Goal: Transaction & Acquisition: Purchase product/service

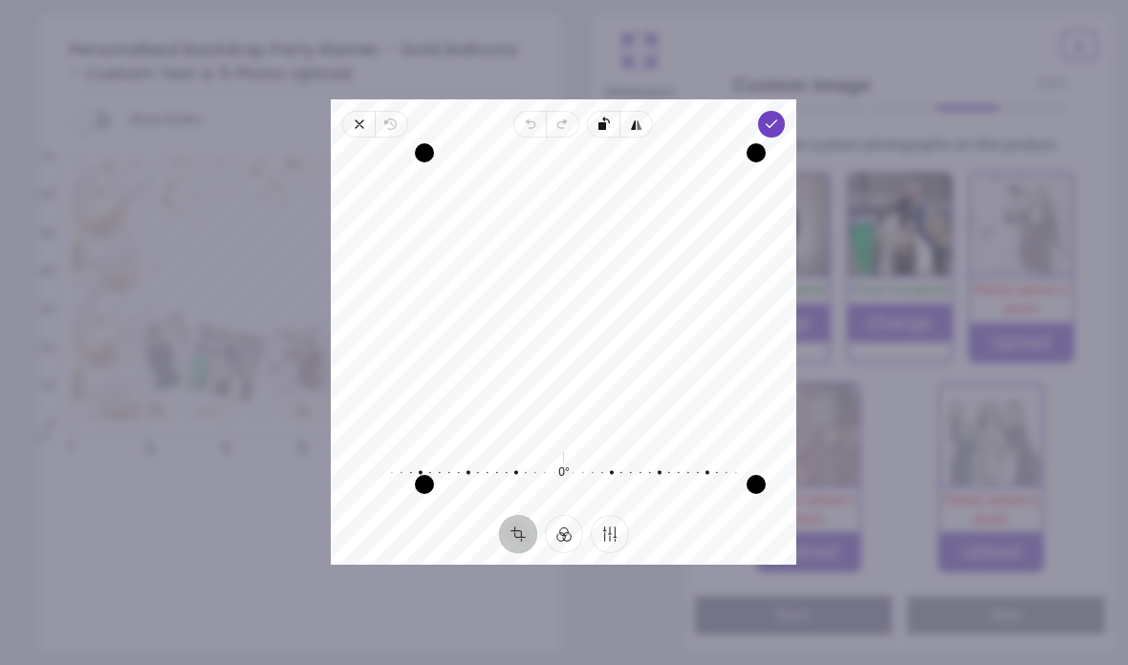
click at [780, 117] on icon "button" at bounding box center [772, 124] width 15 height 15
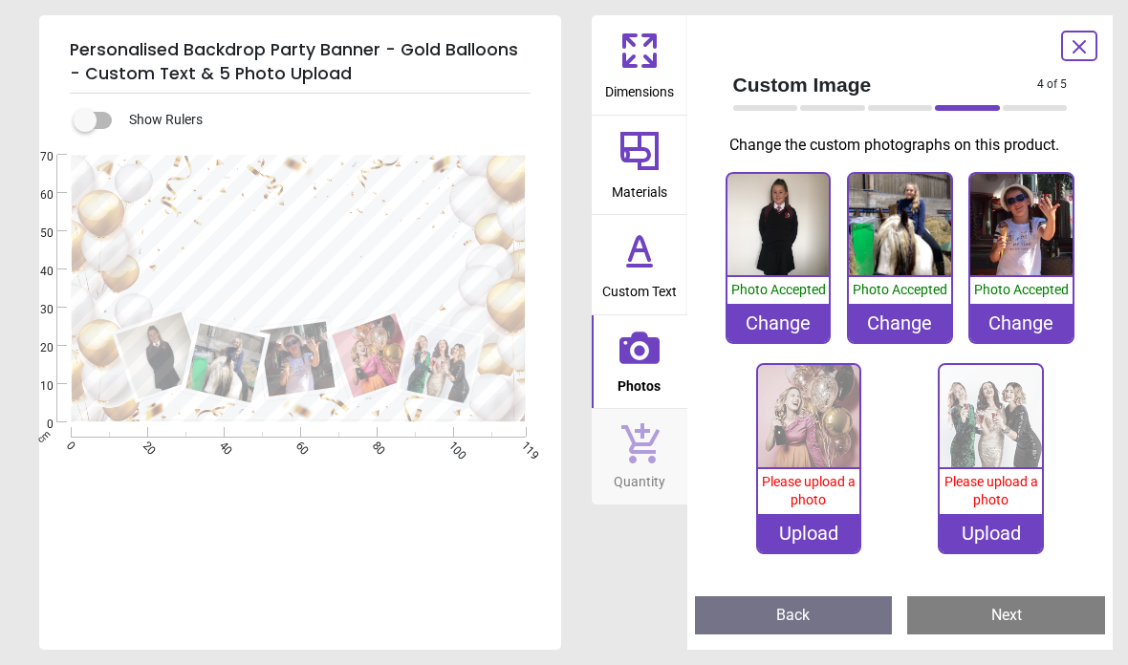
click at [810, 430] on img at bounding box center [809, 416] width 102 height 102
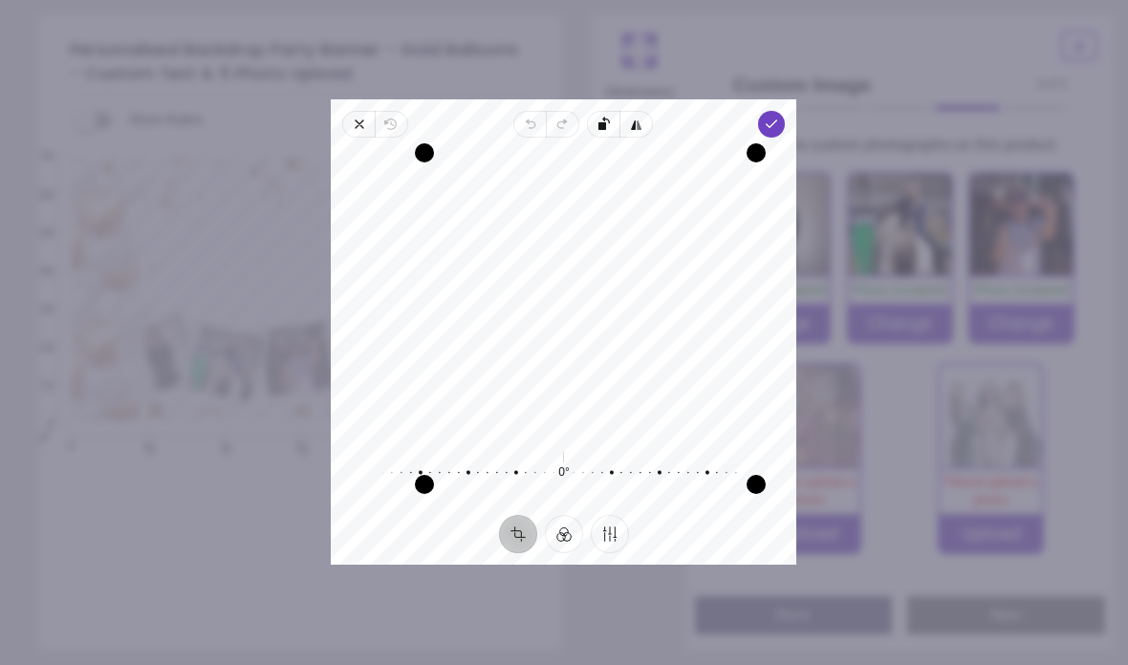
click at [777, 120] on polyline "button" at bounding box center [772, 123] width 11 height 7
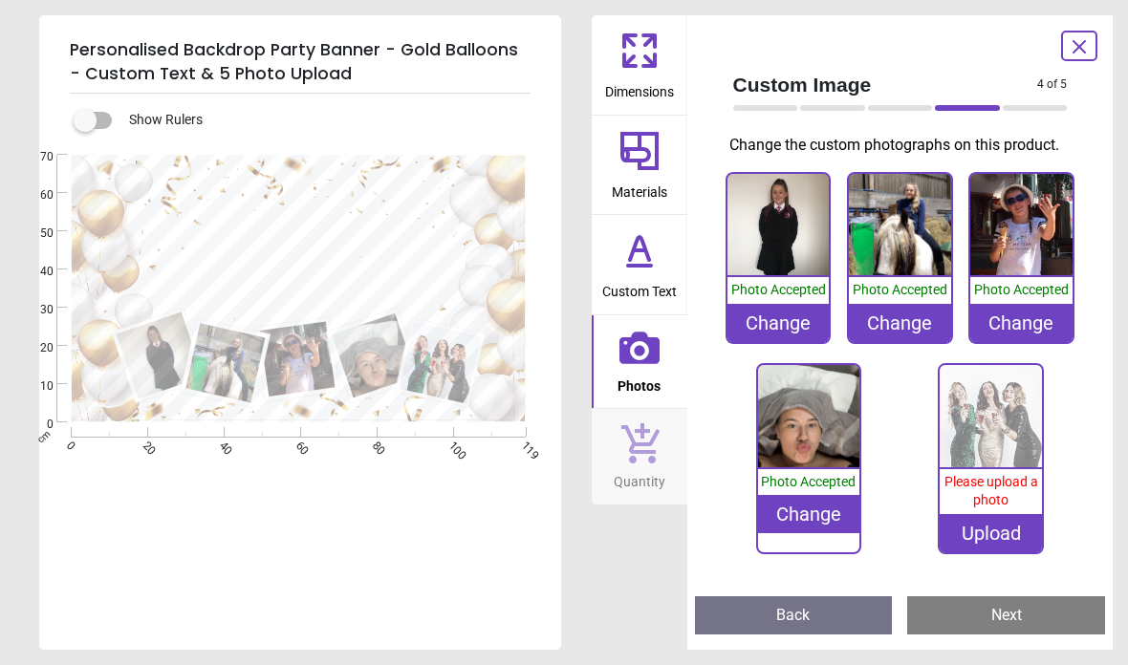
click at [997, 420] on img at bounding box center [991, 416] width 102 height 102
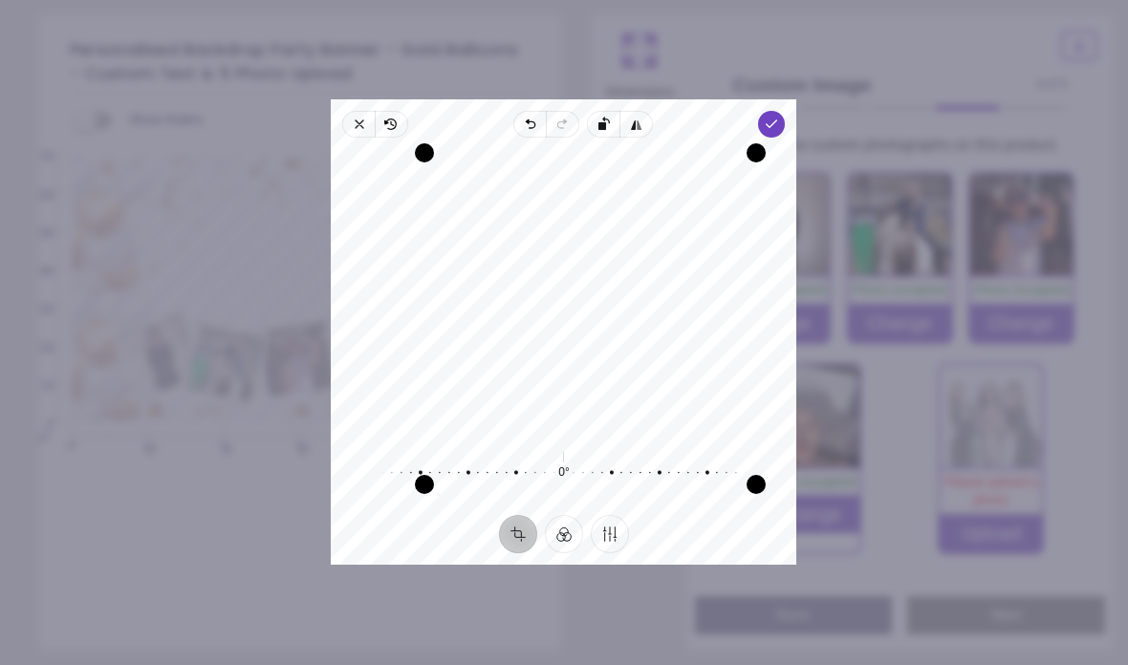
click at [777, 120] on polyline "button" at bounding box center [772, 123] width 11 height 7
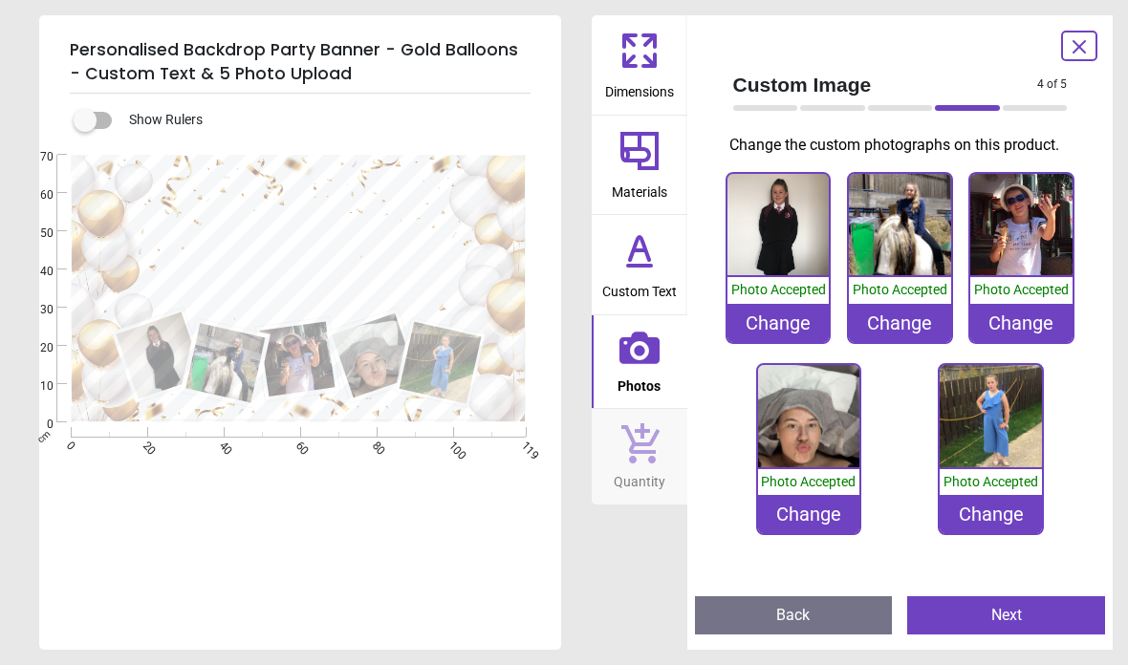
click at [782, 222] on img at bounding box center [778, 225] width 102 height 102
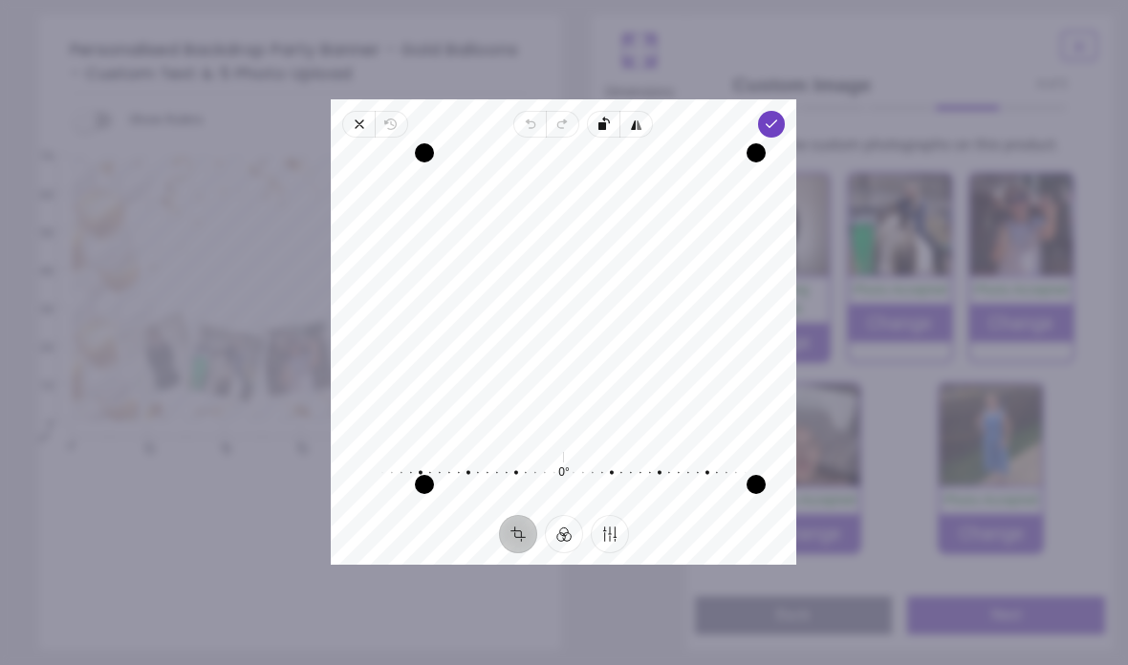
click at [777, 120] on polyline "button" at bounding box center [772, 123] width 11 height 7
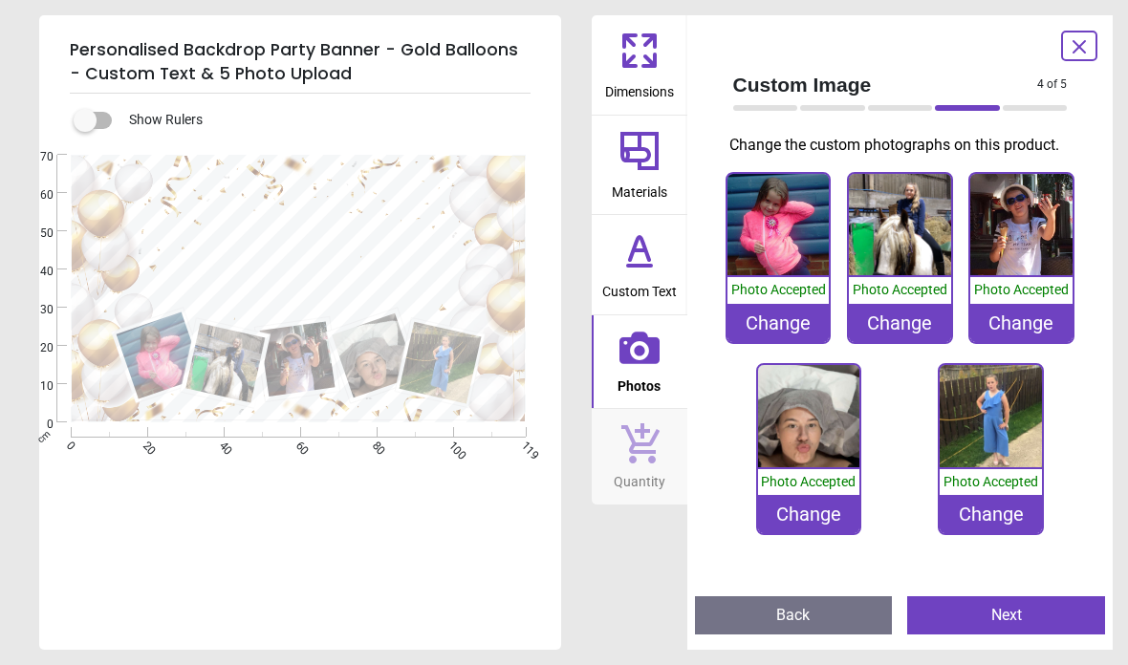
click at [914, 237] on img at bounding box center [900, 225] width 102 height 102
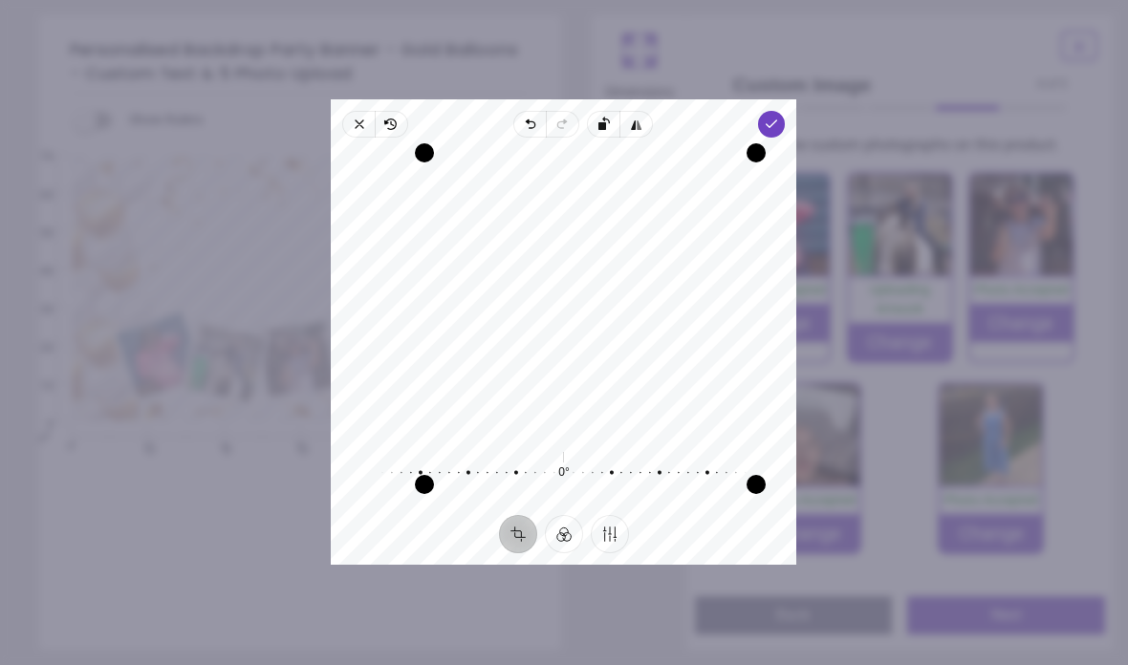
click at [777, 120] on polyline "button" at bounding box center [772, 123] width 11 height 7
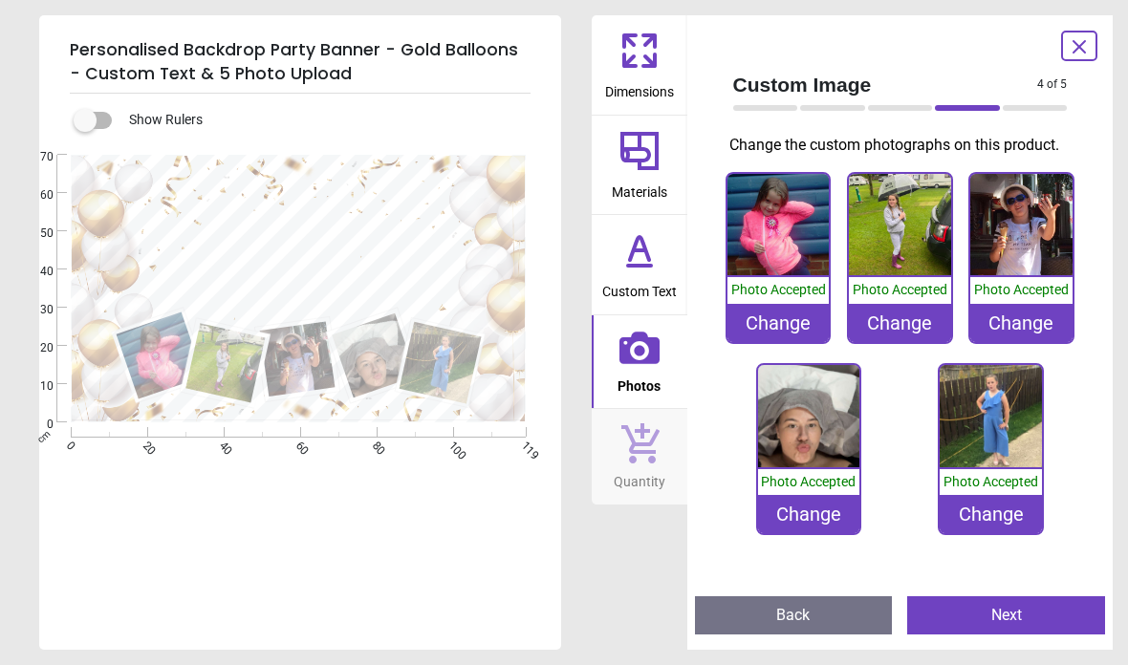
click at [1013, 621] on button "Next" at bounding box center [1006, 615] width 198 height 38
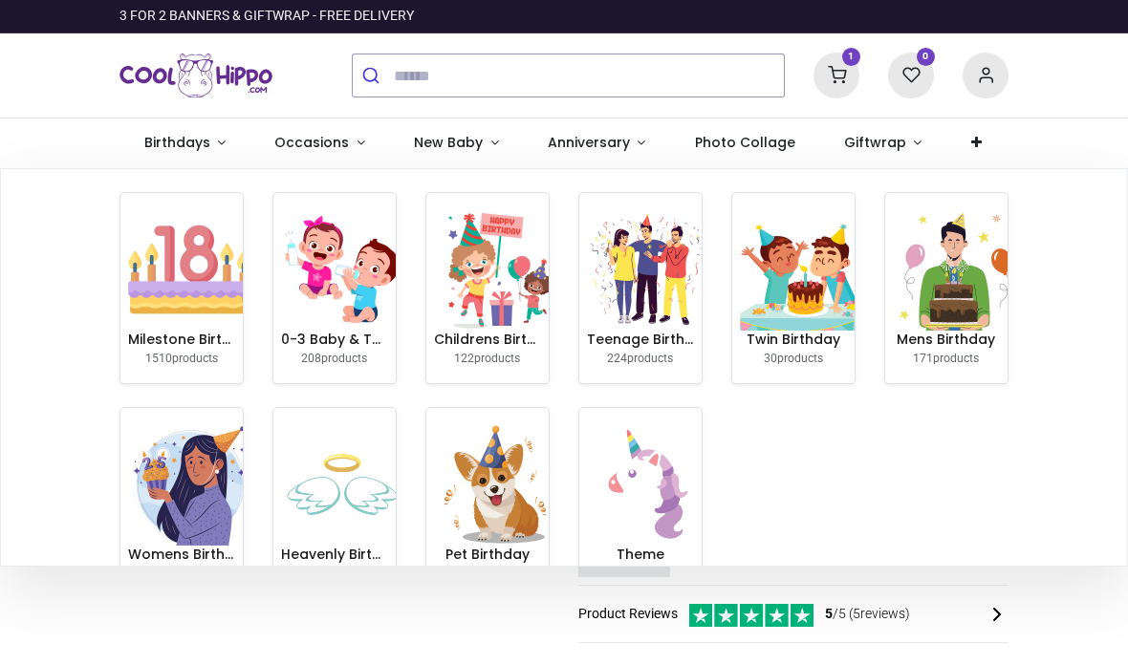
click at [186, 293] on img at bounding box center [189, 269] width 122 height 122
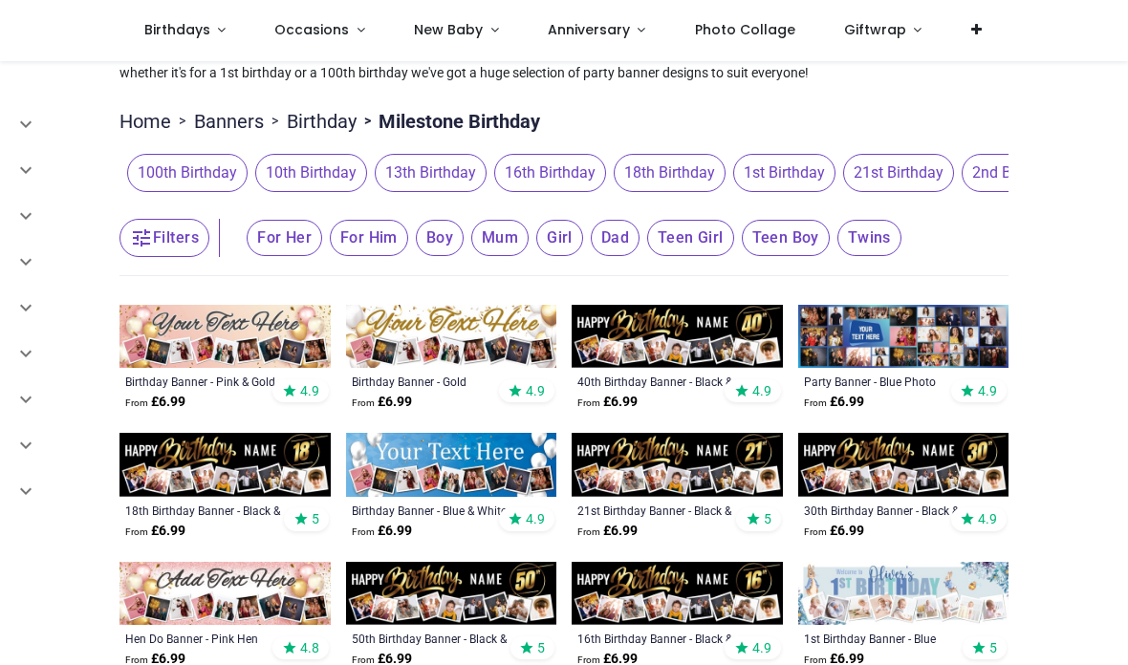
scroll to position [104, 0]
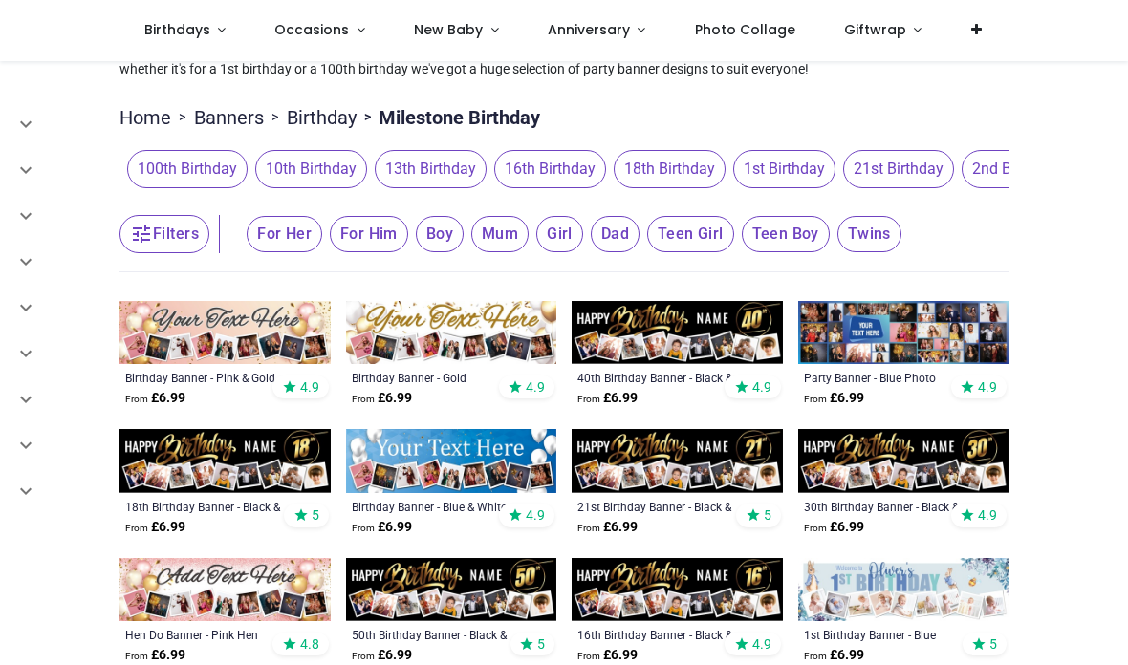
click at [691, 174] on span "18th Birthday" at bounding box center [670, 169] width 112 height 38
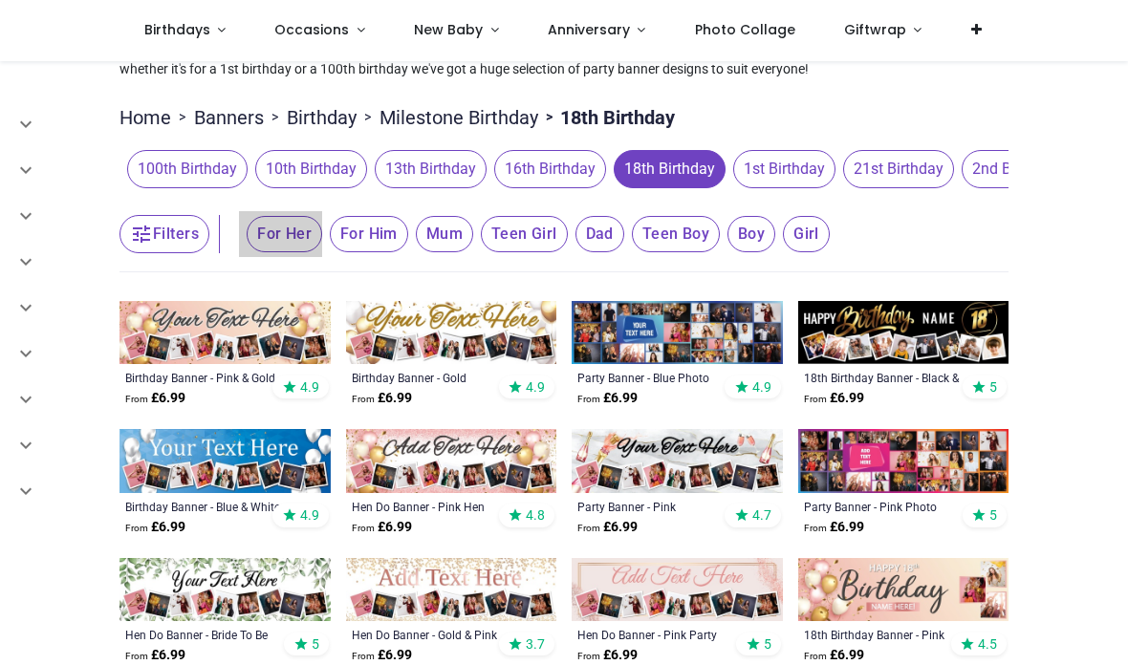
click at [299, 229] on span "For Her" at bounding box center [285, 234] width 76 height 36
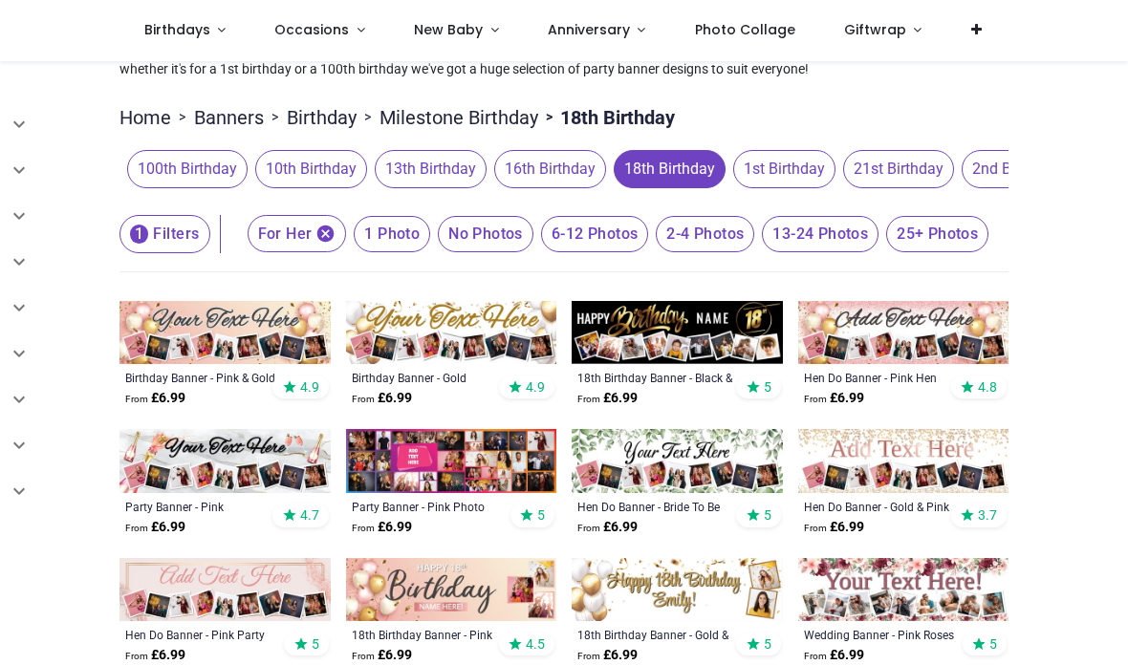
click at [430, 228] on span "13-24 Photos" at bounding box center [392, 234] width 76 height 36
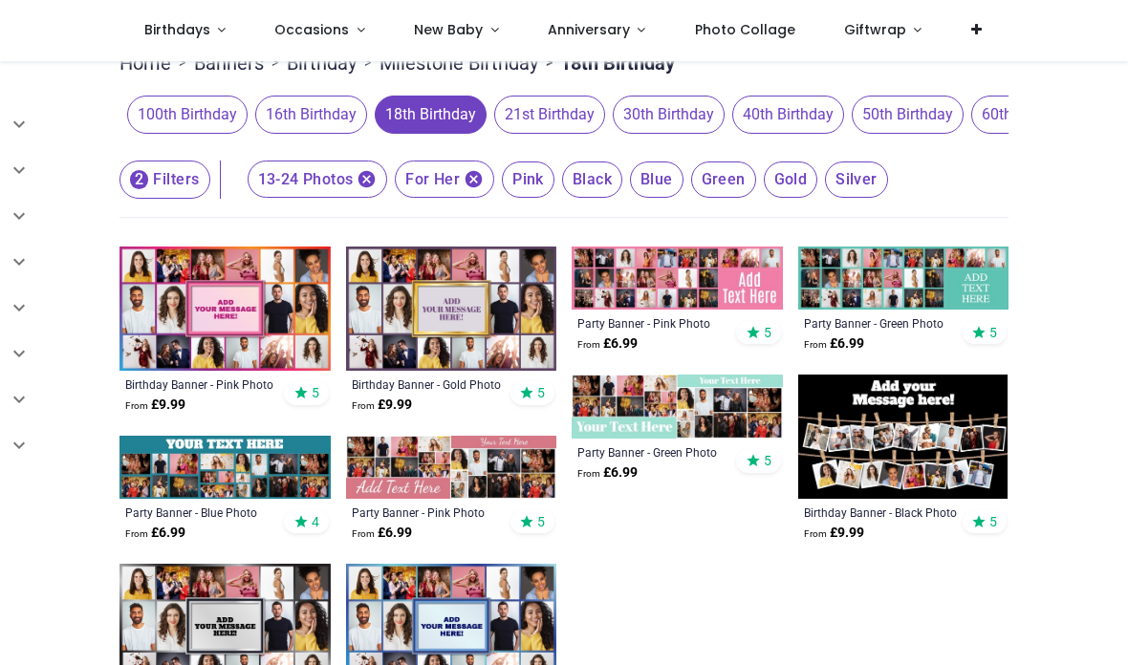
scroll to position [145, 0]
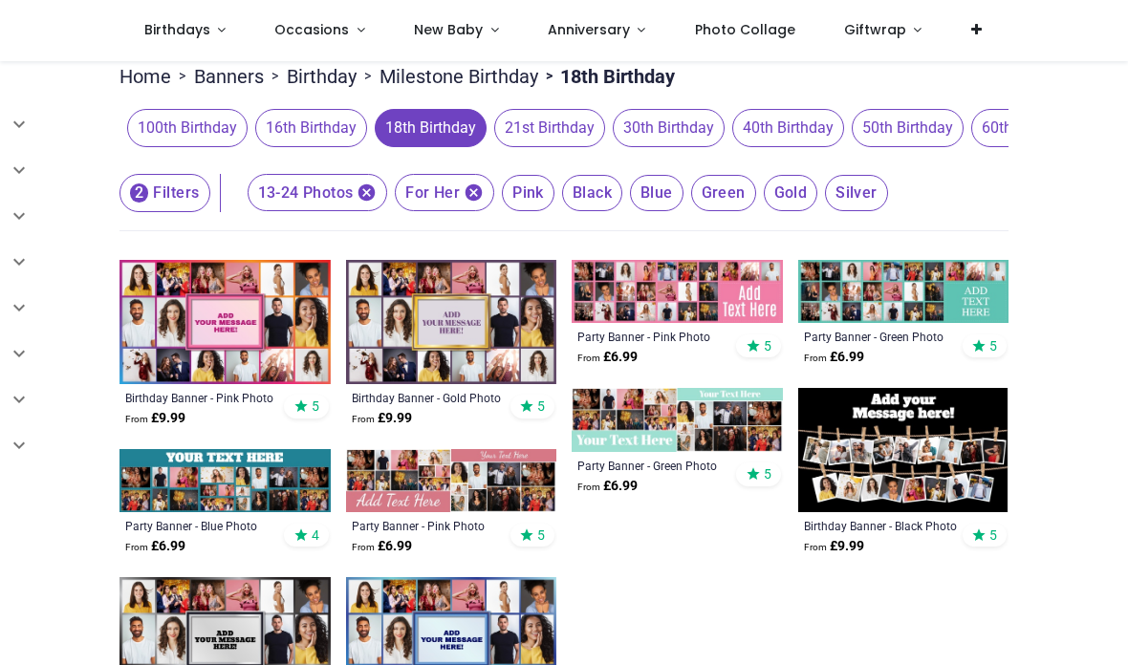
click at [445, 350] on img at bounding box center [451, 322] width 211 height 124
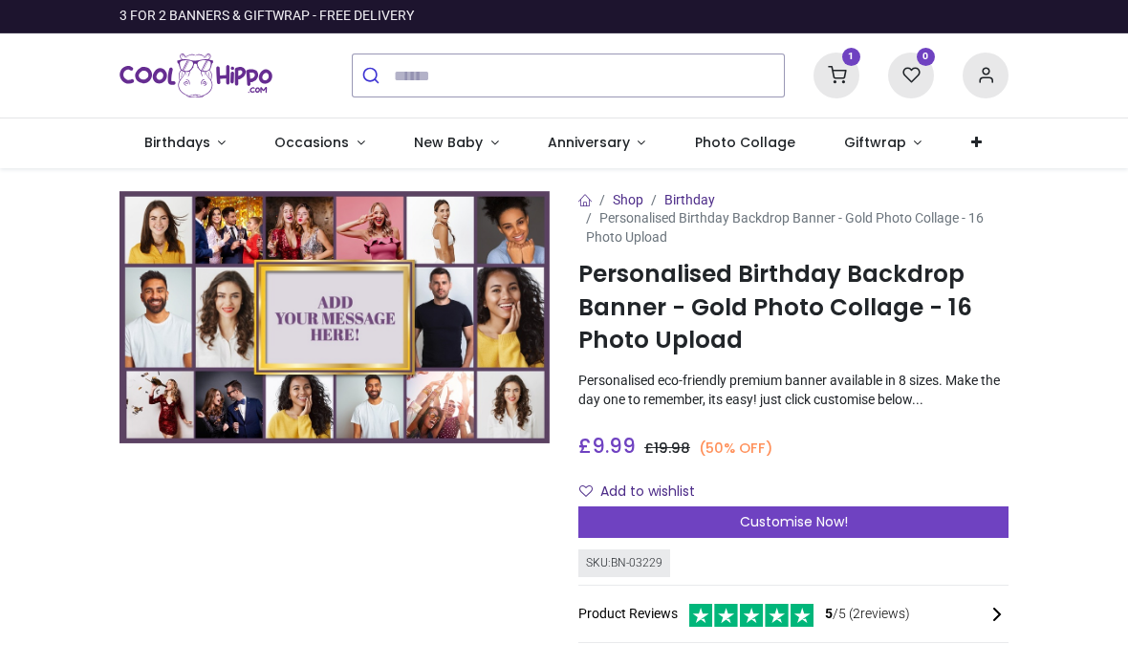
click at [832, 528] on div "Customise Now!" at bounding box center [793, 523] width 430 height 33
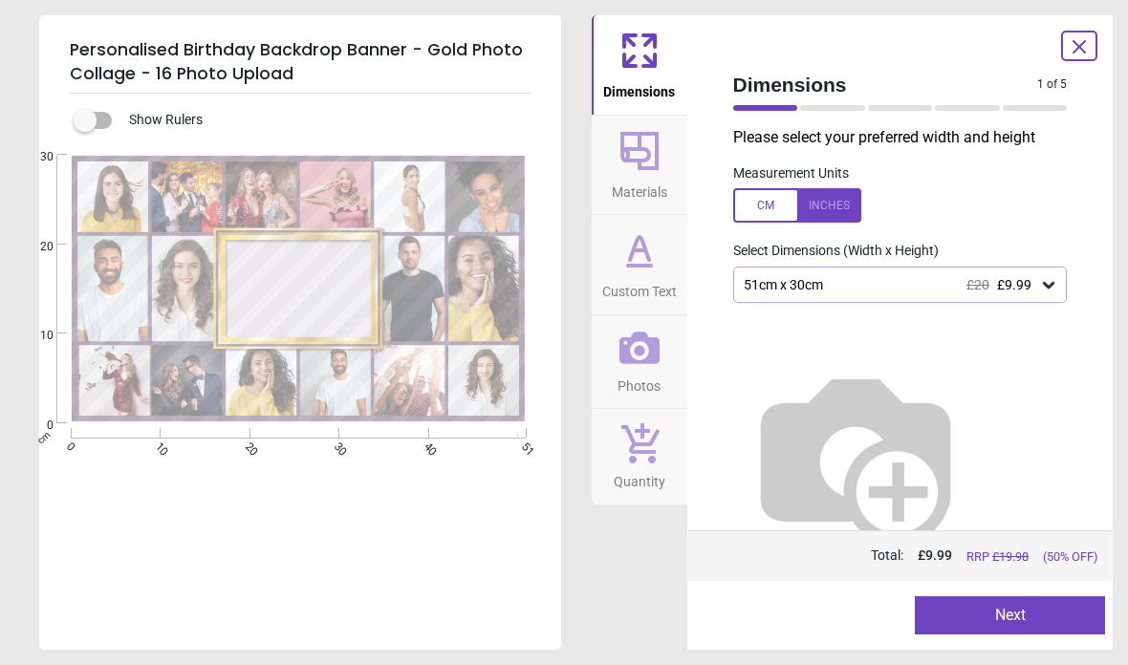
click at [1049, 285] on icon at bounding box center [1048, 285] width 11 height 7
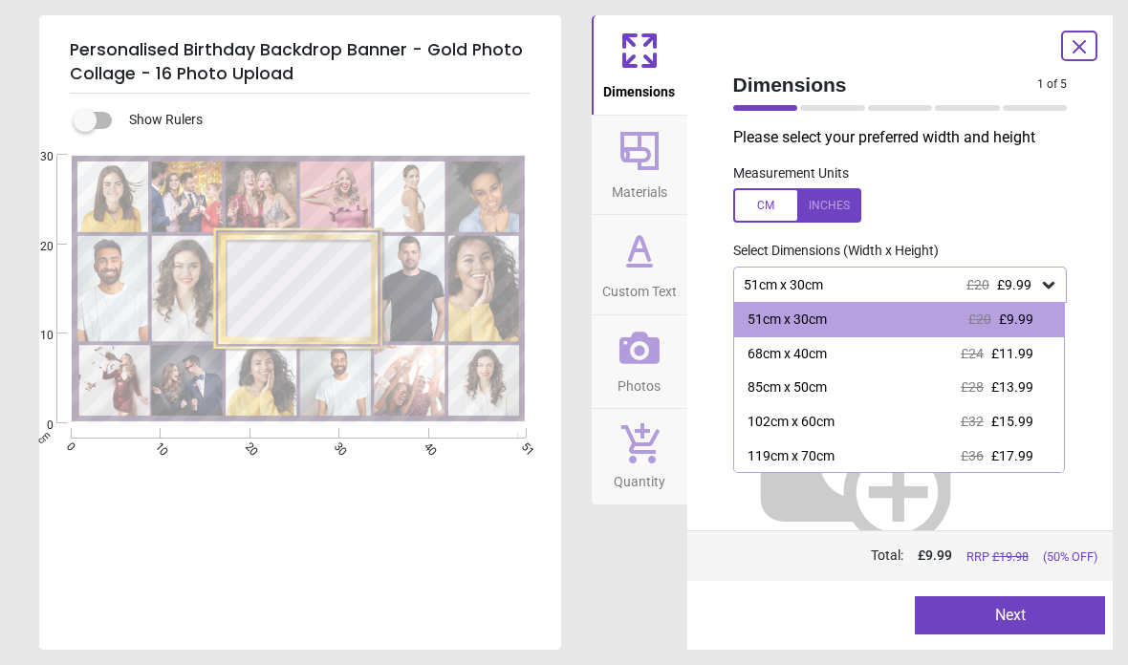
click at [1011, 423] on span "£15.99" at bounding box center [1012, 421] width 42 height 15
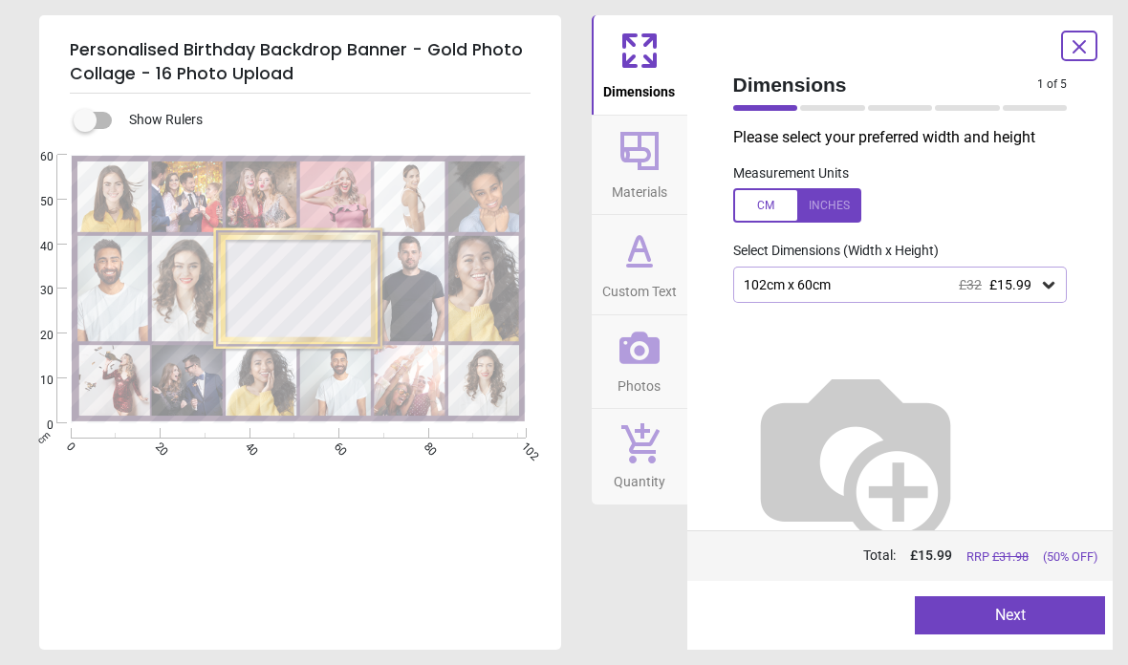
click at [991, 606] on button "Next" at bounding box center [1010, 615] width 190 height 38
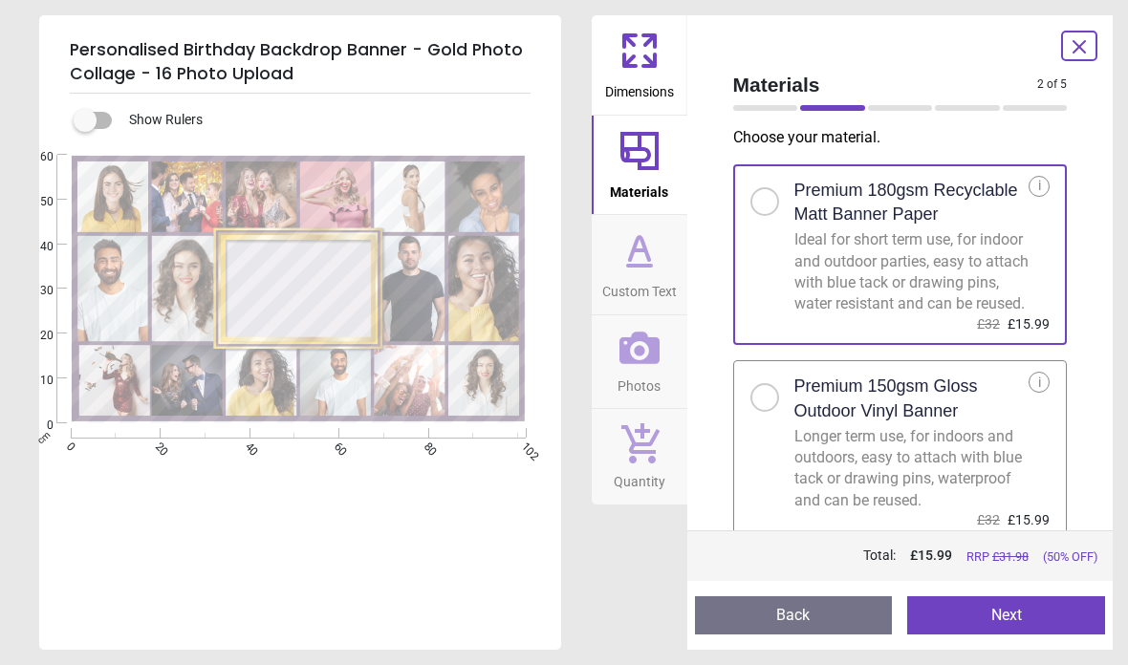
click at [773, 412] on div at bounding box center [764, 397] width 29 height 29
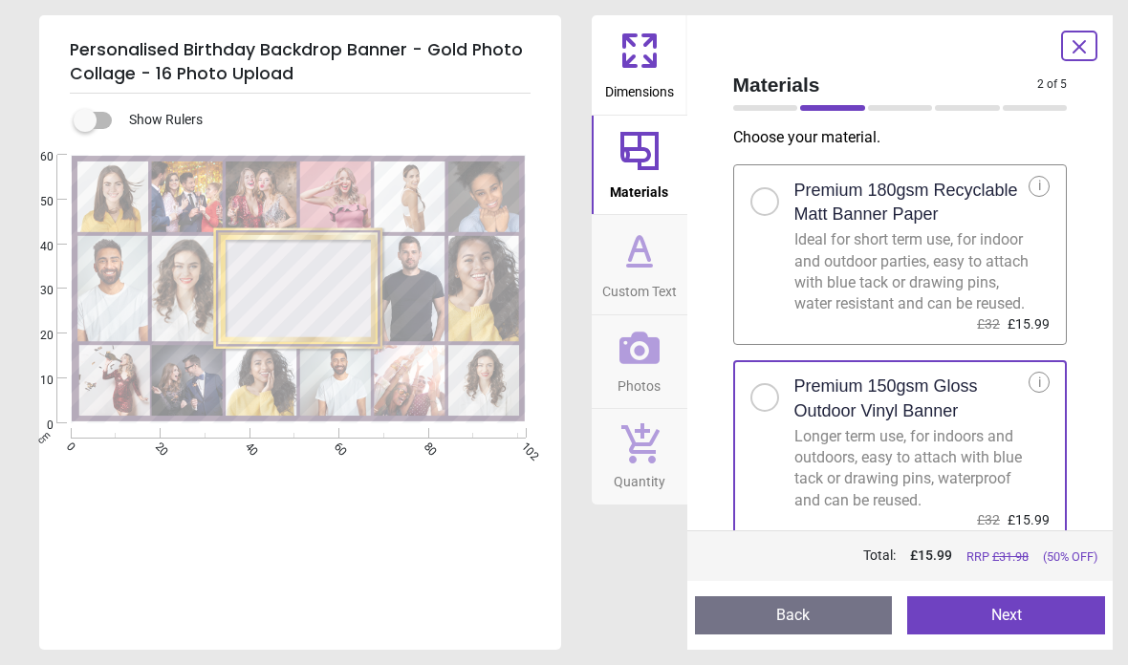
click at [1011, 619] on button "Next" at bounding box center [1006, 615] width 198 height 38
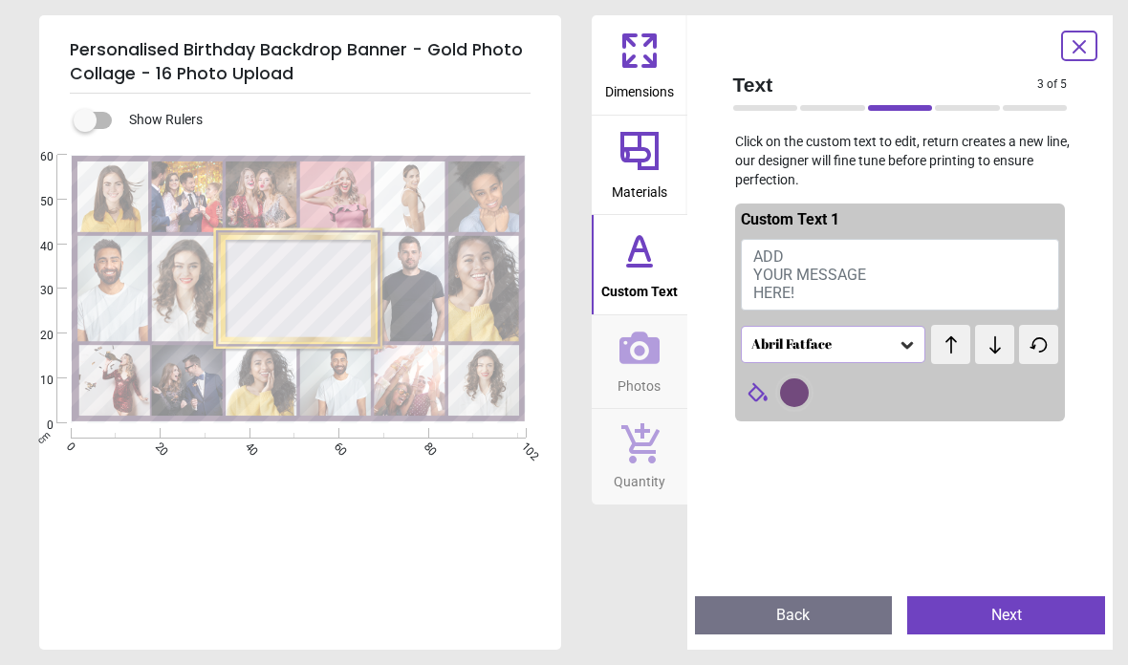
click at [782, 256] on span "ADD YOUR MESSAGE HERE!" at bounding box center [809, 275] width 113 height 54
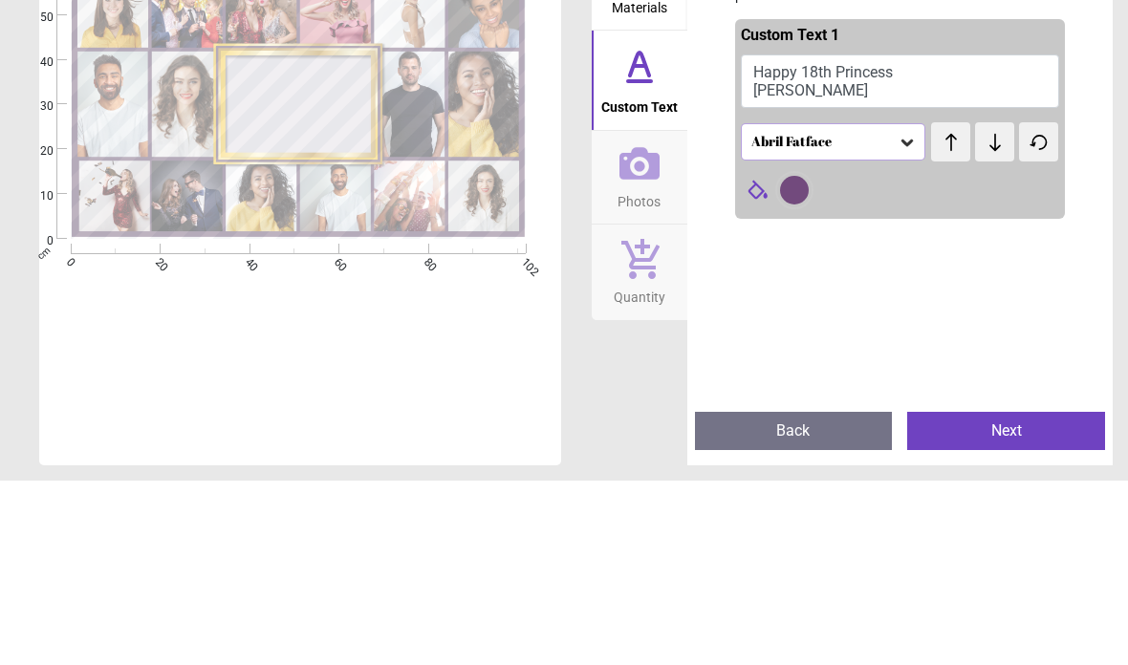
type textarea "**********"
click at [887, 318] on div "Abril Fatface" at bounding box center [823, 326] width 149 height 16
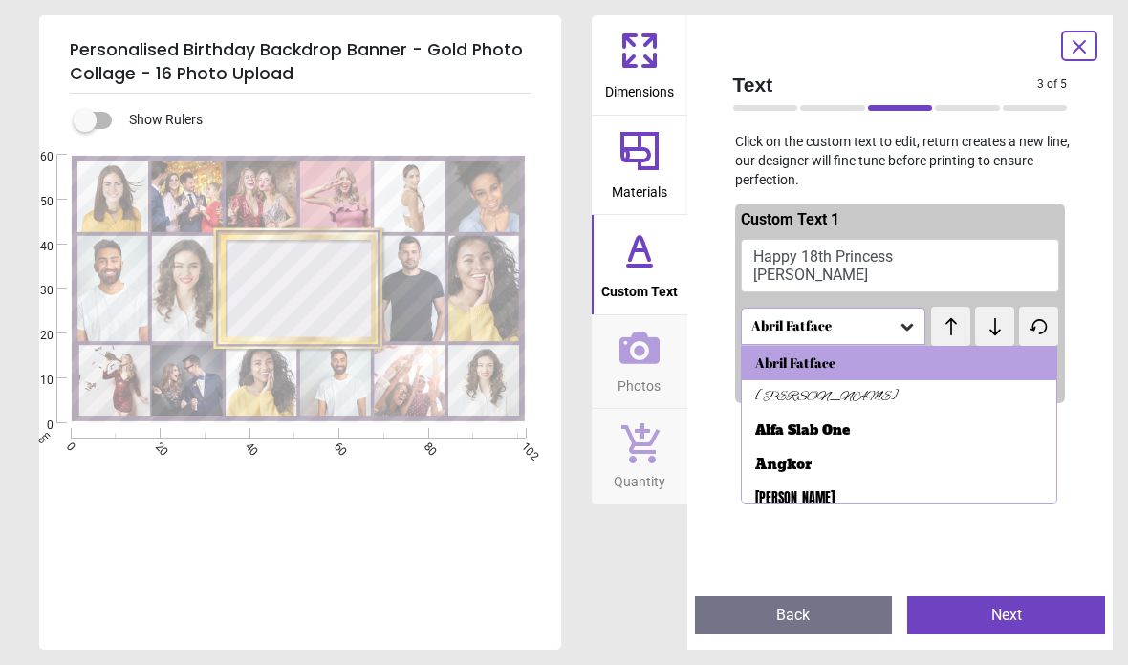
click at [847, 429] on div "Alfa Slab One" at bounding box center [802, 431] width 95 height 19
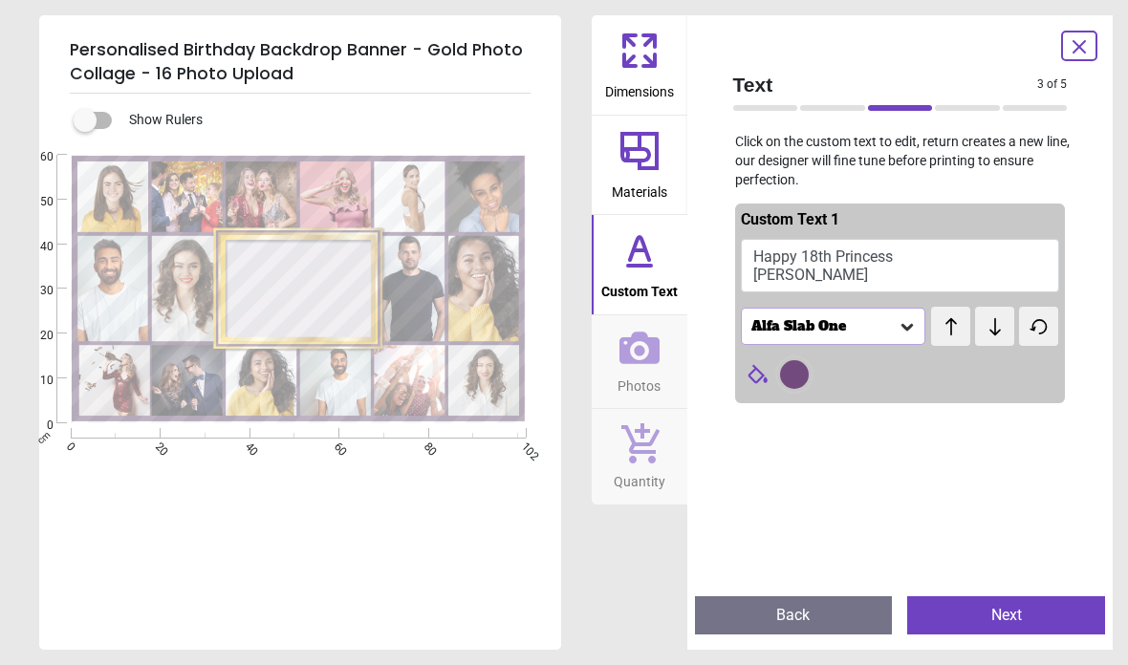
click at [902, 332] on icon at bounding box center [907, 326] width 19 height 19
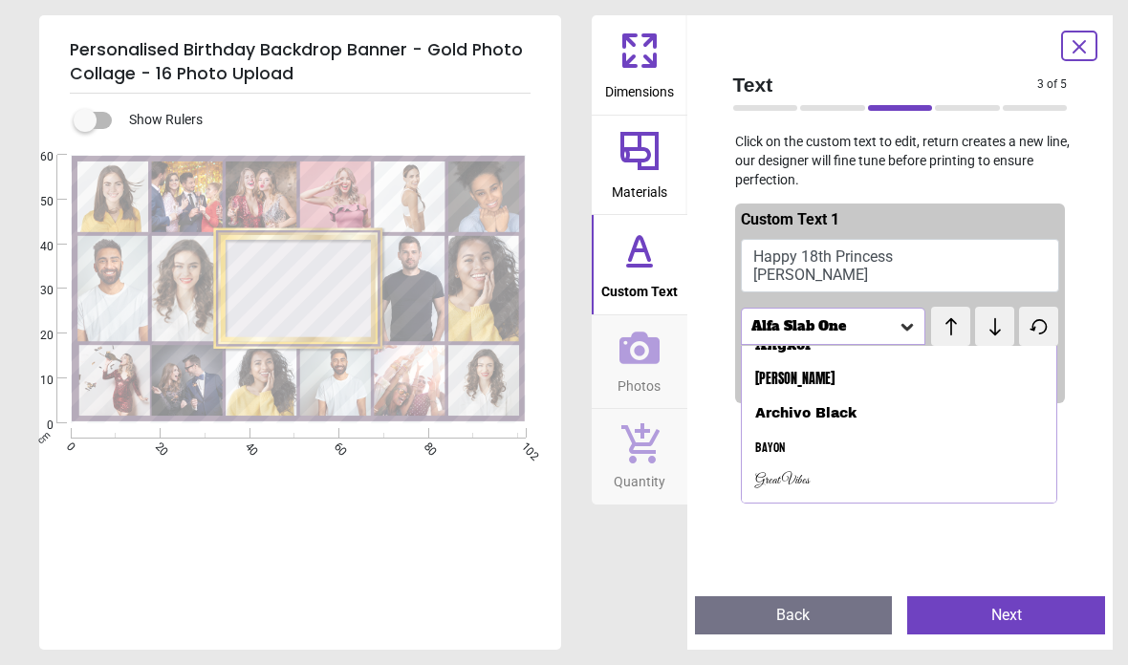
scroll to position [131, 0]
click at [851, 401] on div "Archivo Black" at bounding box center [805, 402] width 101 height 19
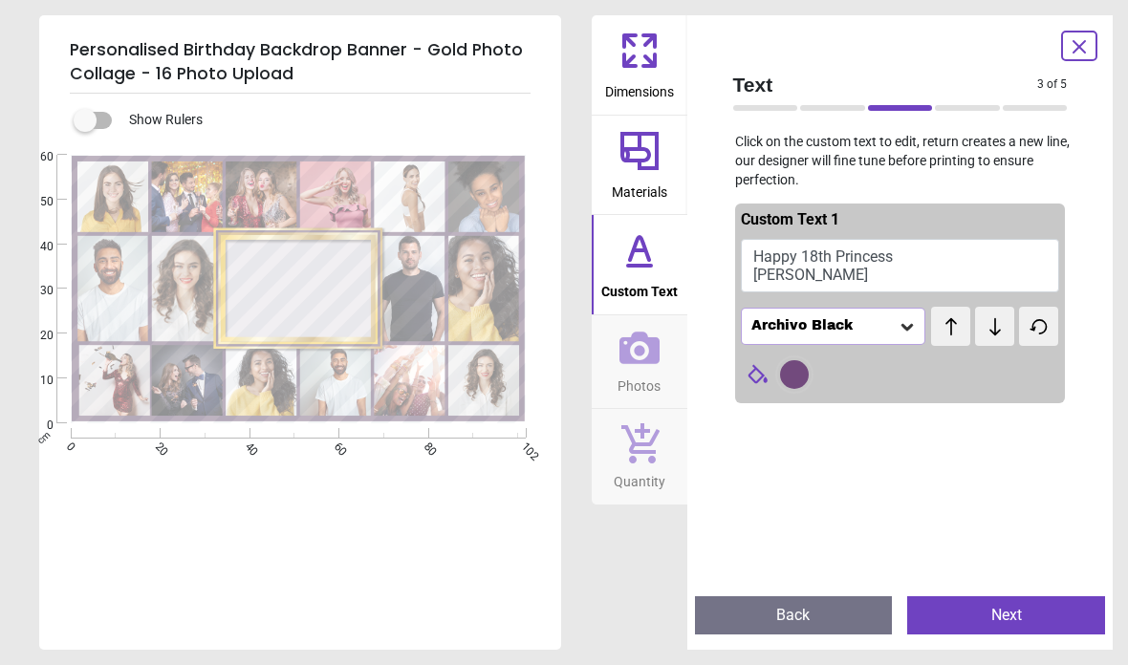
click at [908, 334] on div "Archivo Black" at bounding box center [833, 326] width 185 height 36
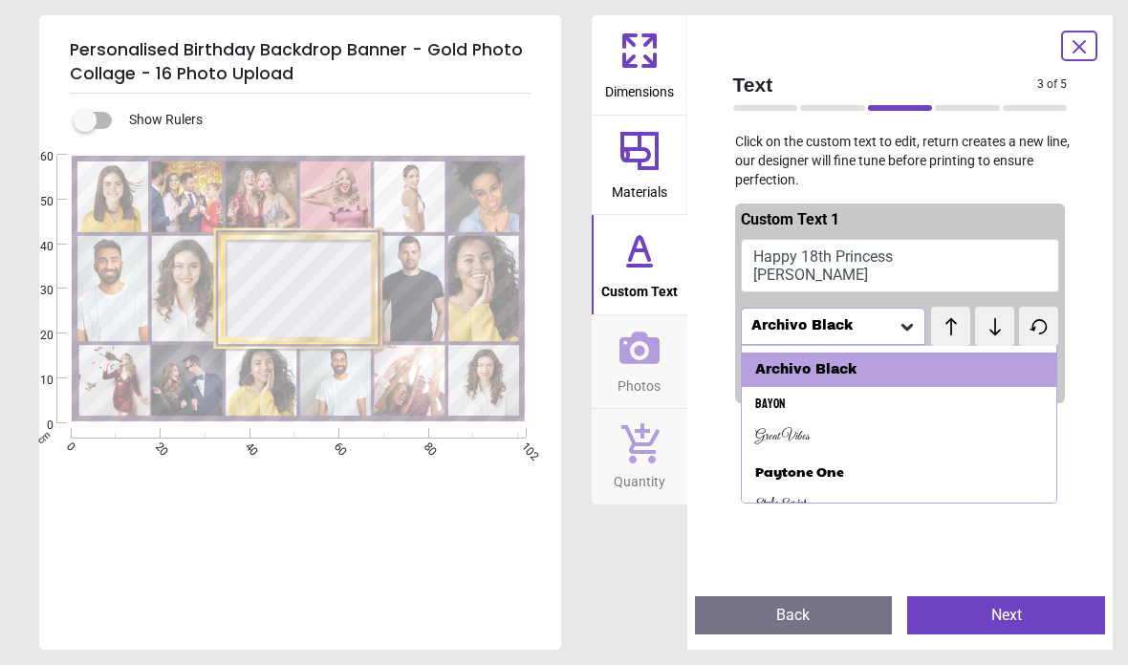
scroll to position [163, 0]
click at [828, 468] on div "Paytone One" at bounding box center [799, 472] width 89 height 19
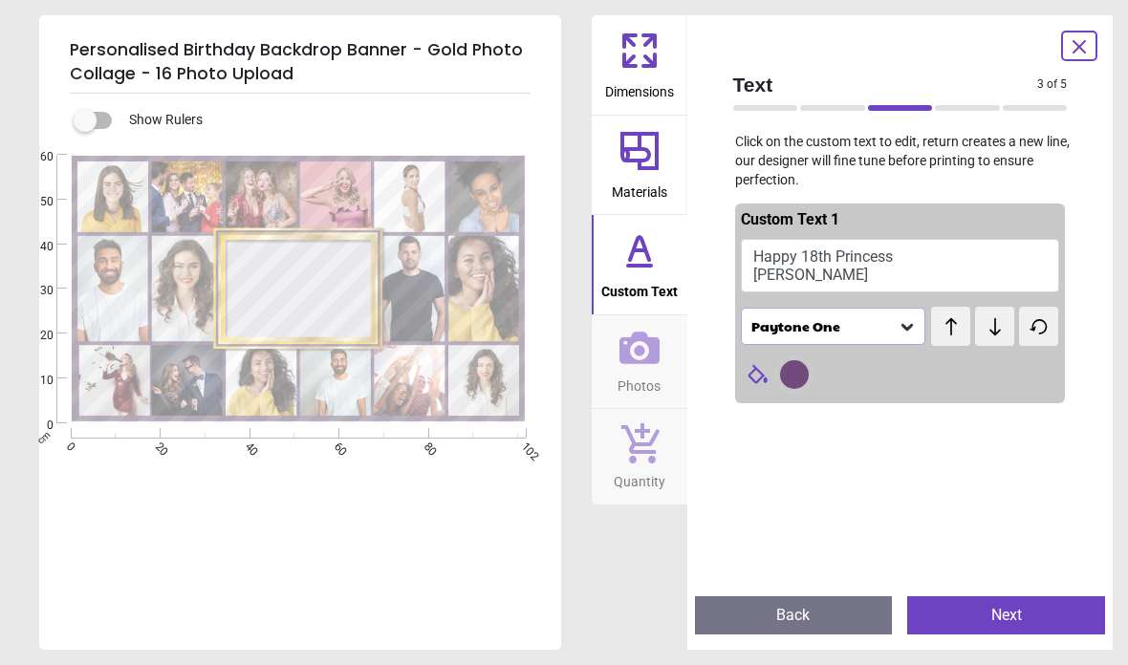
click at [1023, 626] on button "Next" at bounding box center [1006, 615] width 198 height 38
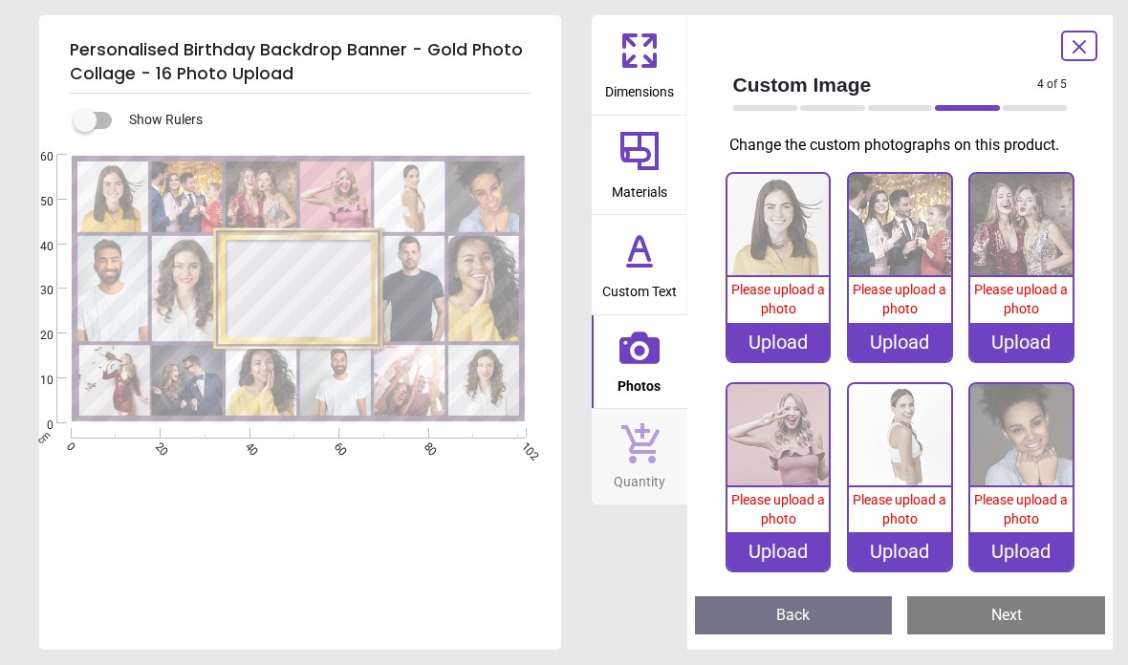
scroll to position [0, 0]
click at [779, 290] on span "Please upload a photo" at bounding box center [778, 299] width 94 height 34
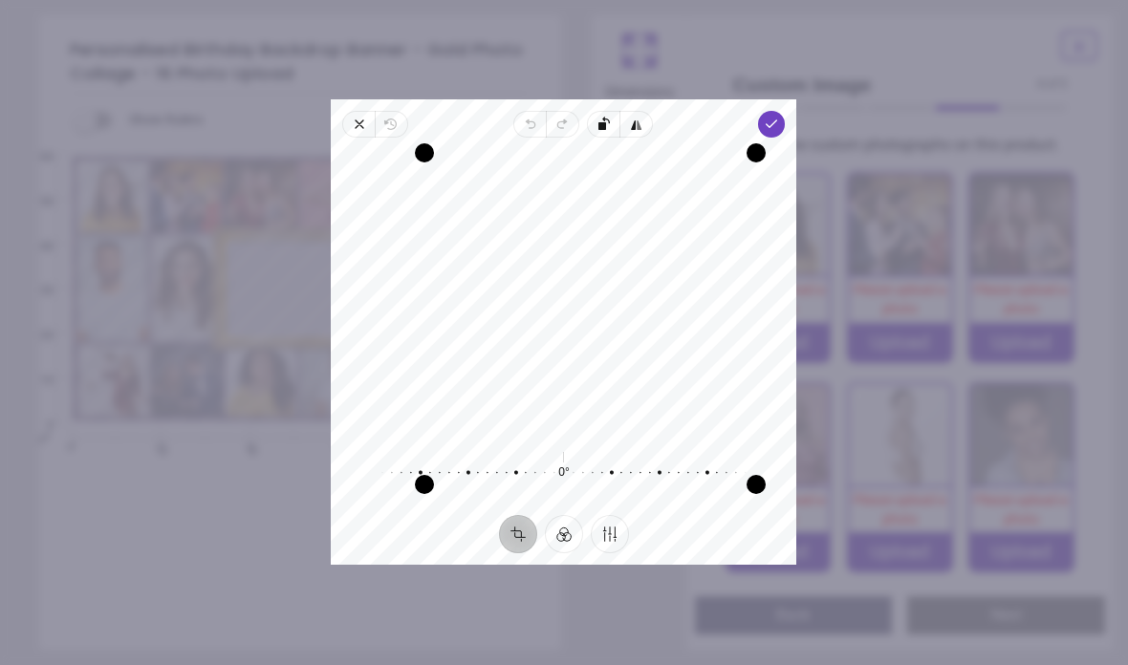
click at [777, 120] on polyline "button" at bounding box center [772, 123] width 11 height 7
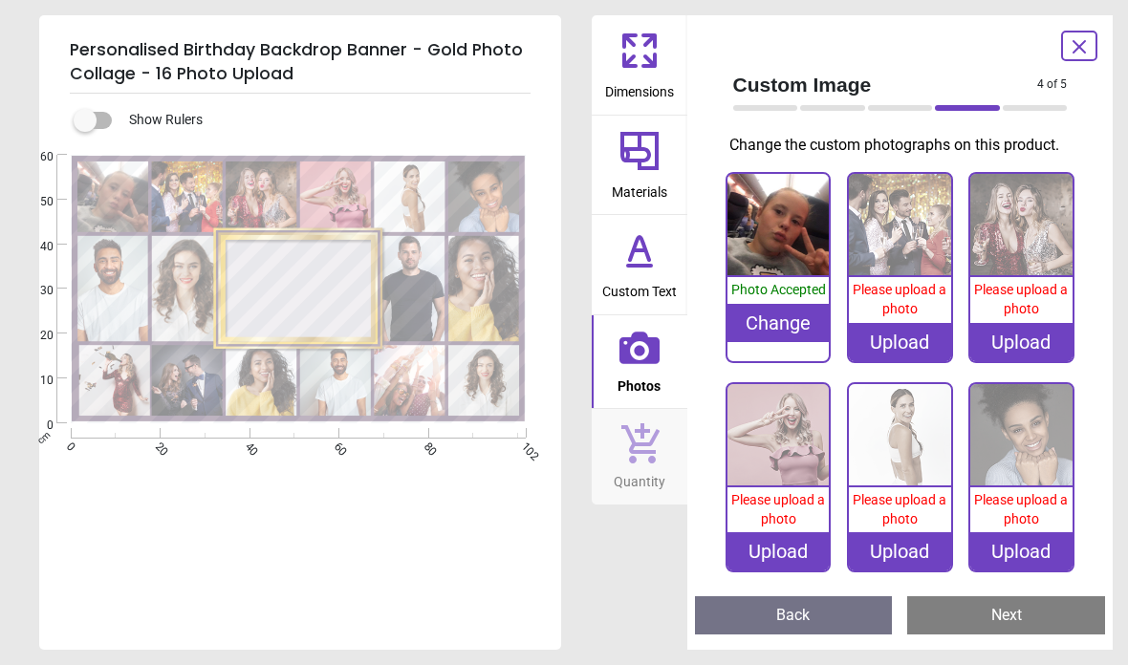
click at [916, 282] on span "Please upload a photo" at bounding box center [900, 299] width 94 height 34
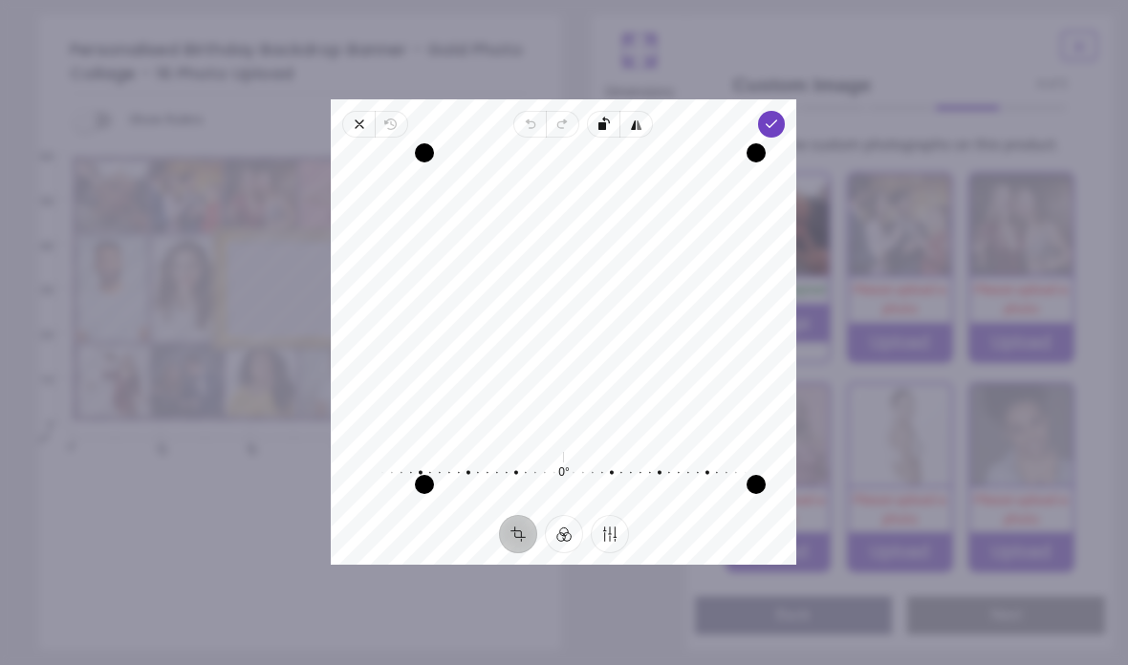
click at [780, 117] on icon "button" at bounding box center [772, 124] width 15 height 15
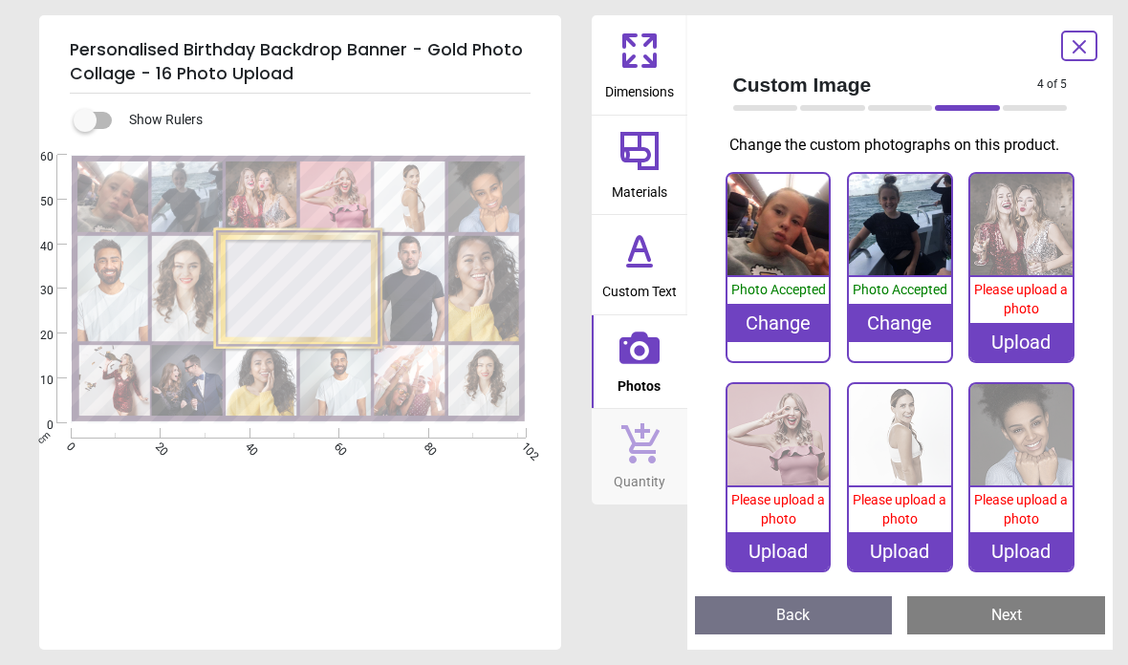
click at [1028, 273] on img at bounding box center [1021, 225] width 102 height 102
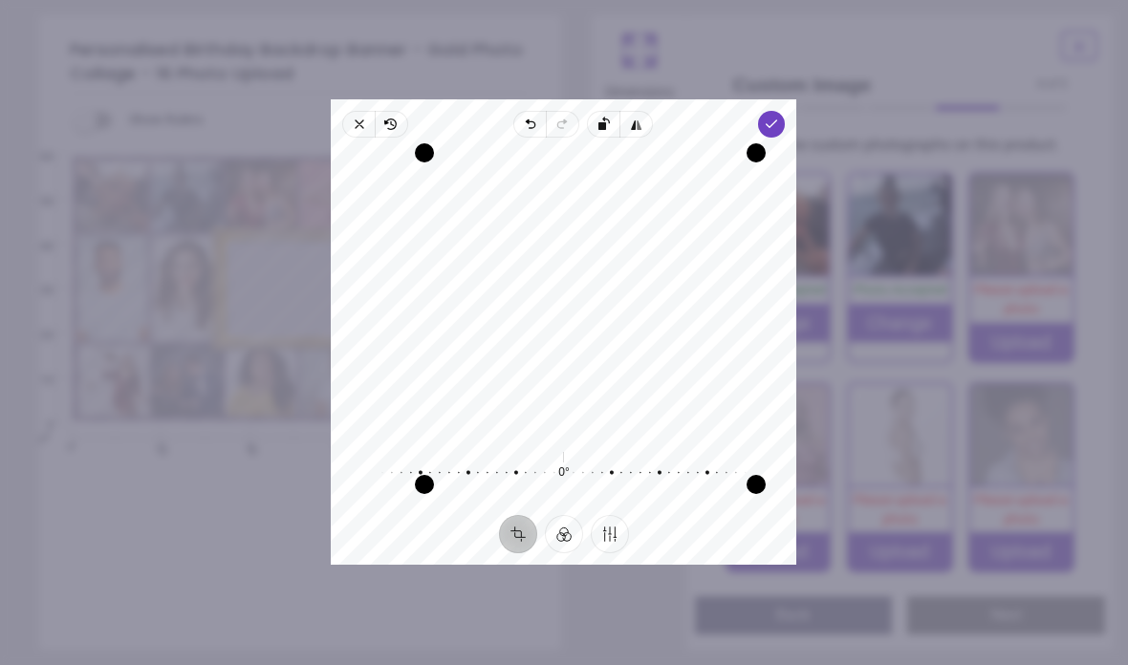
click at [777, 120] on polyline "button" at bounding box center [772, 123] width 11 height 7
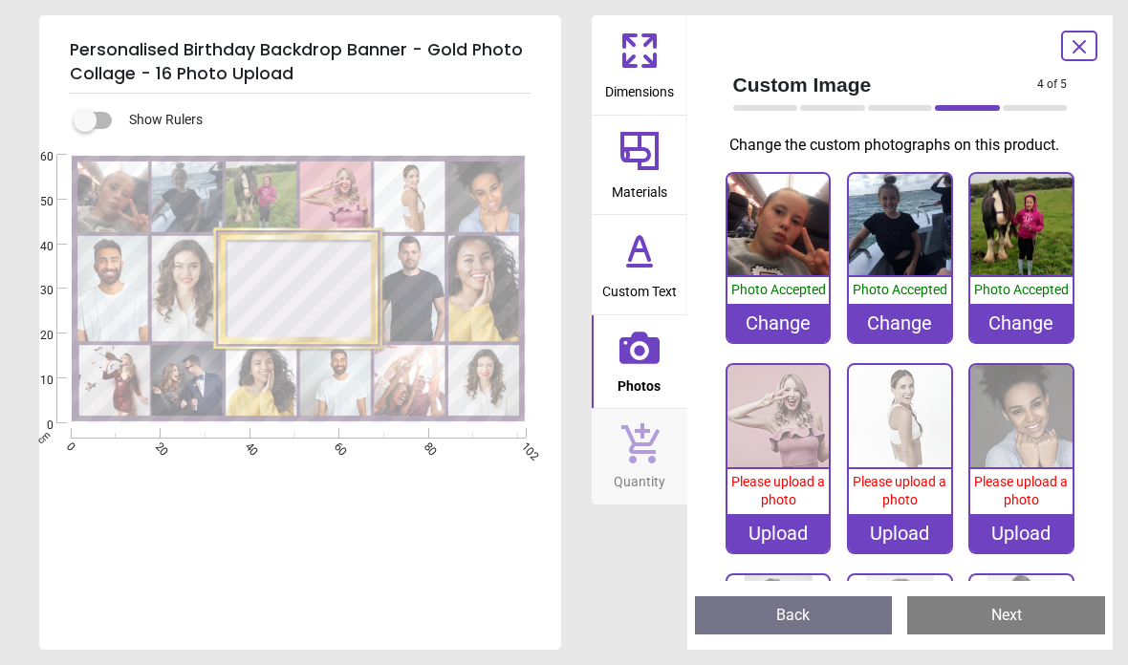
click at [781, 485] on span "Please upload a photo" at bounding box center [778, 491] width 94 height 34
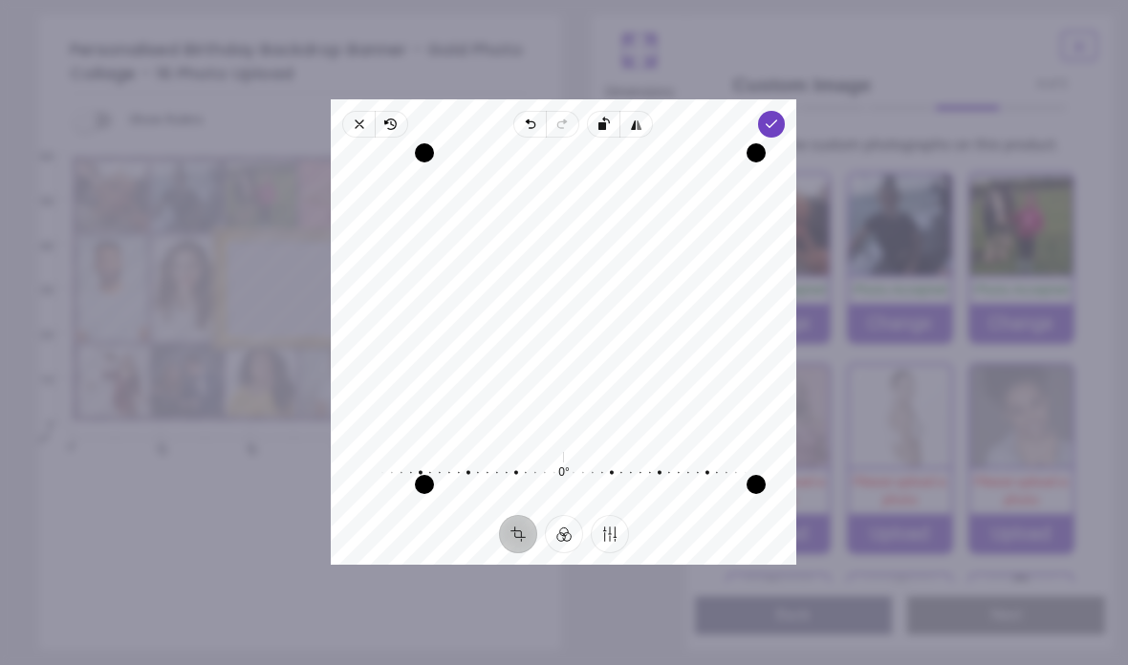
click at [777, 120] on polyline "button" at bounding box center [772, 123] width 11 height 7
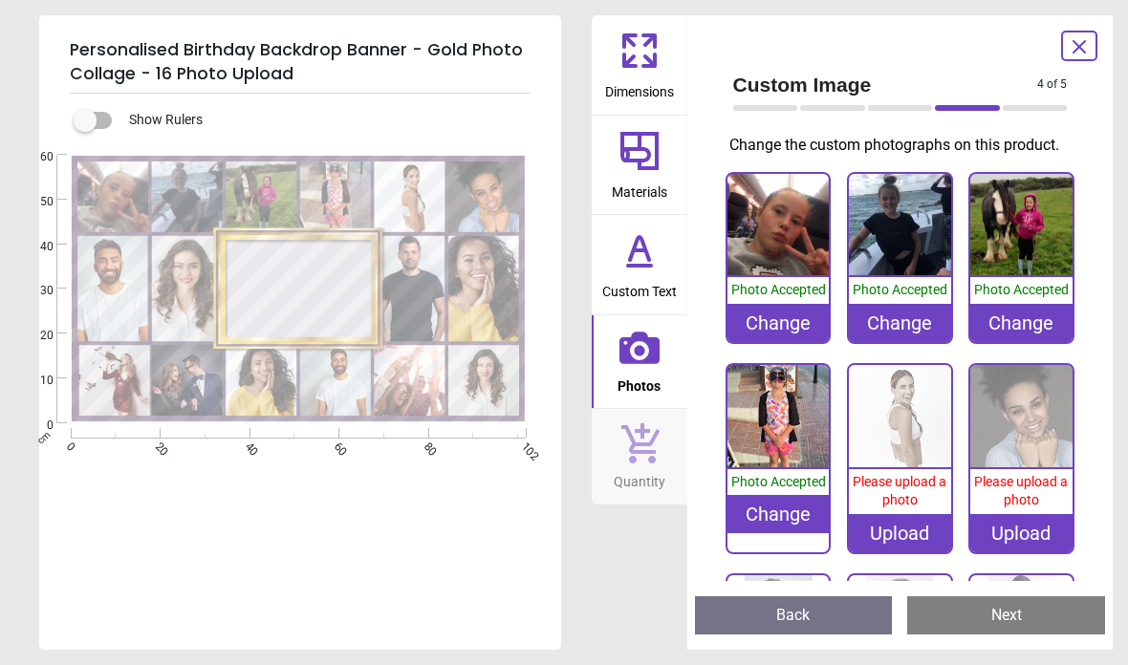
click at [913, 487] on span "Please upload a photo" at bounding box center [900, 491] width 94 height 34
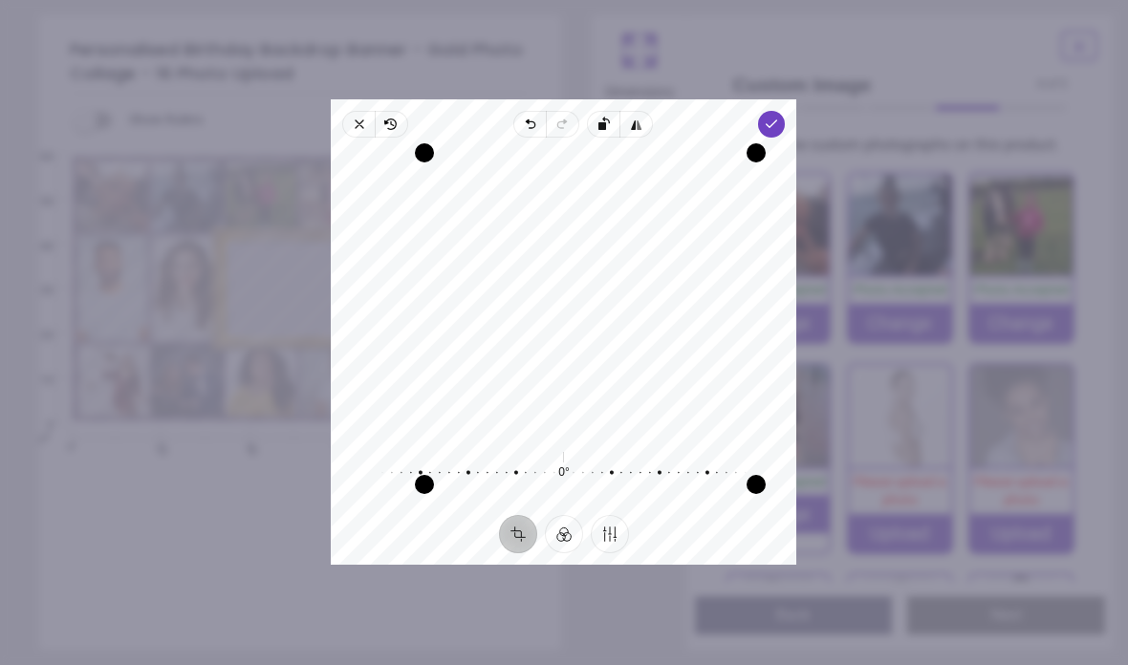
click at [780, 117] on icon "button" at bounding box center [772, 124] width 15 height 15
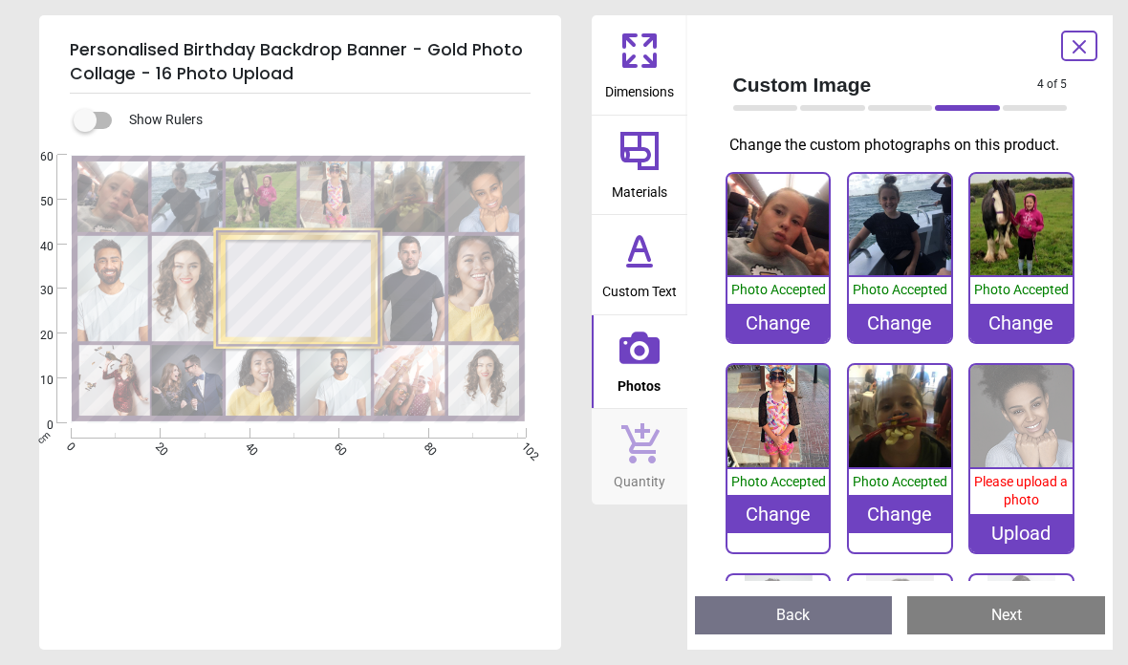
click at [1037, 490] on span "Please upload a photo" at bounding box center [1021, 491] width 94 height 34
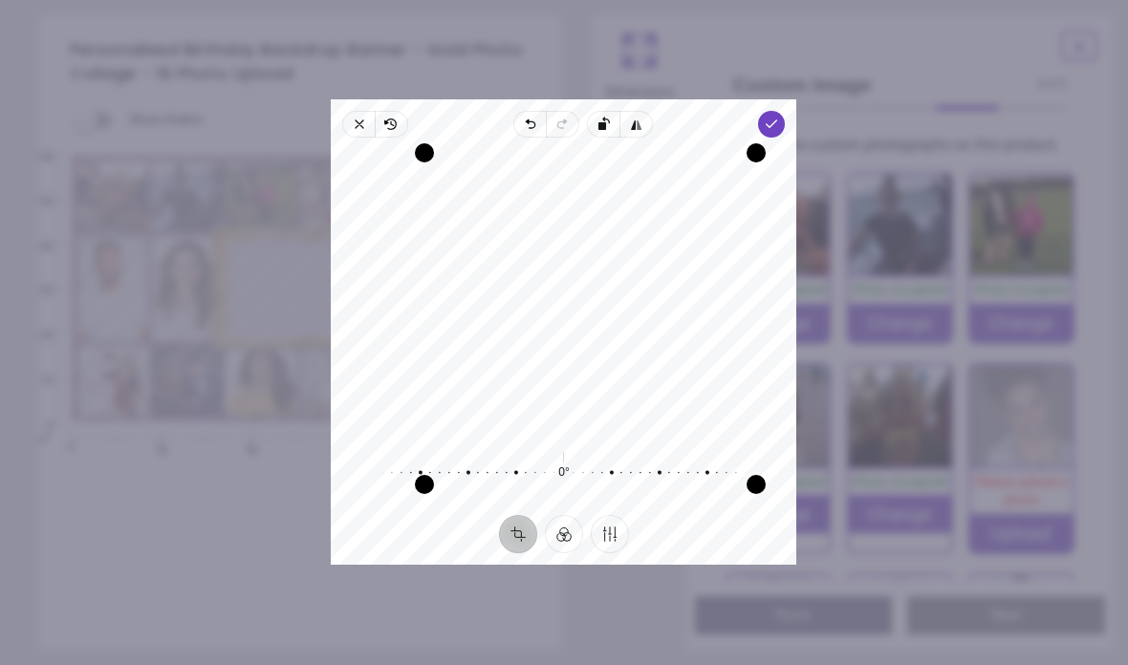
click at [780, 117] on icon "button" at bounding box center [772, 124] width 15 height 15
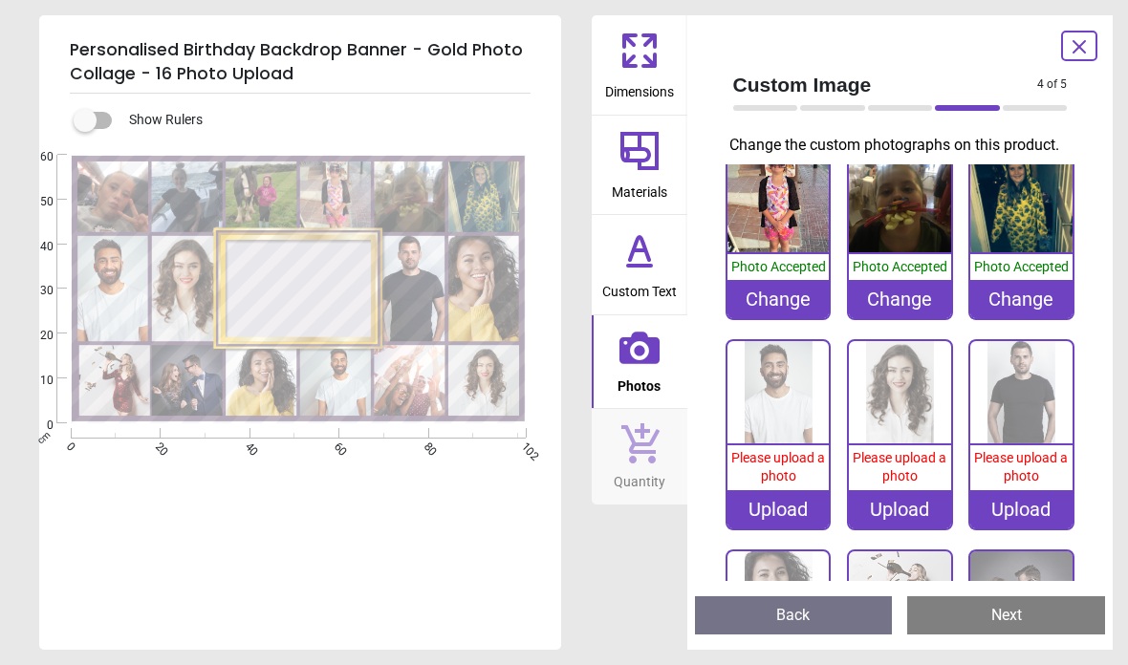
scroll to position [220, 0]
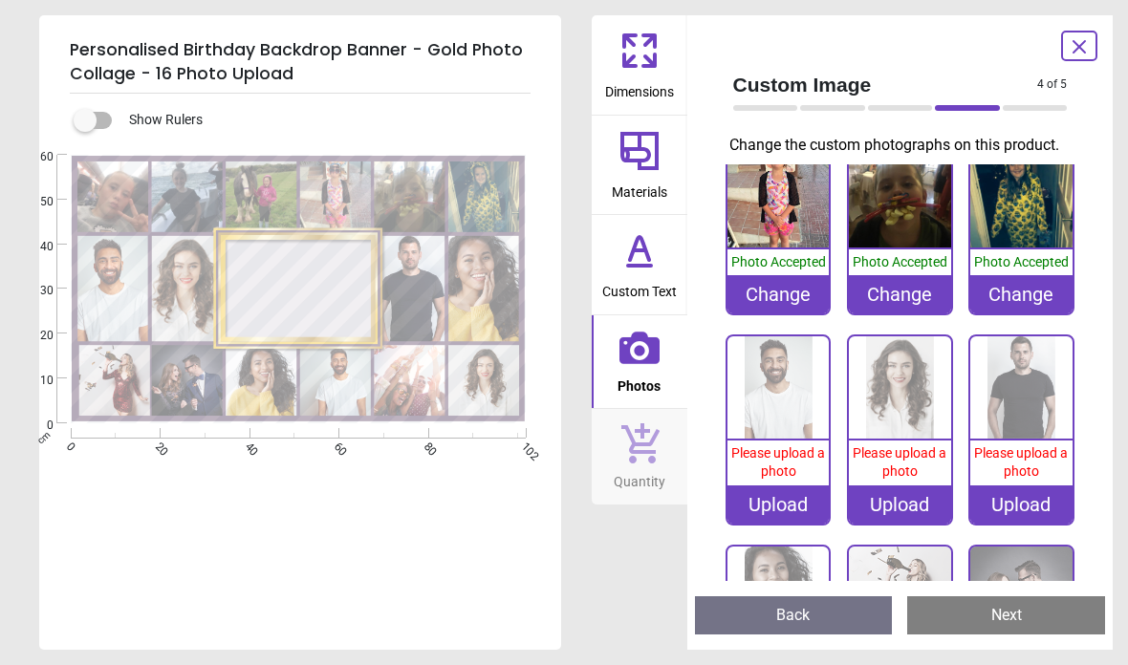
click at [783, 459] on span "Please upload a photo" at bounding box center [778, 462] width 94 height 34
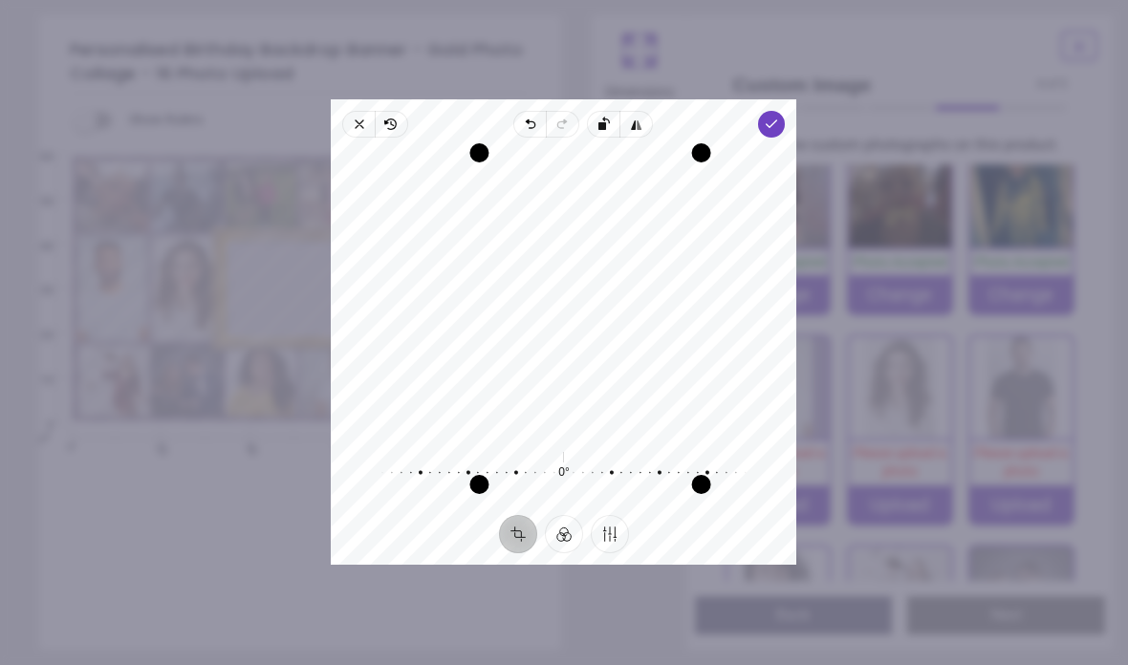
click at [777, 120] on polyline "button" at bounding box center [772, 123] width 11 height 7
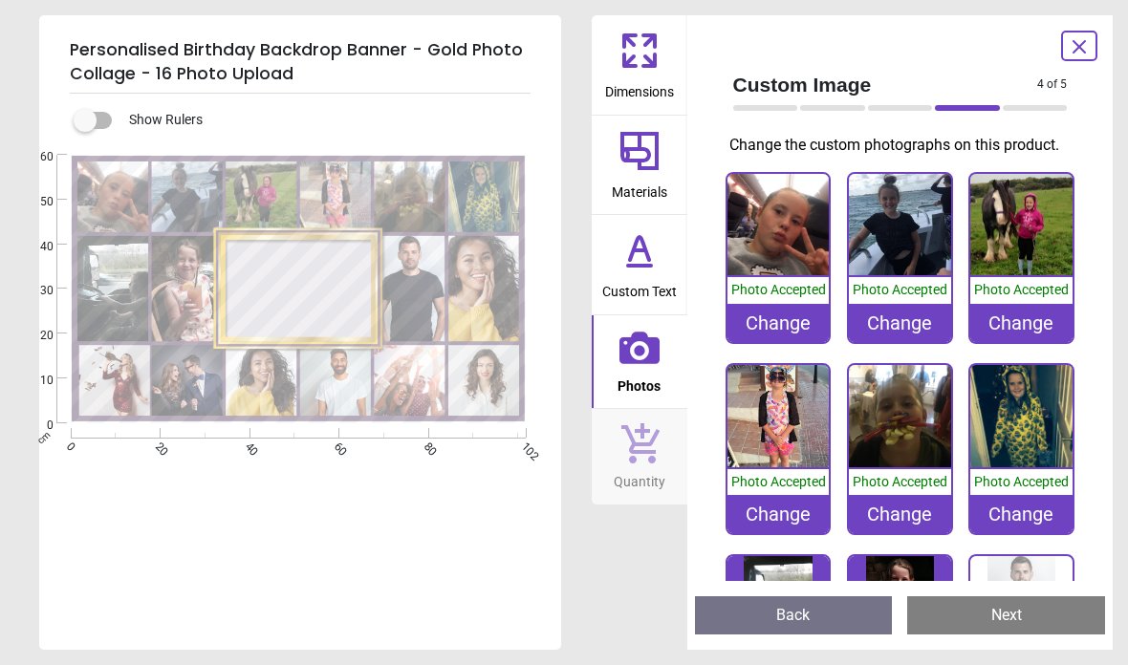
scroll to position [220, 0]
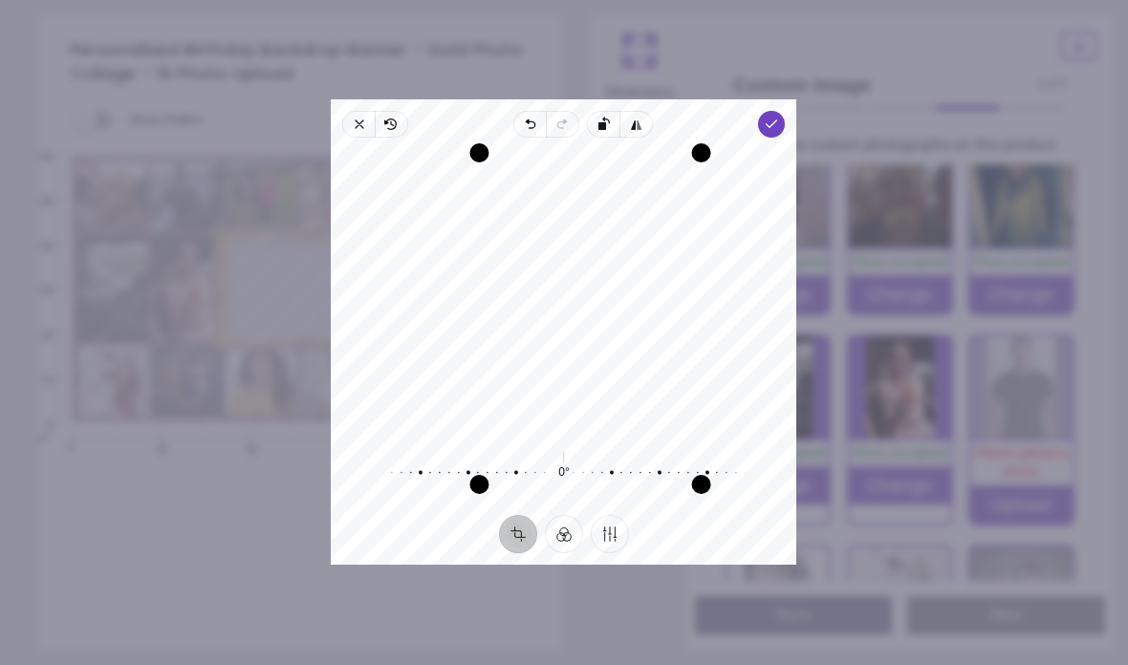
click at [780, 117] on icon "button" at bounding box center [772, 124] width 15 height 15
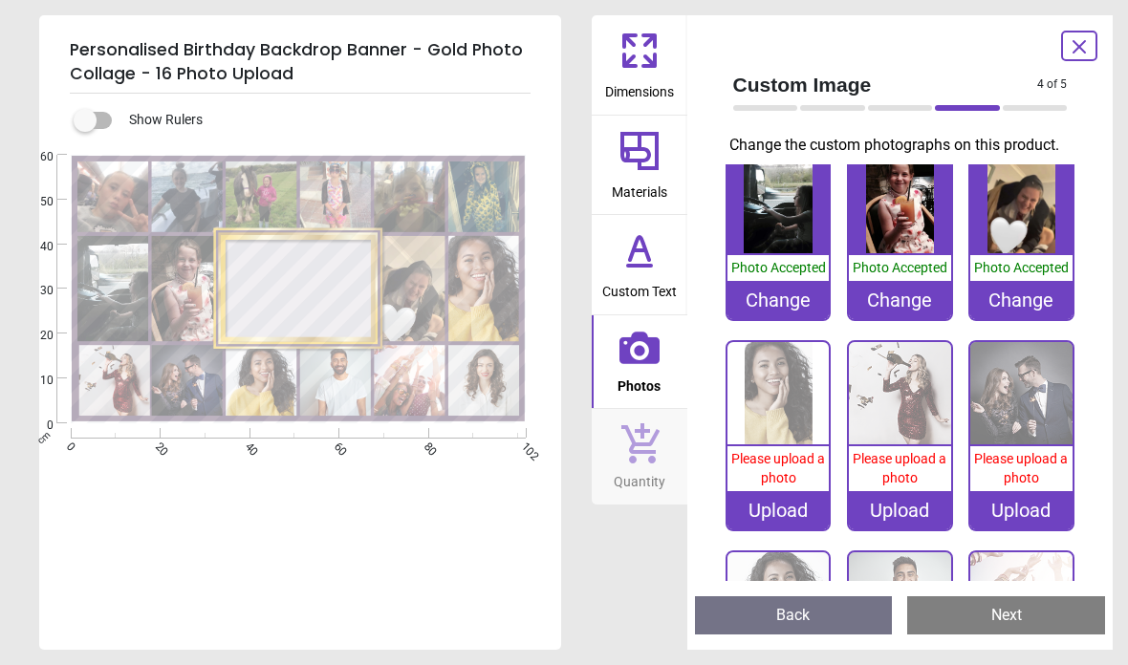
scroll to position [417, 0]
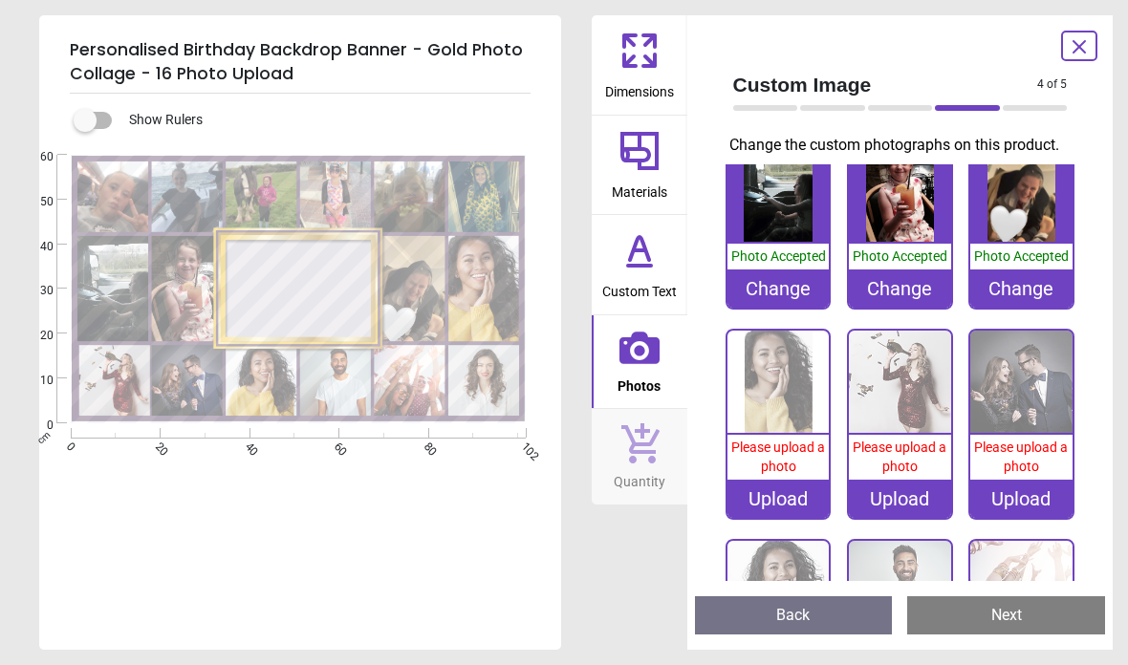
click at [780, 452] on span "Please upload a photo" at bounding box center [778, 457] width 94 height 34
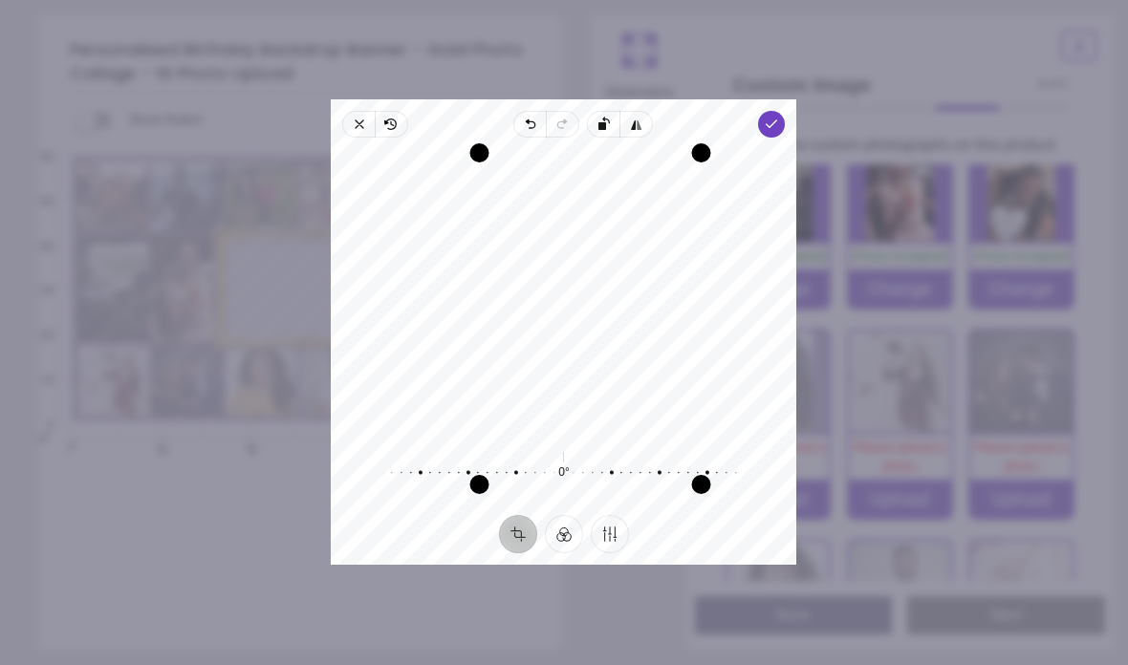
click at [786, 111] on span "Done" at bounding box center [772, 124] width 27 height 27
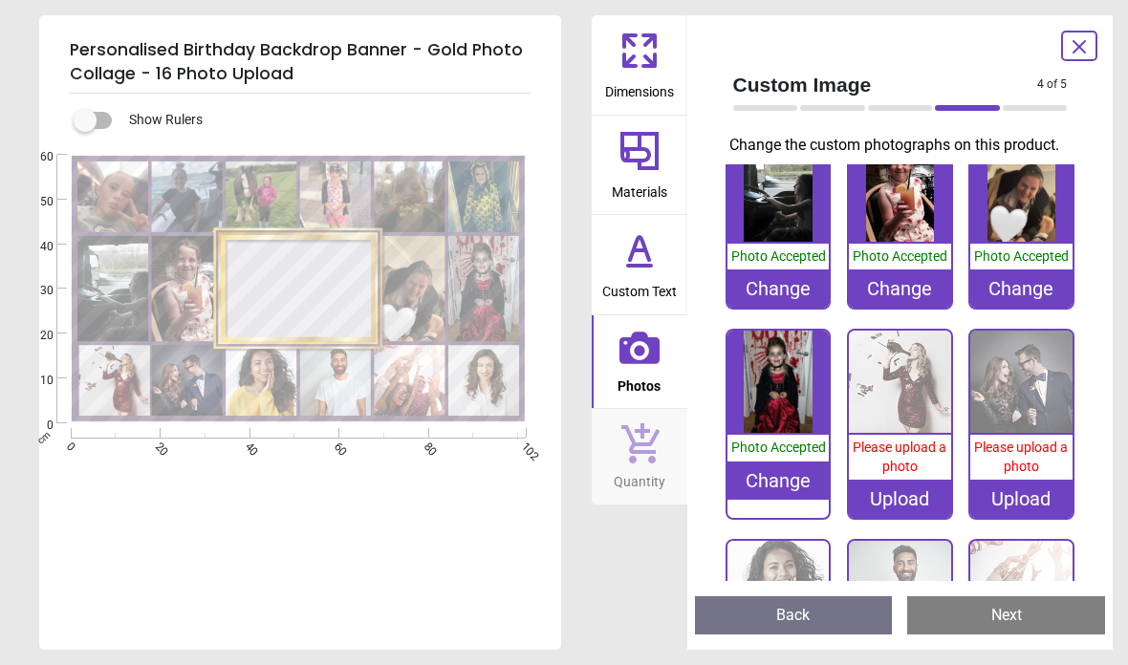
click at [908, 459] on span "Please upload a photo" at bounding box center [900, 457] width 94 height 34
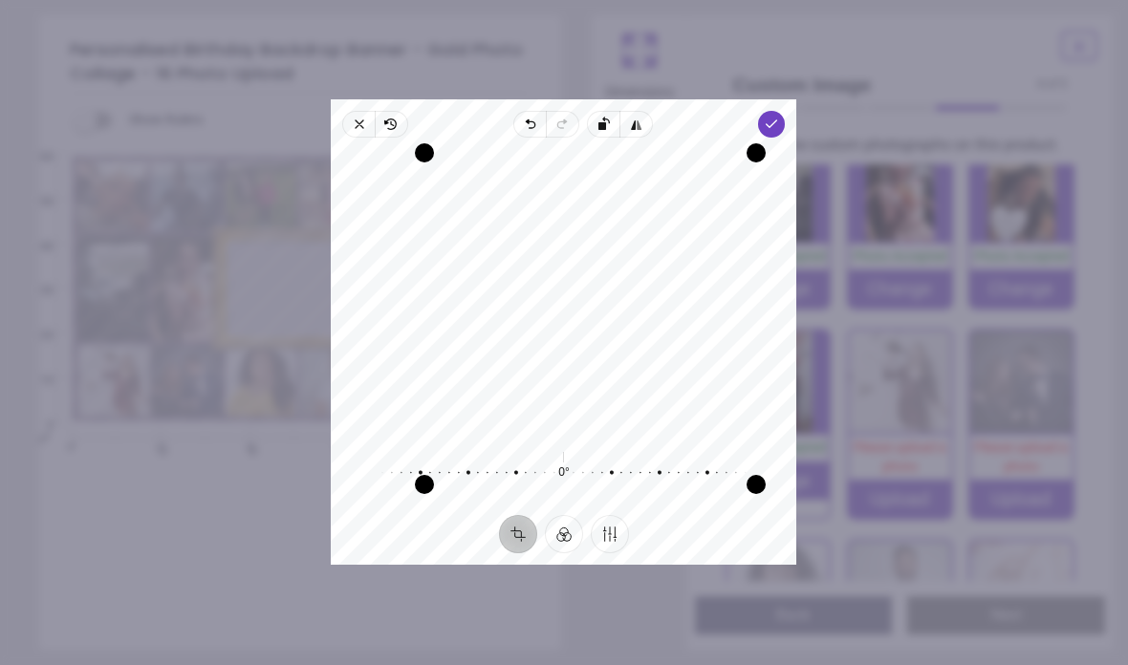
click at [780, 117] on icon "button" at bounding box center [772, 124] width 15 height 15
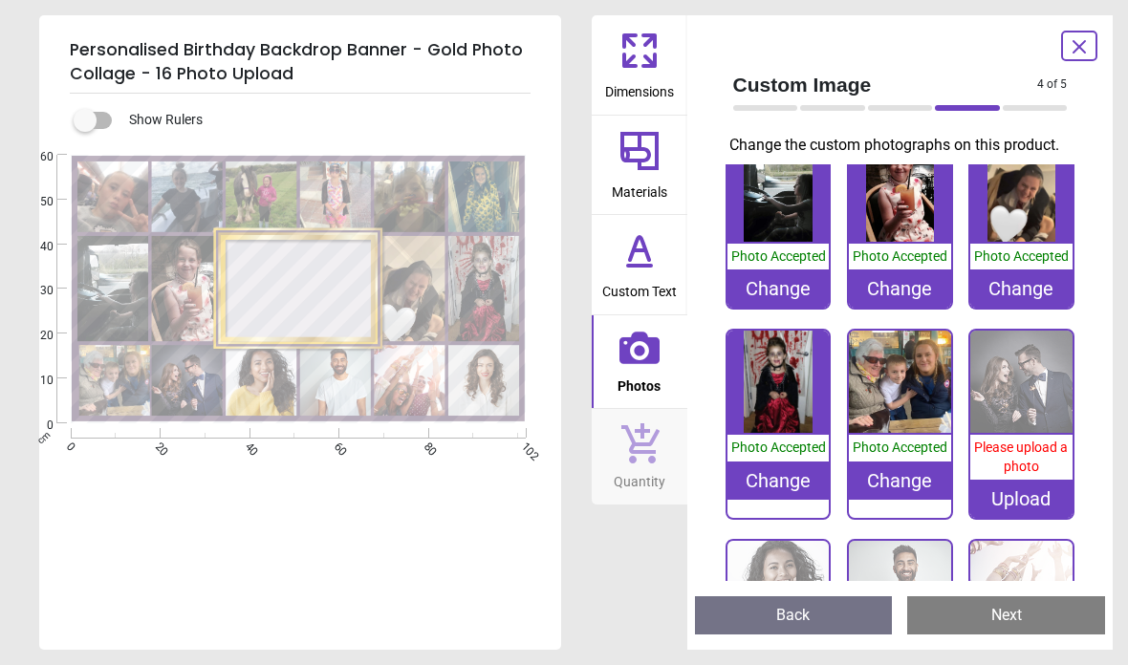
click at [1036, 452] on span "Please upload a photo" at bounding box center [1021, 457] width 94 height 34
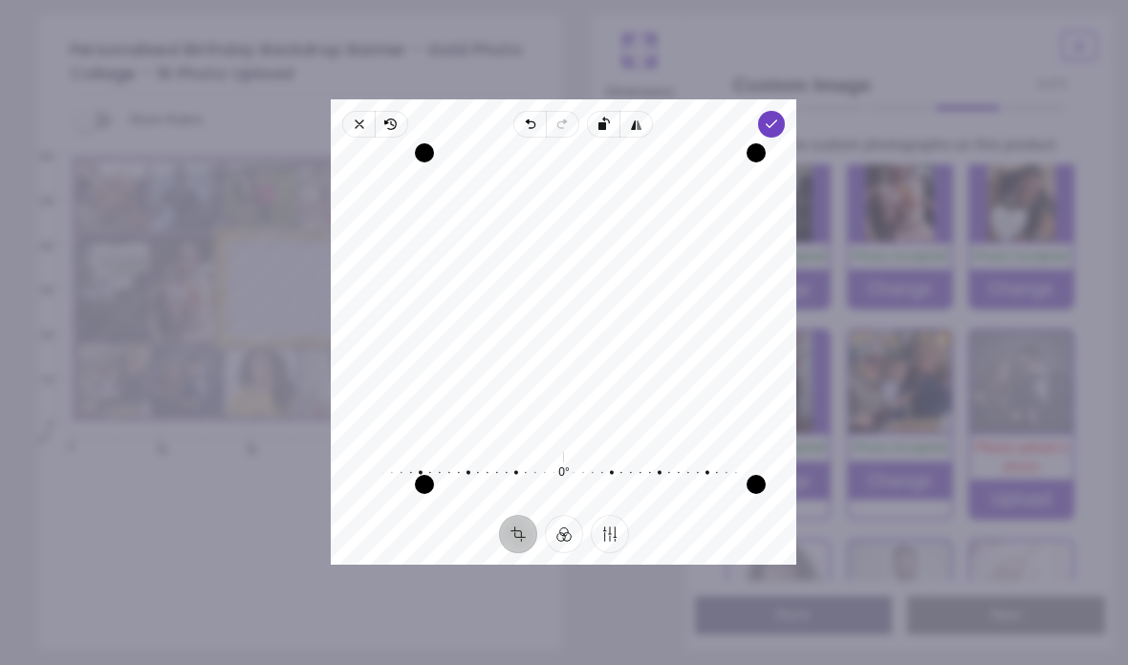
click at [780, 117] on icon "button" at bounding box center [772, 124] width 15 height 15
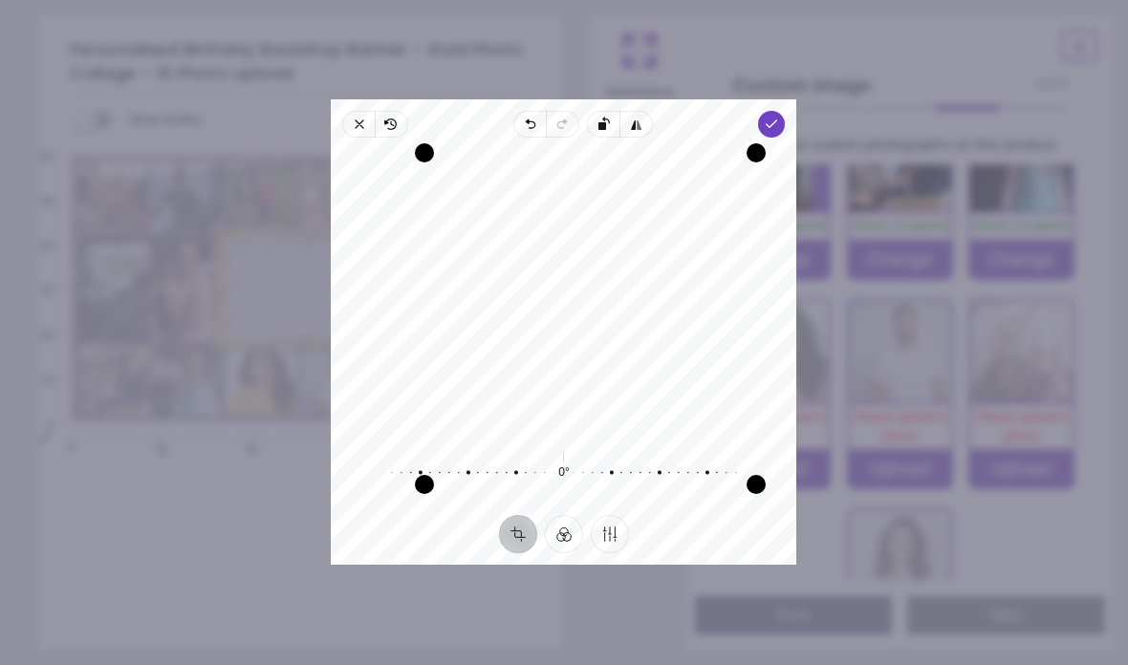
click at [780, 117] on icon "button" at bounding box center [772, 124] width 15 height 15
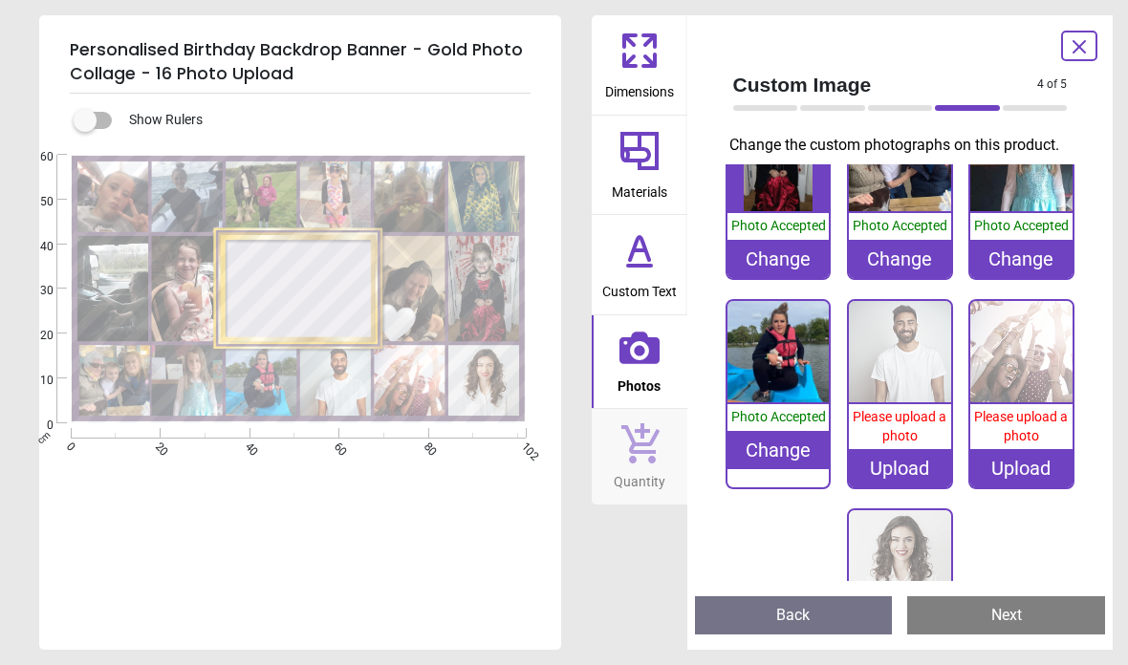
click at [906, 421] on span "Please upload a photo" at bounding box center [900, 426] width 94 height 34
click at [906, 425] on span "Please upload a photo" at bounding box center [900, 426] width 94 height 34
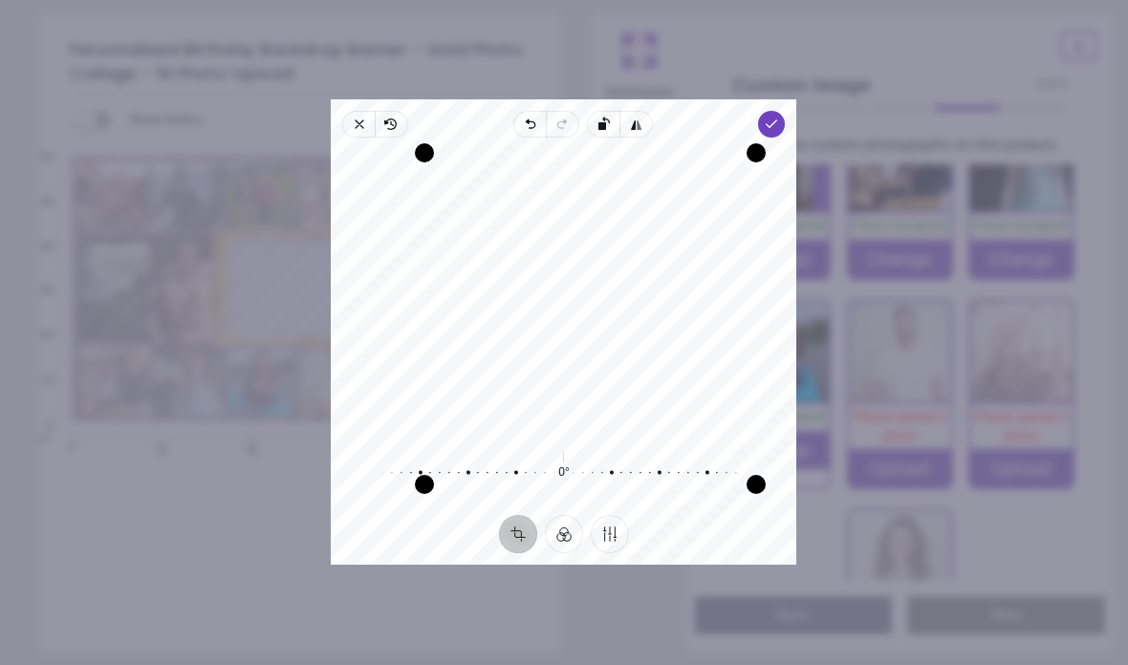
click at [777, 120] on polyline "button" at bounding box center [772, 123] width 11 height 7
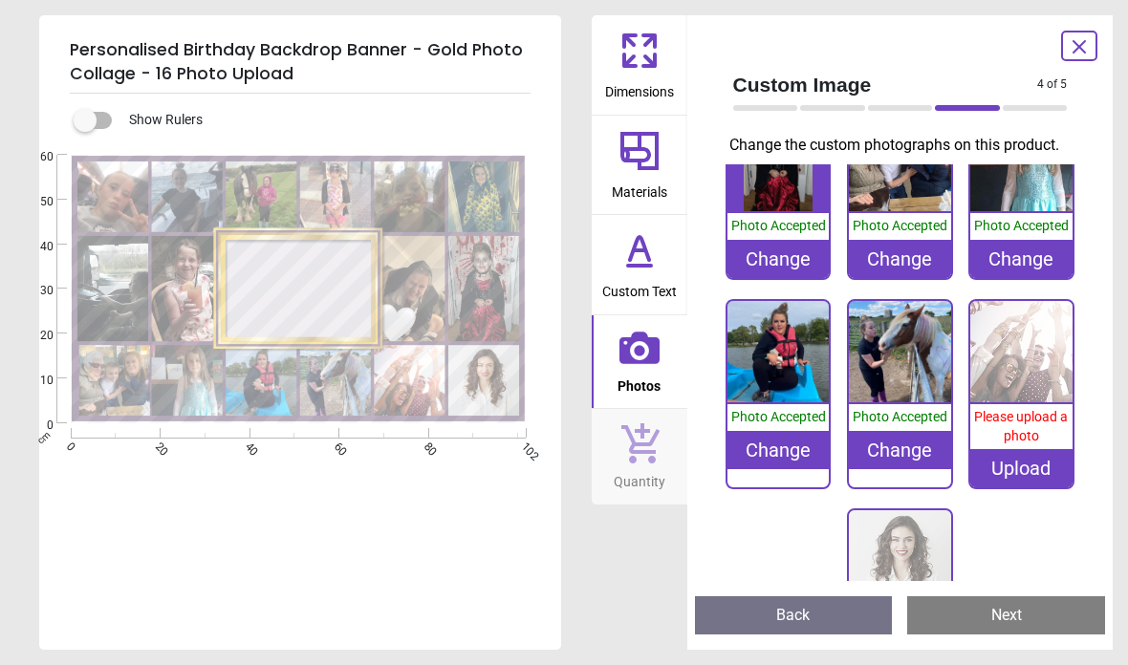
click at [1017, 423] on span "Please upload a photo" at bounding box center [1021, 426] width 94 height 34
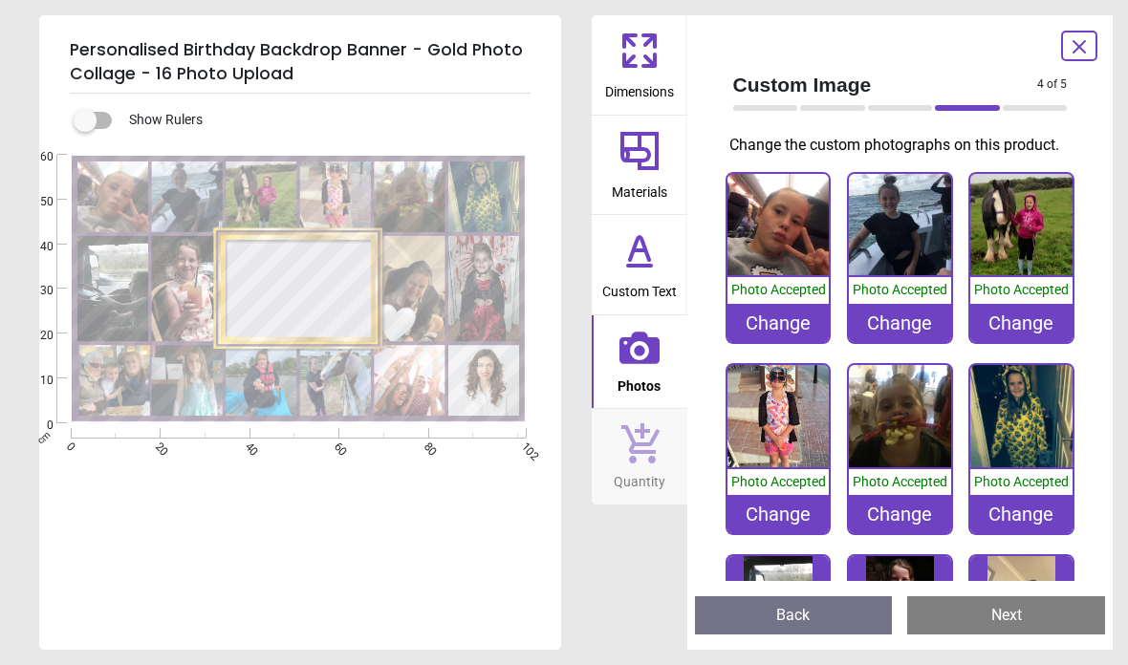
scroll to position [639, 0]
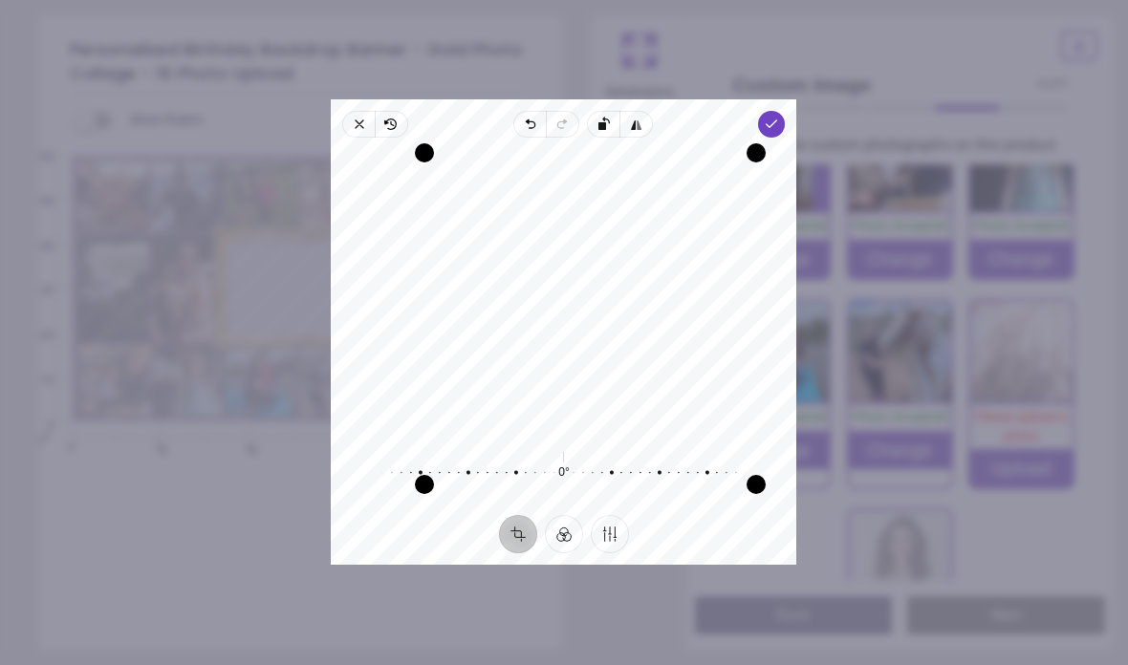
click at [780, 117] on icon "button" at bounding box center [772, 124] width 15 height 15
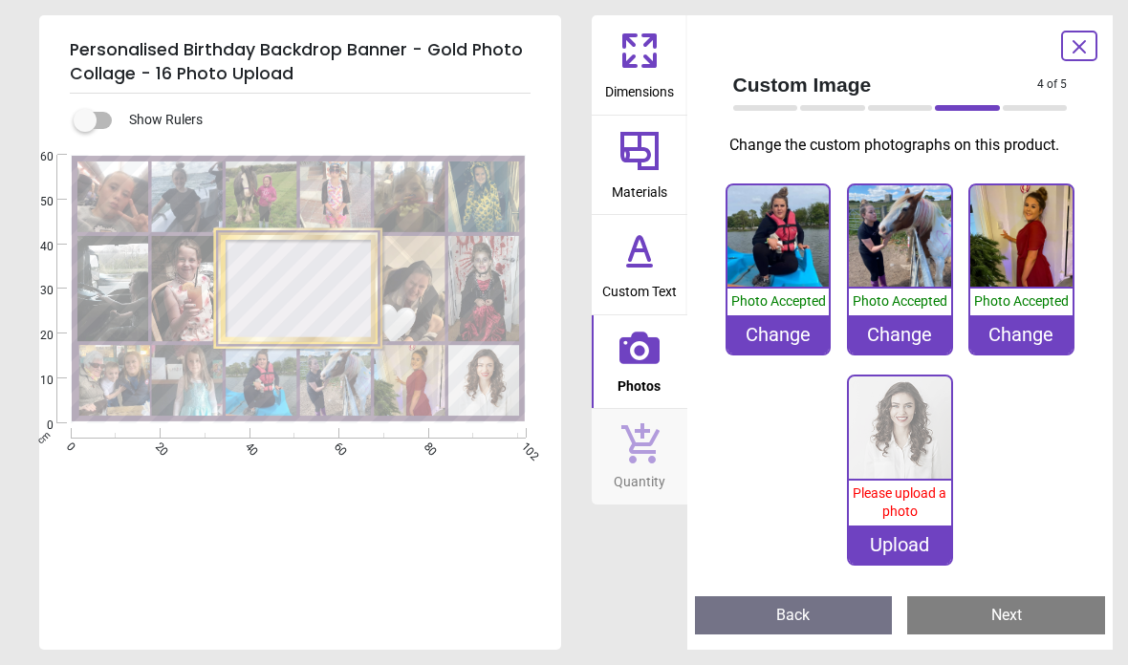
scroll to position [753, 0]
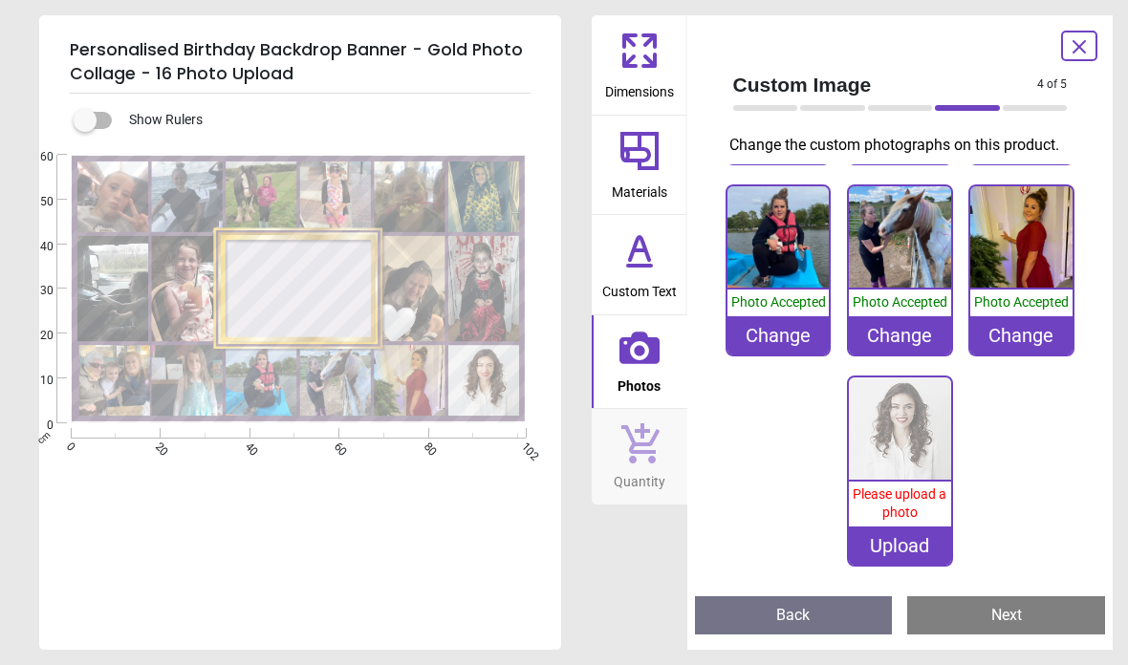
click at [907, 496] on span "Please upload a photo" at bounding box center [900, 504] width 94 height 34
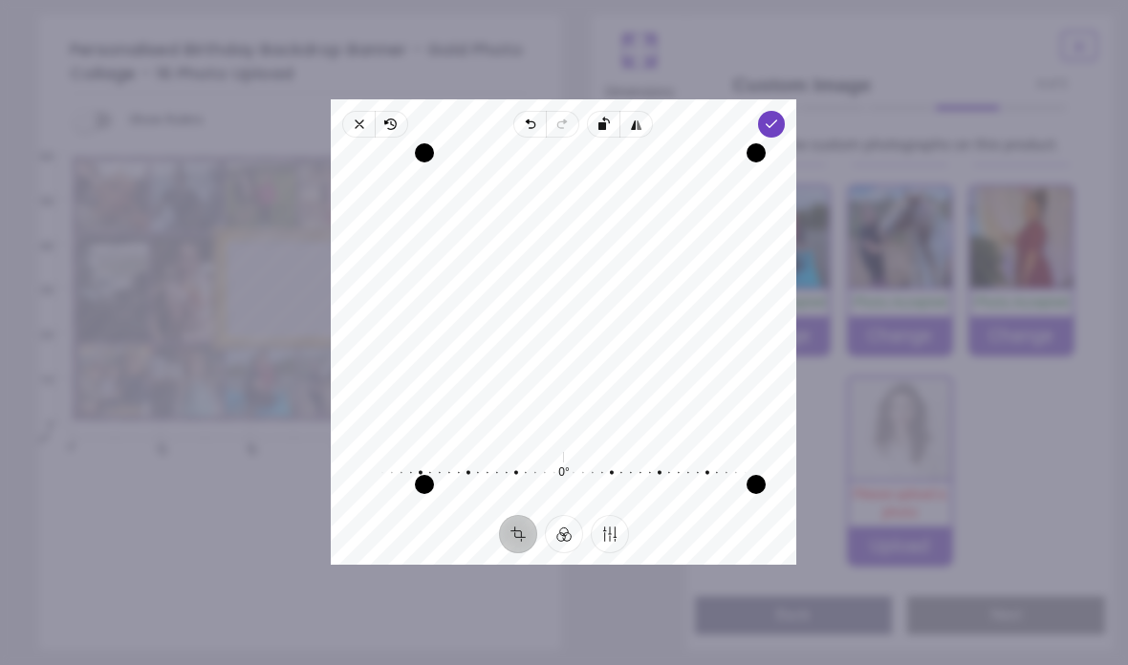
click at [777, 120] on polyline "button" at bounding box center [772, 123] width 11 height 7
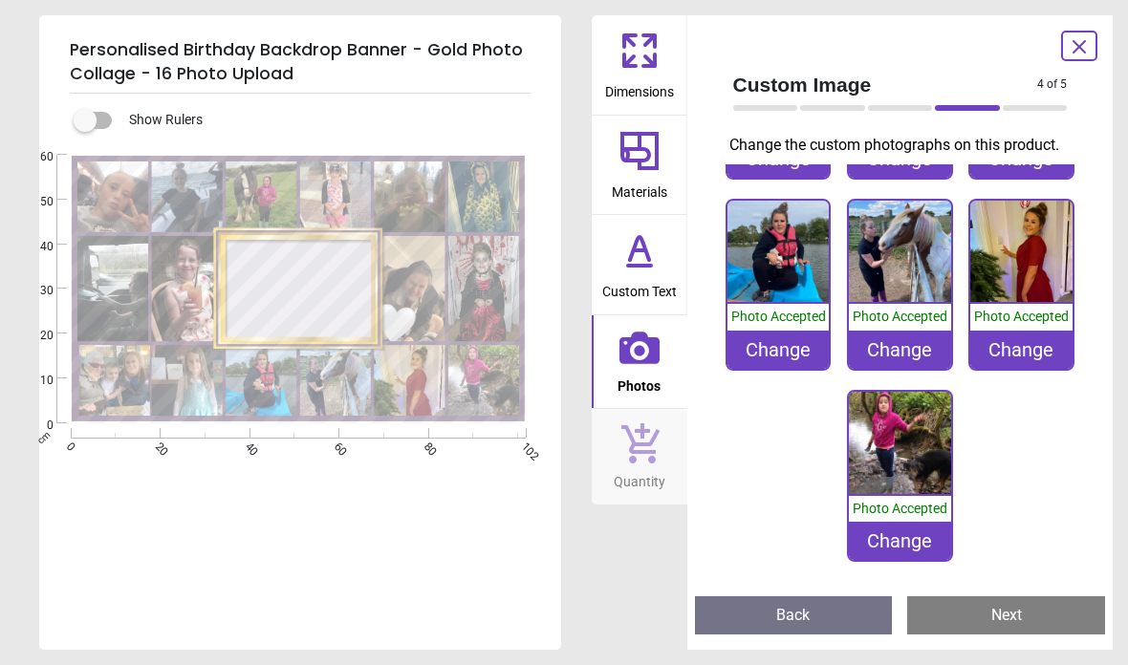
scroll to position [735, 0]
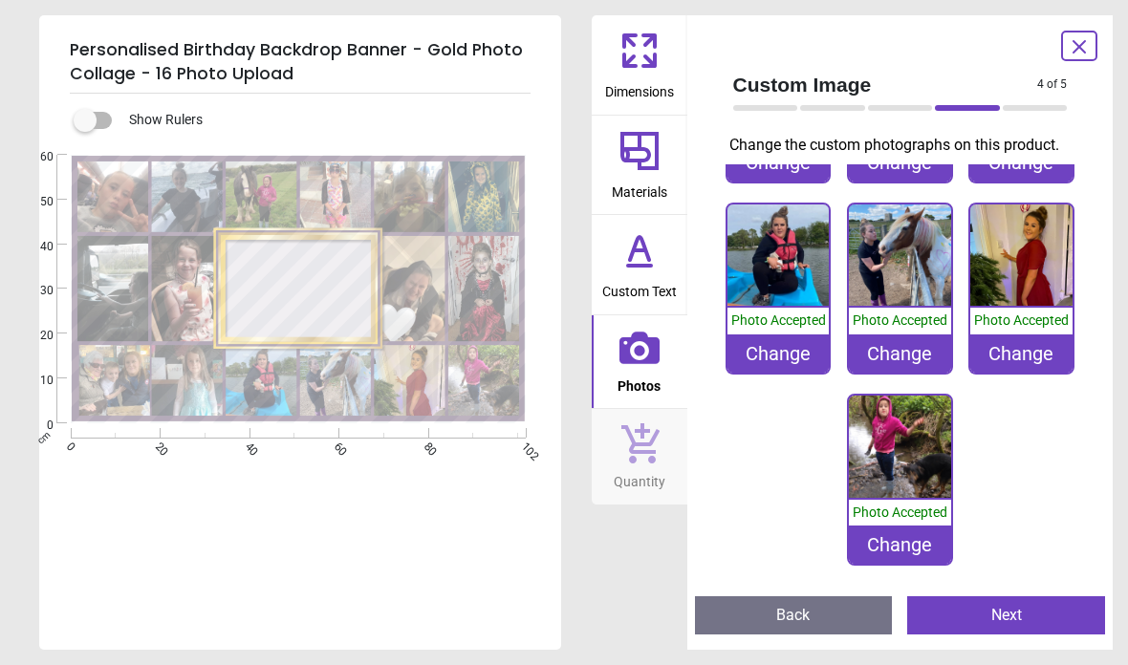
click at [639, 266] on icon at bounding box center [639, 266] width 23 height 0
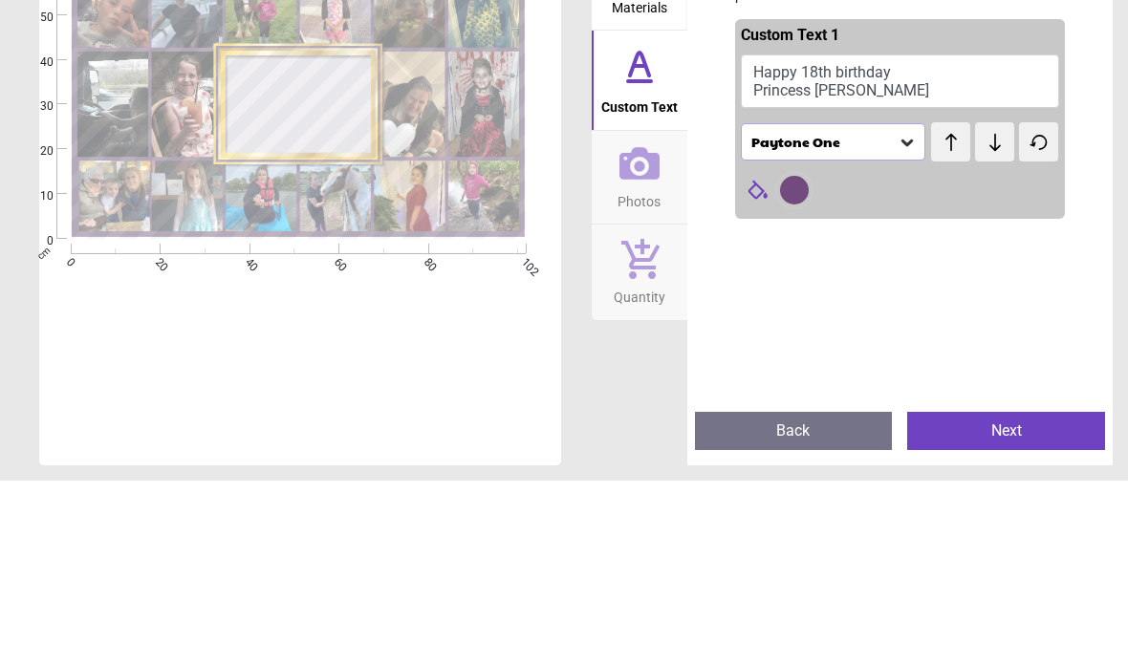
type textarea "**********"
click at [788, 360] on div at bounding box center [794, 374] width 29 height 29
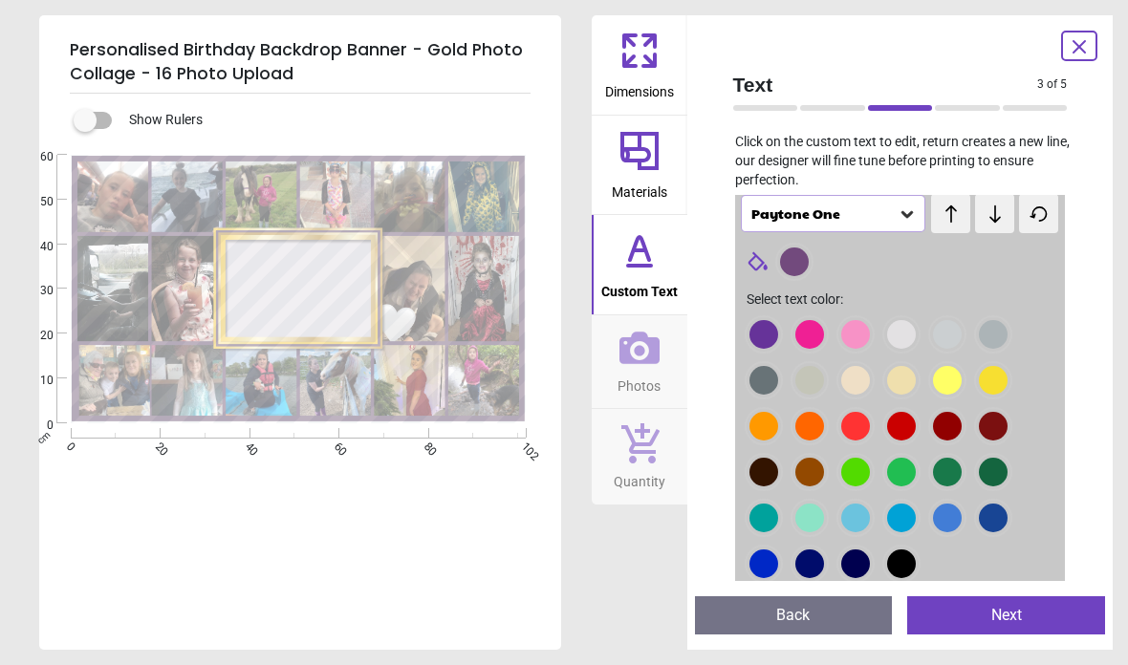
scroll to position [121, 0]
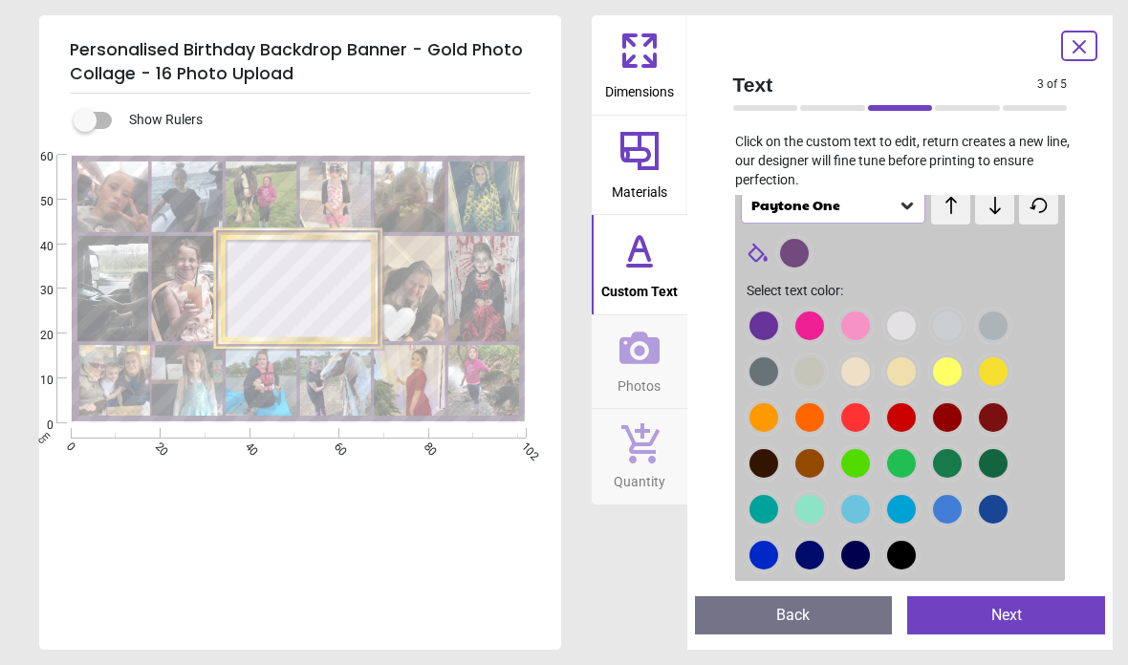
click at [778, 340] on div at bounding box center [763, 326] width 29 height 29
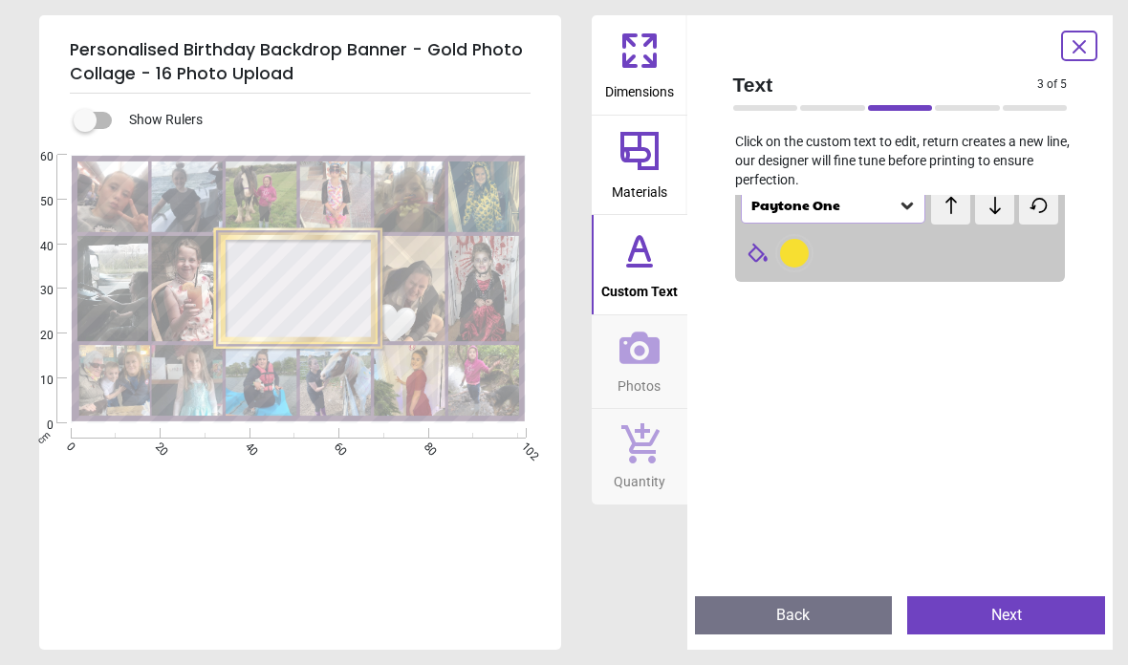
click at [791, 255] on div at bounding box center [794, 253] width 29 height 29
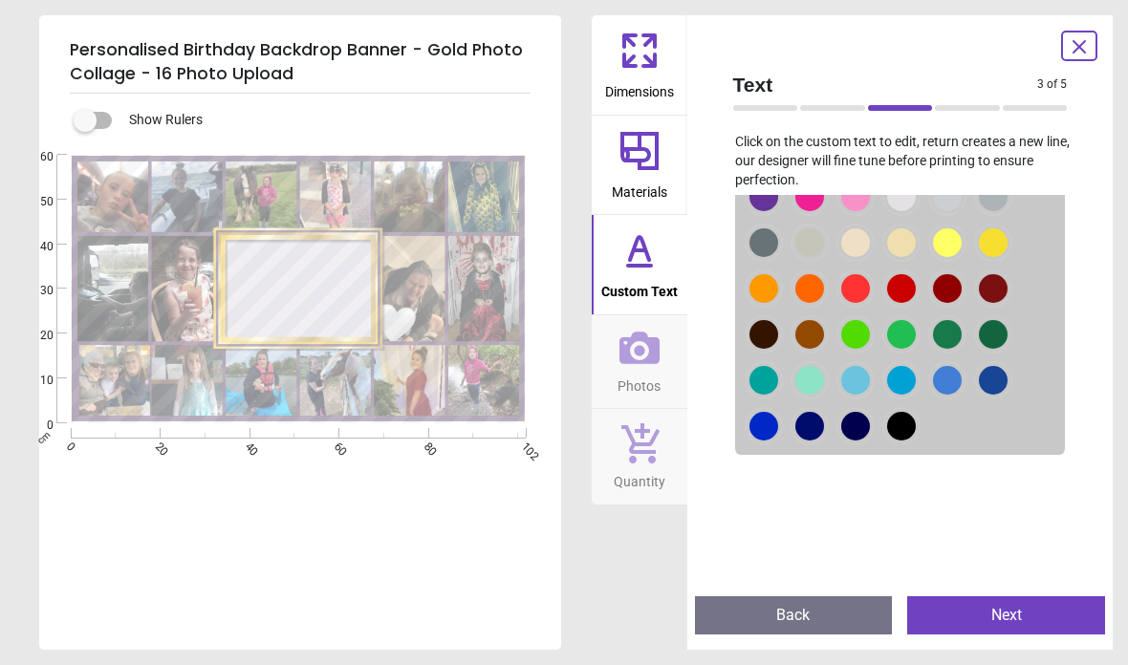
scroll to position [251, 0]
click at [778, 210] on div at bounding box center [763, 196] width 29 height 29
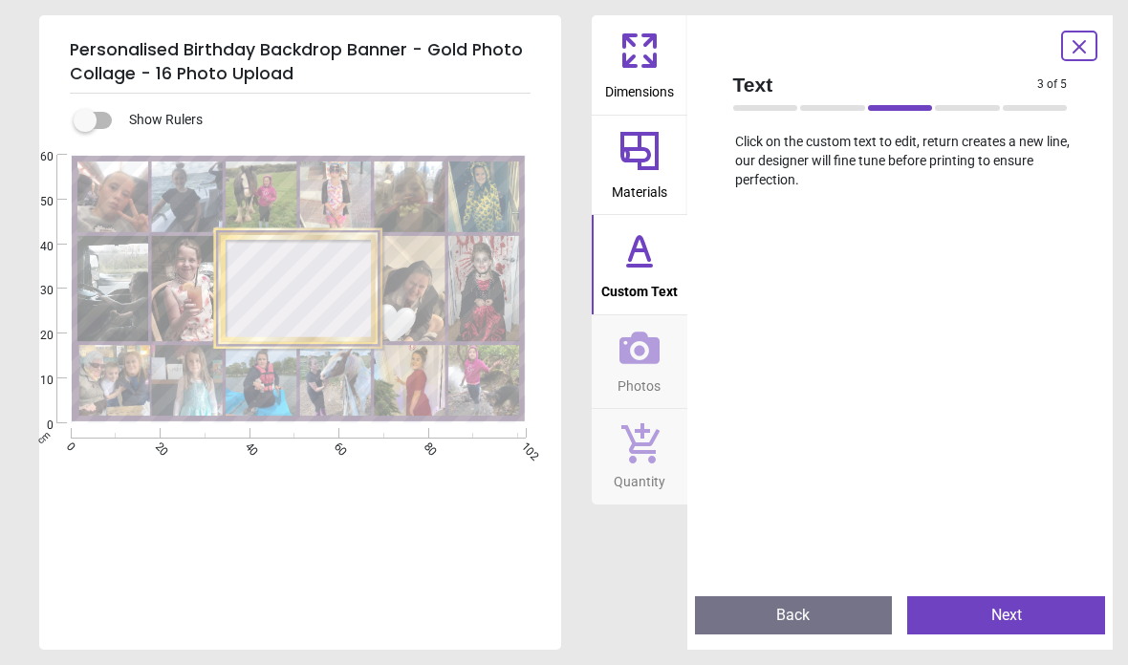
click at [632, 269] on icon at bounding box center [640, 251] width 46 height 46
click at [827, 620] on button "Back" at bounding box center [794, 615] width 198 height 38
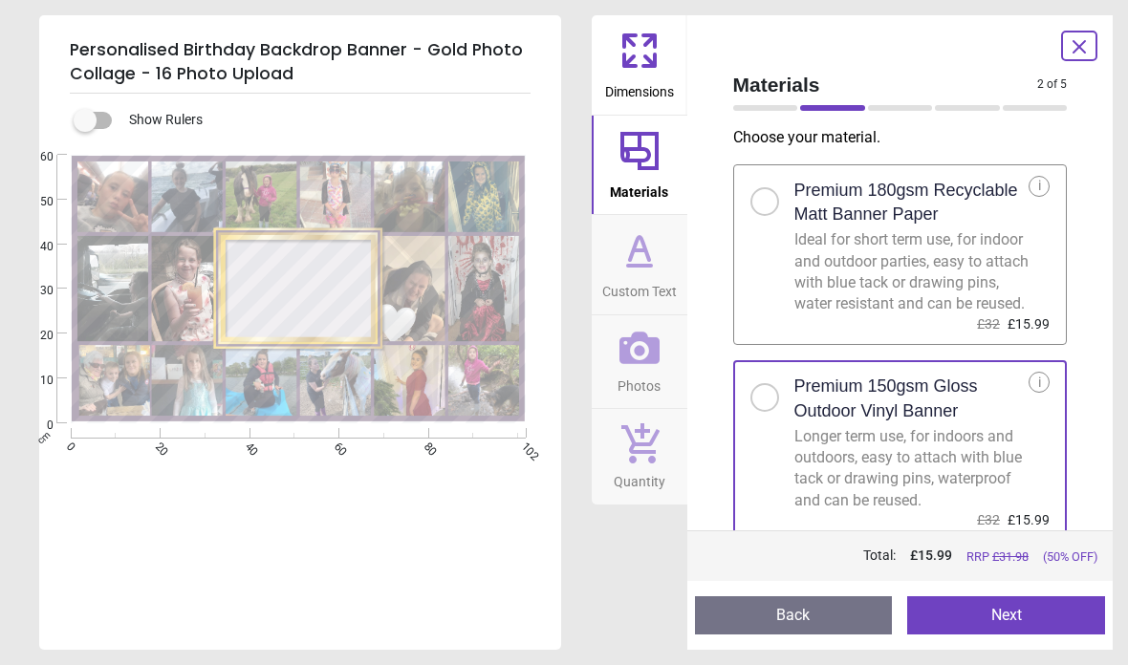
click at [990, 622] on button "Next" at bounding box center [1006, 615] width 198 height 38
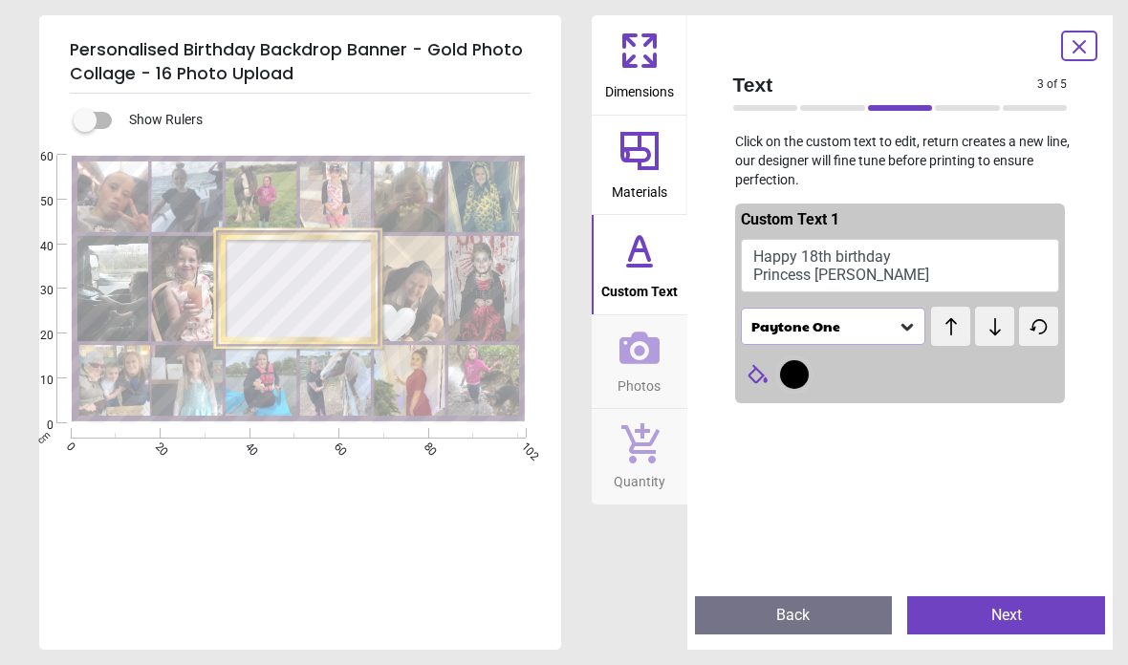
click at [794, 374] on div at bounding box center [794, 374] width 29 height 29
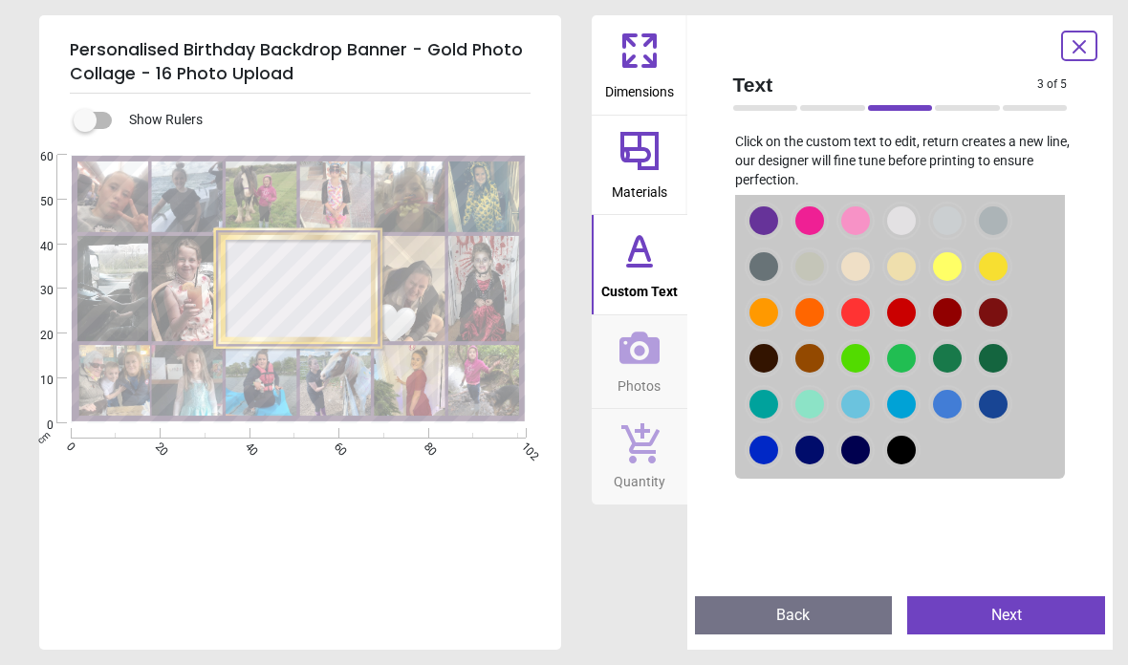
scroll to position [228, 0]
click at [778, 234] on div at bounding box center [763, 220] width 29 height 29
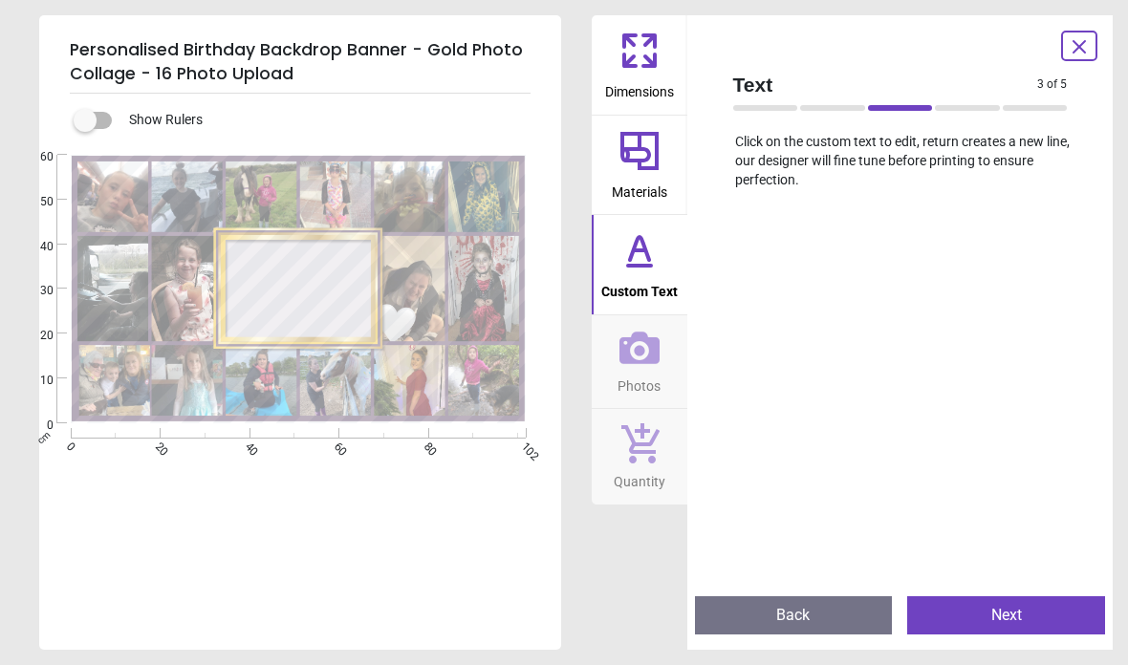
click at [645, 258] on icon at bounding box center [640, 251] width 46 height 46
click at [294, 285] on div "Created with Snap" at bounding box center [298, 289] width 518 height 269
click at [815, 610] on button "Back" at bounding box center [794, 615] width 198 height 38
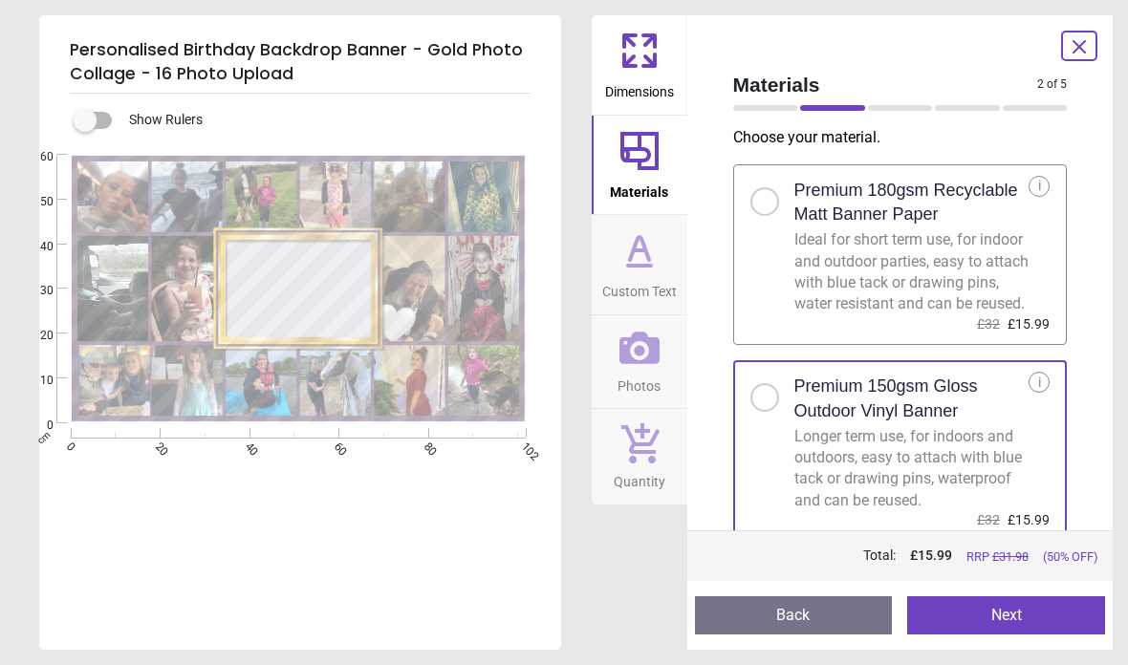
click at [1008, 619] on button "Next" at bounding box center [1006, 615] width 198 height 38
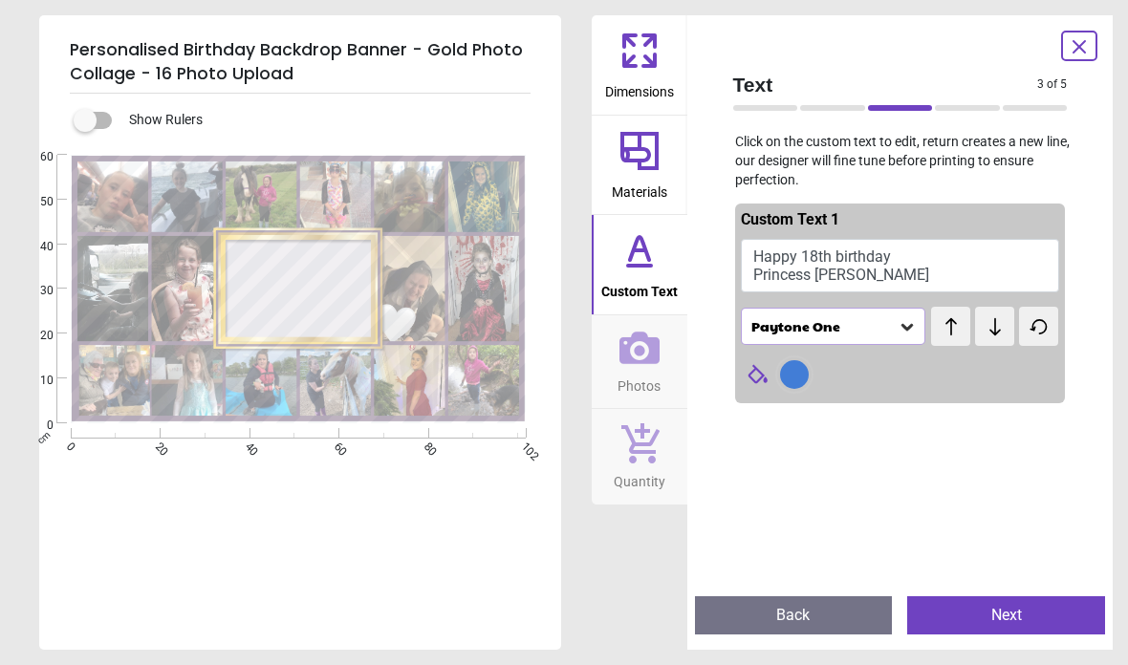
click at [795, 375] on div at bounding box center [794, 374] width 29 height 29
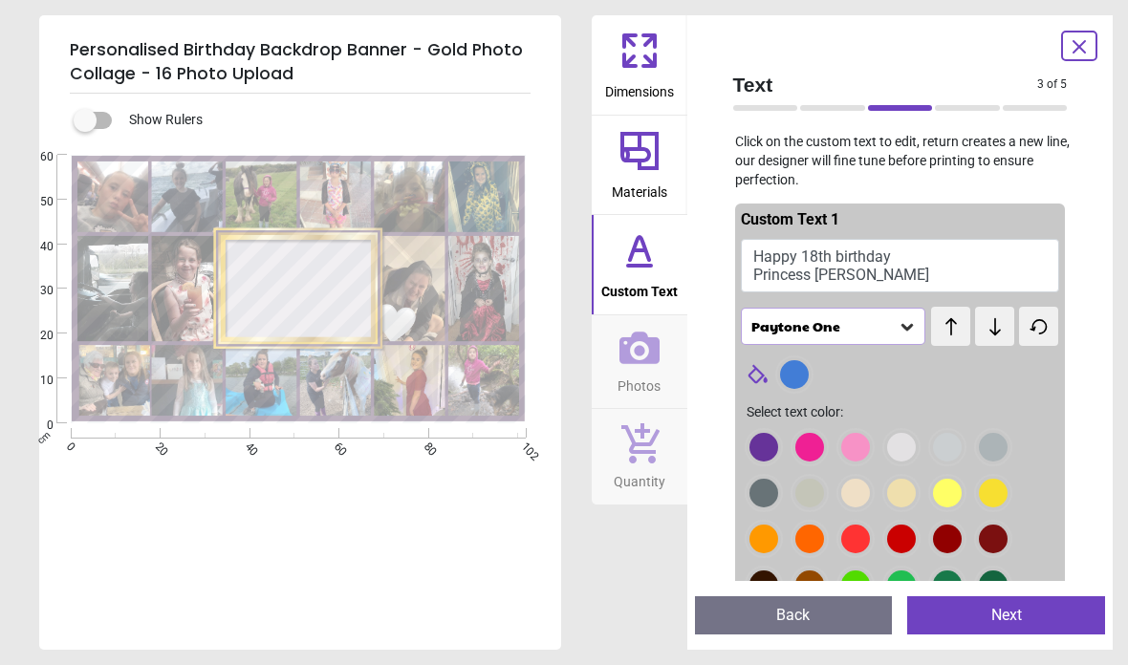
click at [778, 441] on div at bounding box center [763, 447] width 29 height 29
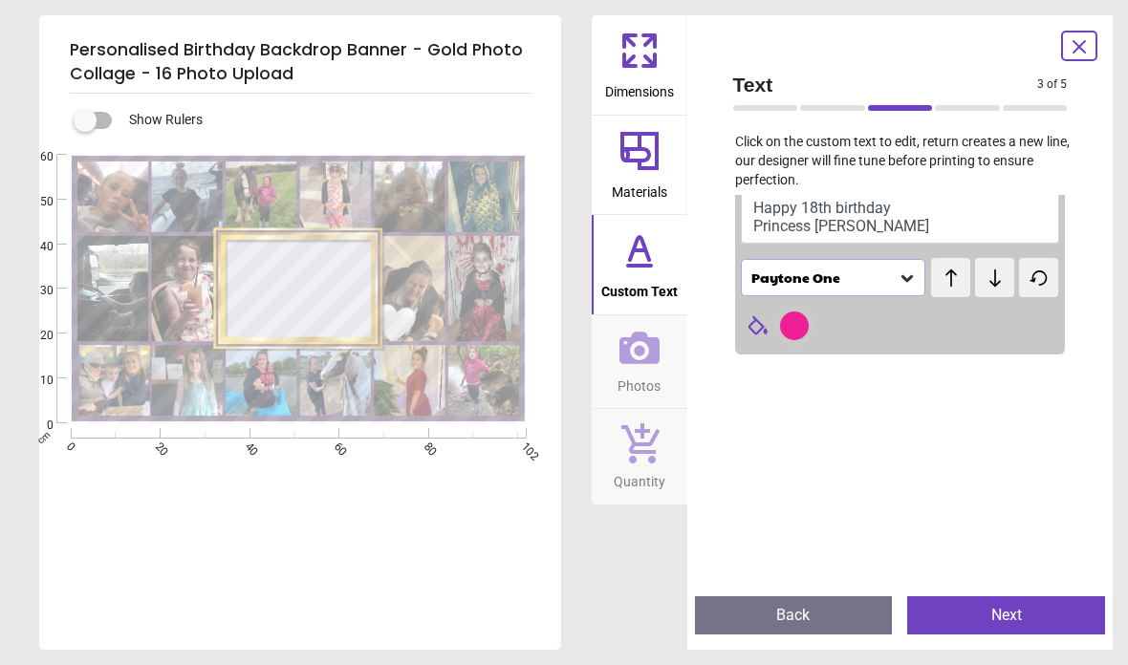
scroll to position [63, 0]
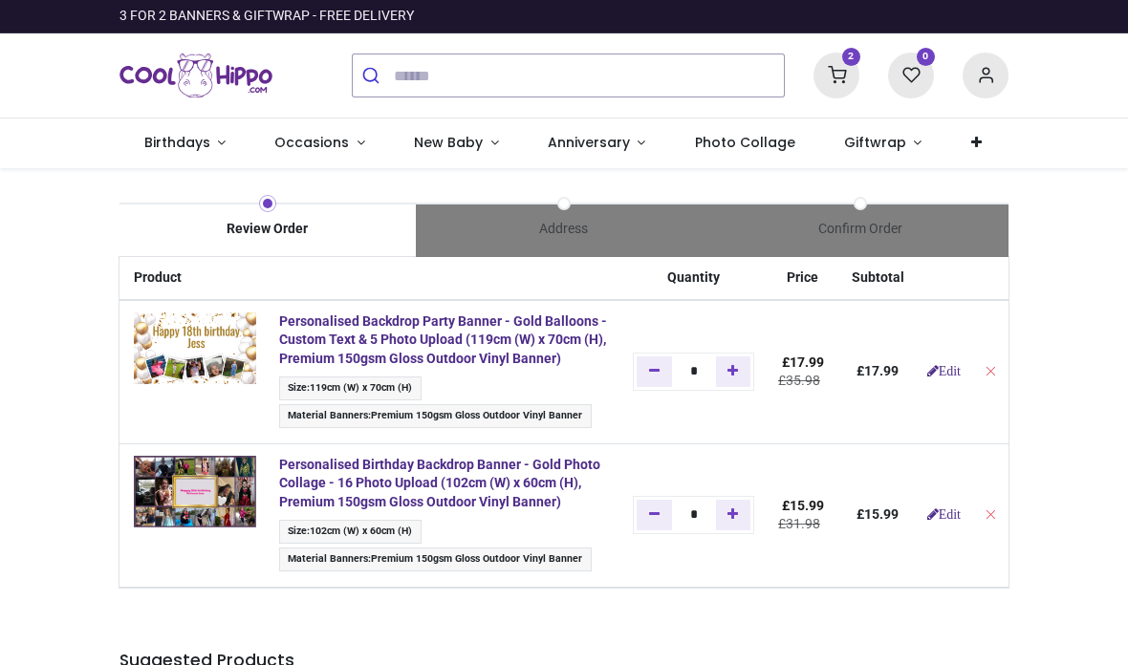
click at [894, 146] on link "Giftwrap" at bounding box center [882, 144] width 127 height 50
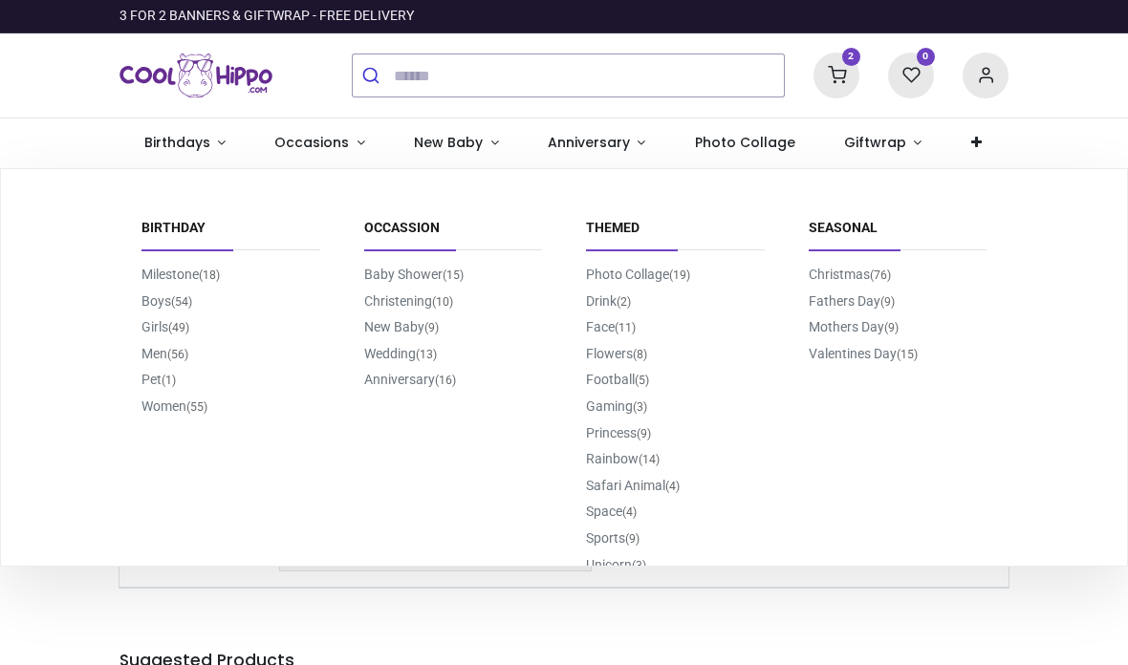
click at [183, 271] on link "Milestone (18)" at bounding box center [180, 274] width 78 height 15
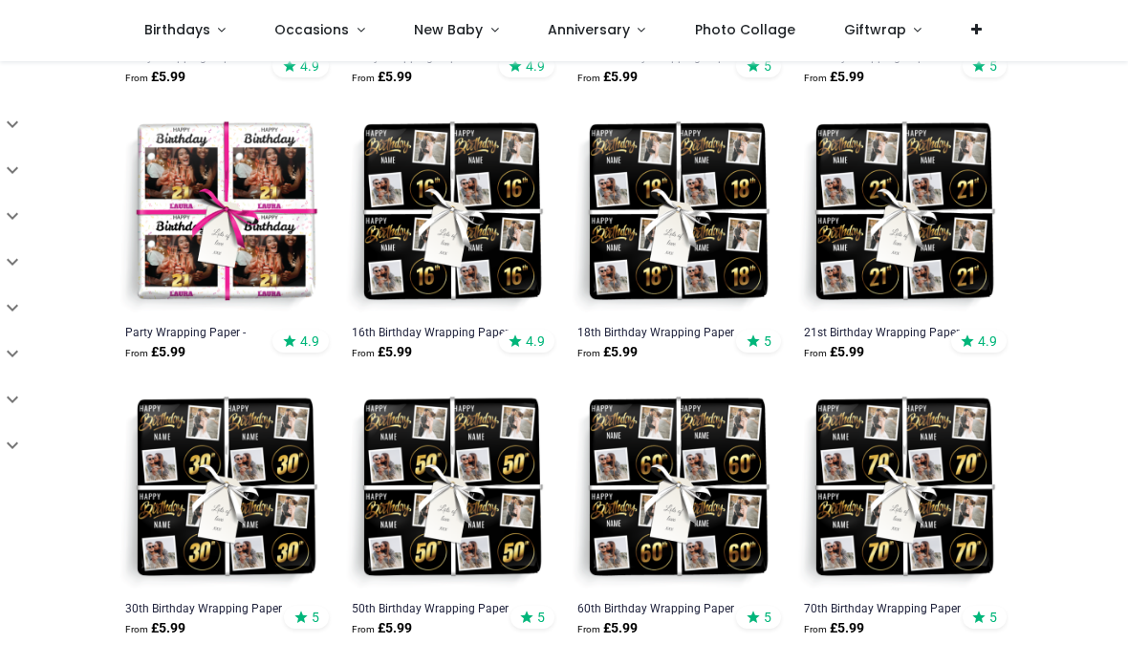
scroll to position [540, 0]
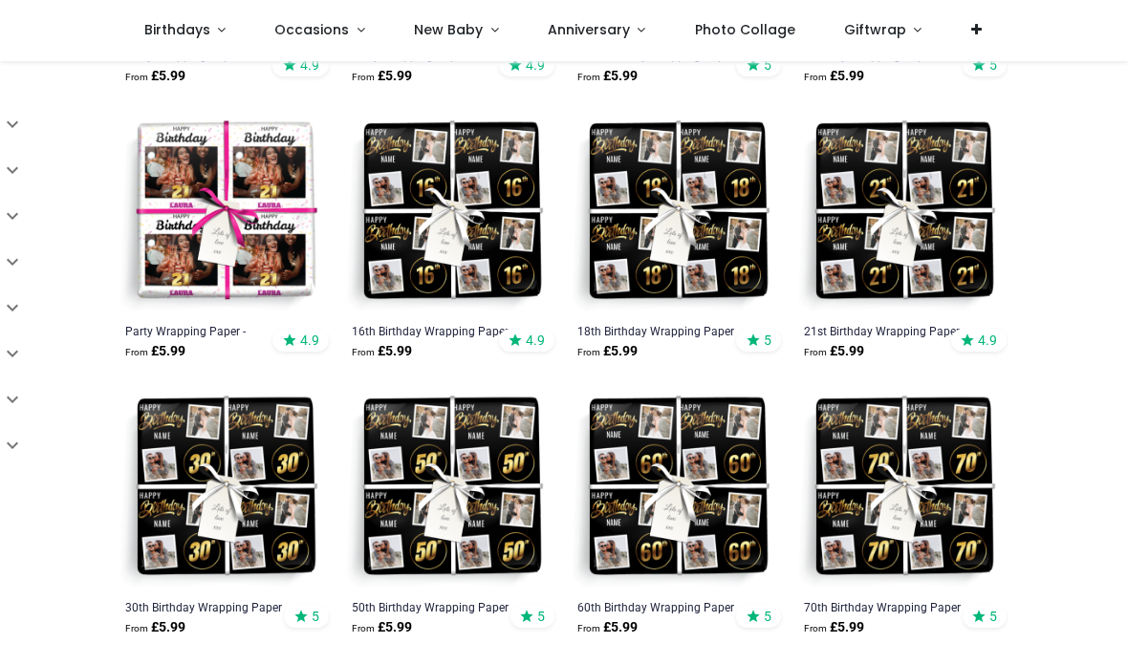
click at [703, 237] on img at bounding box center [677, 212] width 211 height 211
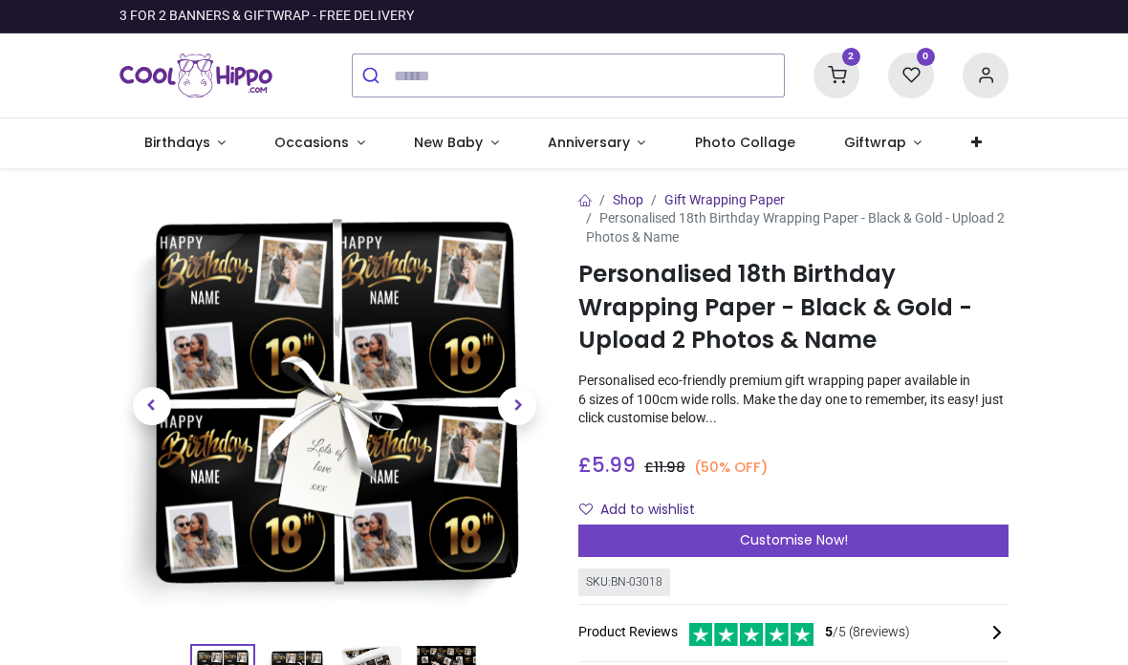
click at [890, 155] on link "Giftwrap" at bounding box center [882, 144] width 127 height 50
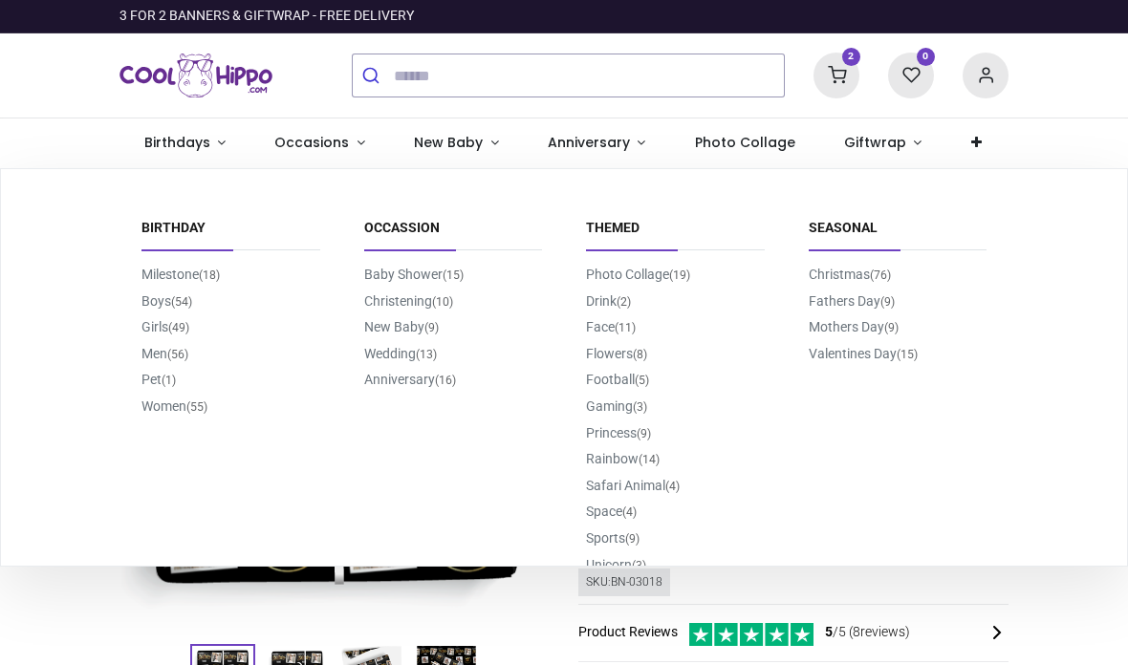
click at [618, 435] on link "Princess (9)" at bounding box center [618, 432] width 65 height 15
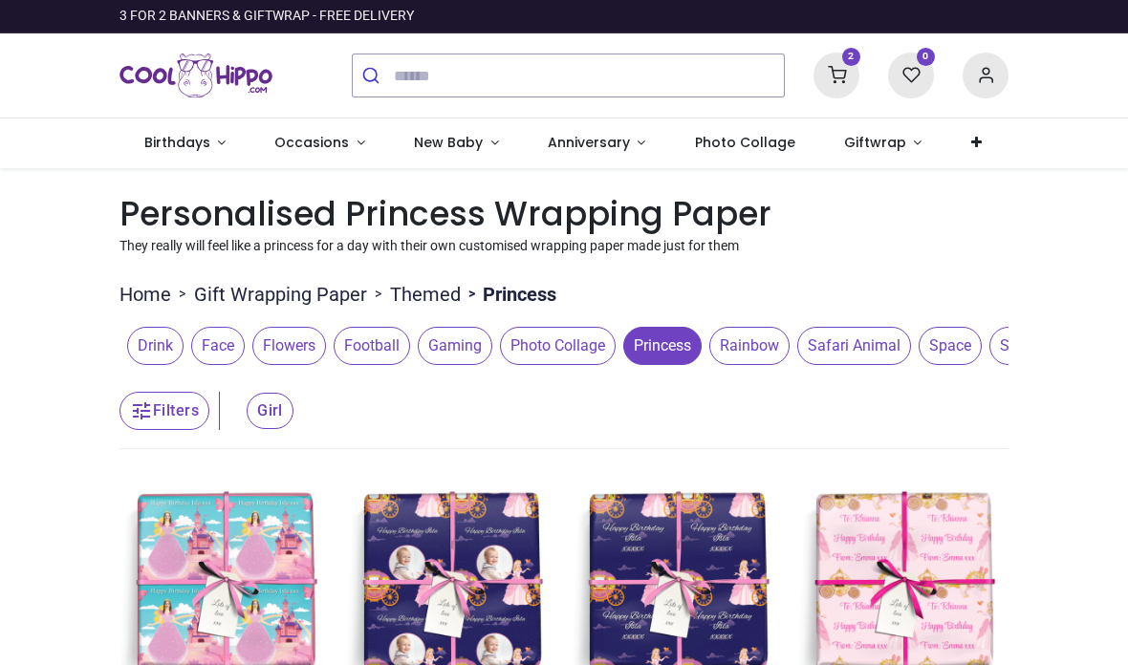
click at [841, 76] on icon at bounding box center [836, 76] width 46 height 46
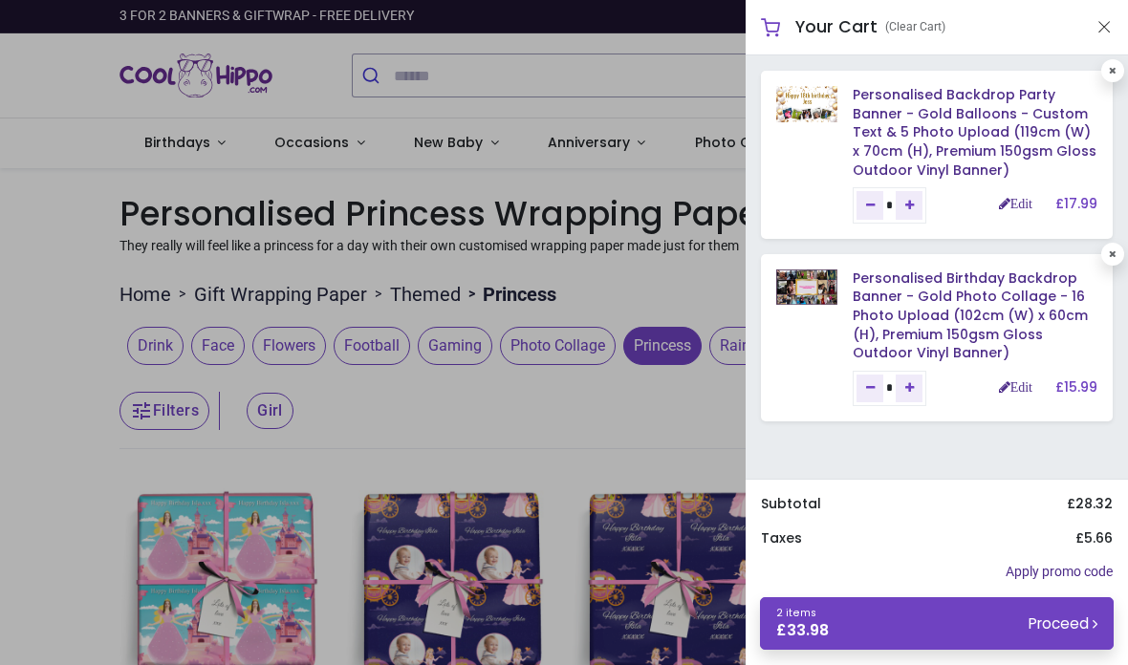
click at [531, 425] on div at bounding box center [564, 332] width 1128 height 665
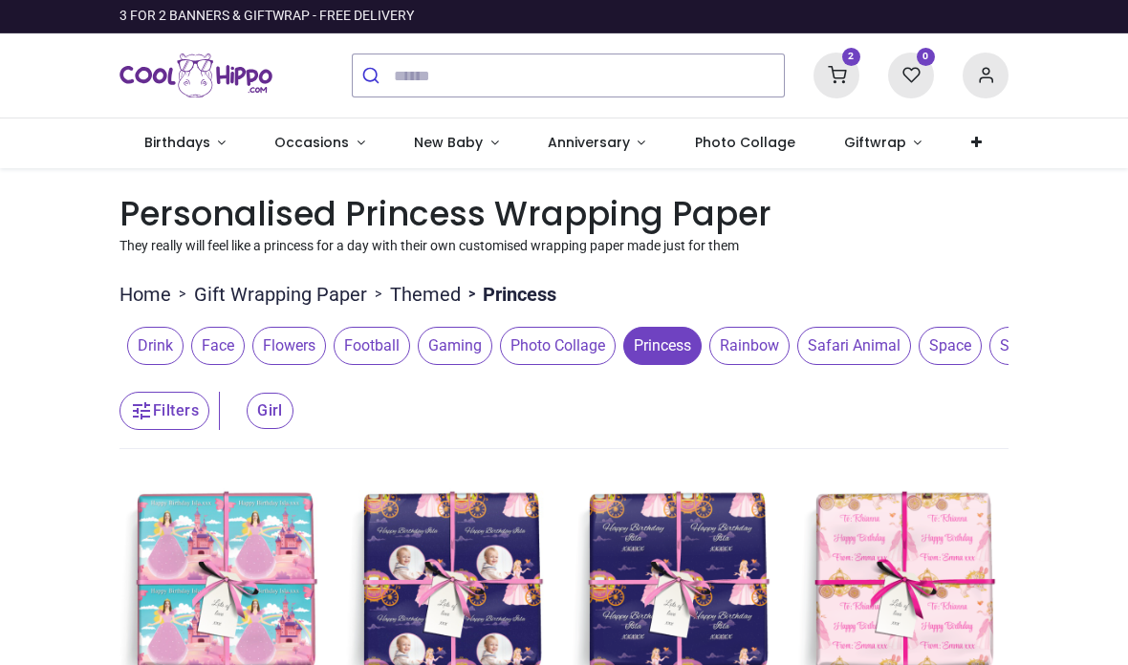
click at [282, 17] on div "3 FOR 2 BANNERS & GIFTWRAP - FREE DELIVERY" at bounding box center [266, 16] width 294 height 19
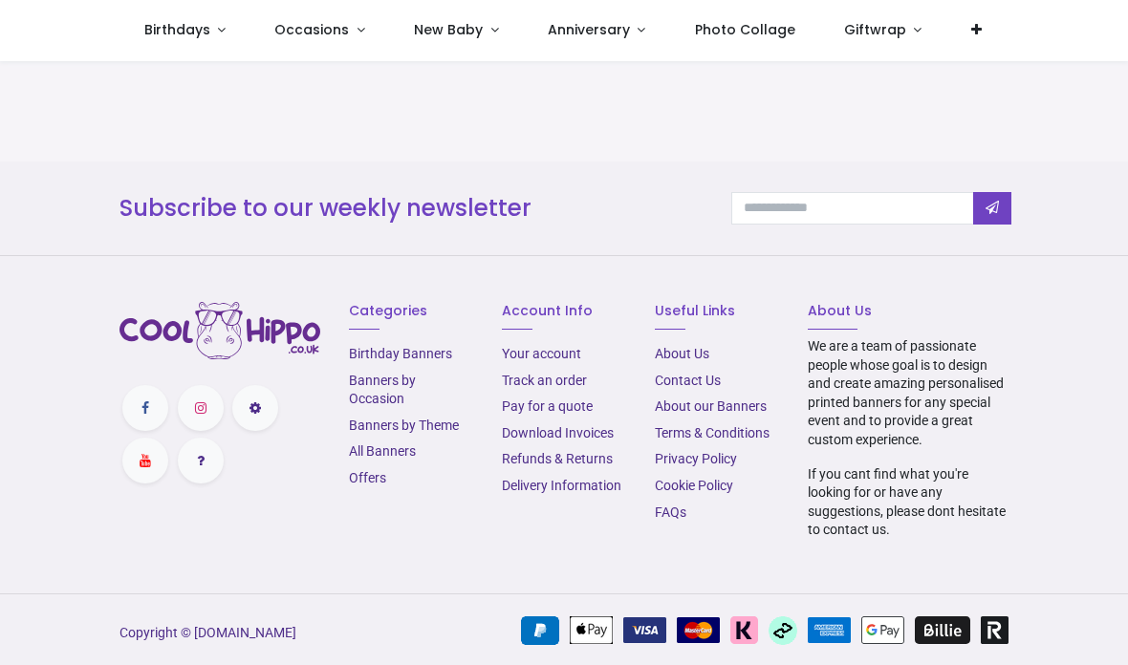
scroll to position [1346, 0]
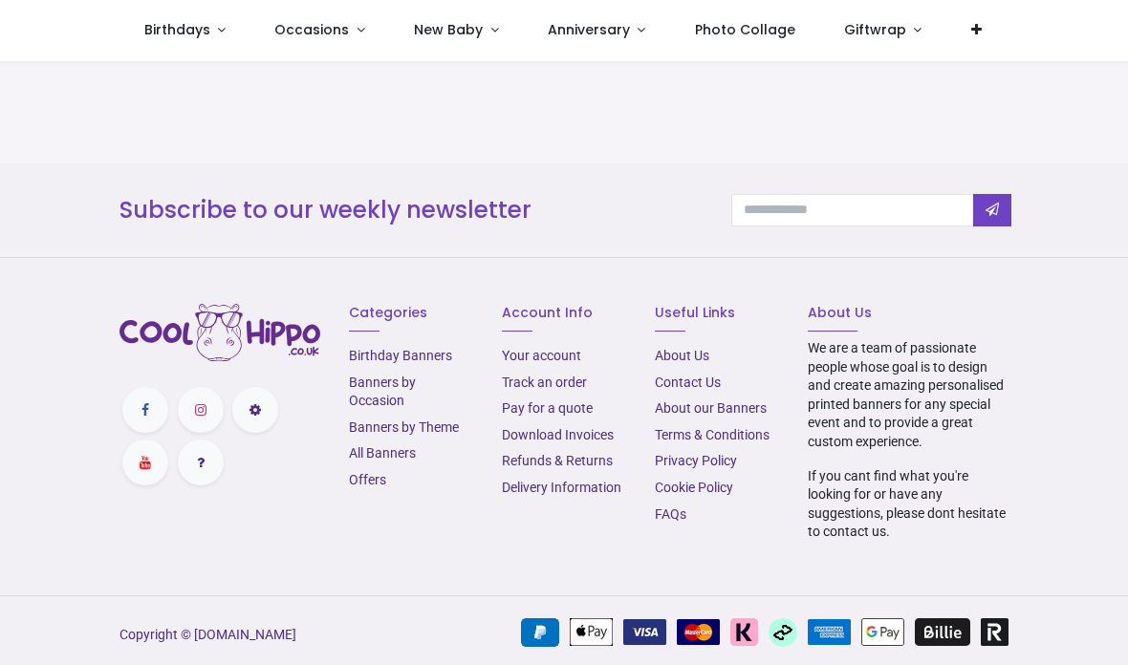
click at [371, 472] on link "Offers" at bounding box center [367, 479] width 37 height 15
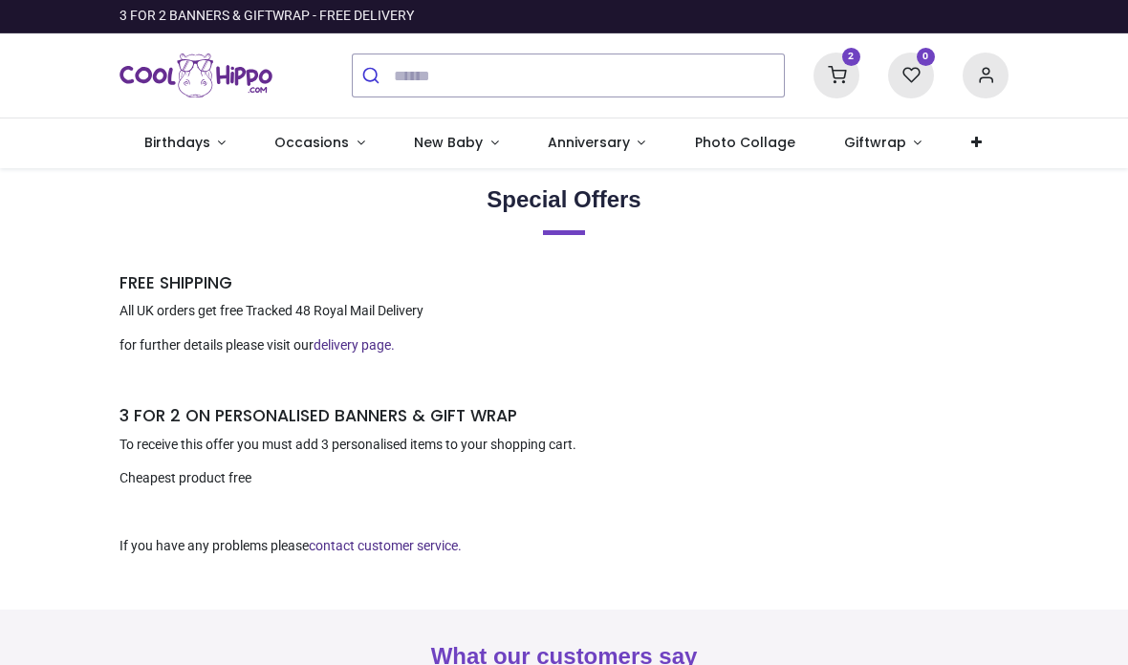
click at [845, 79] on icon at bounding box center [836, 76] width 46 height 46
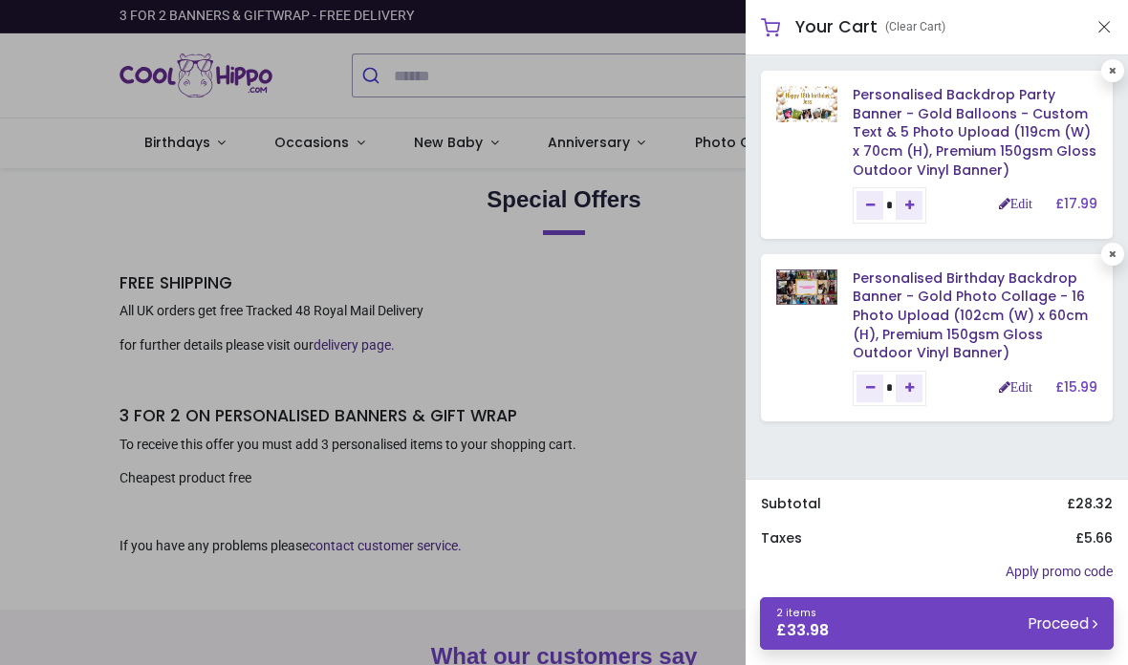
click at [607, 307] on div at bounding box center [564, 332] width 1128 height 665
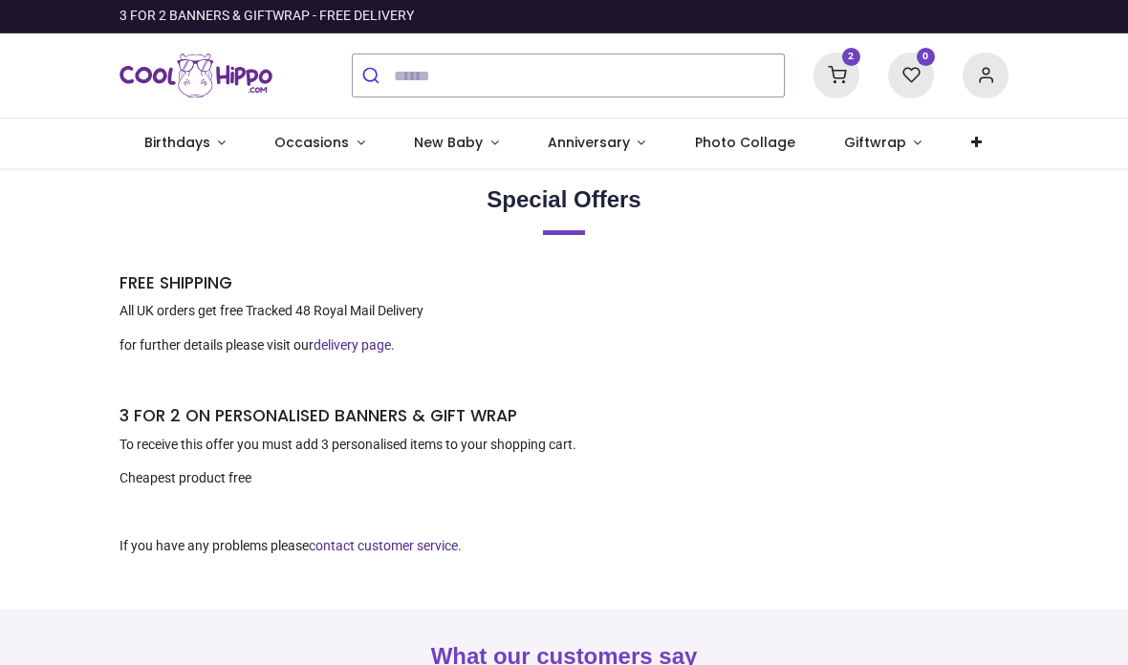
click at [188, 146] on span "Birthdays" at bounding box center [177, 142] width 66 height 19
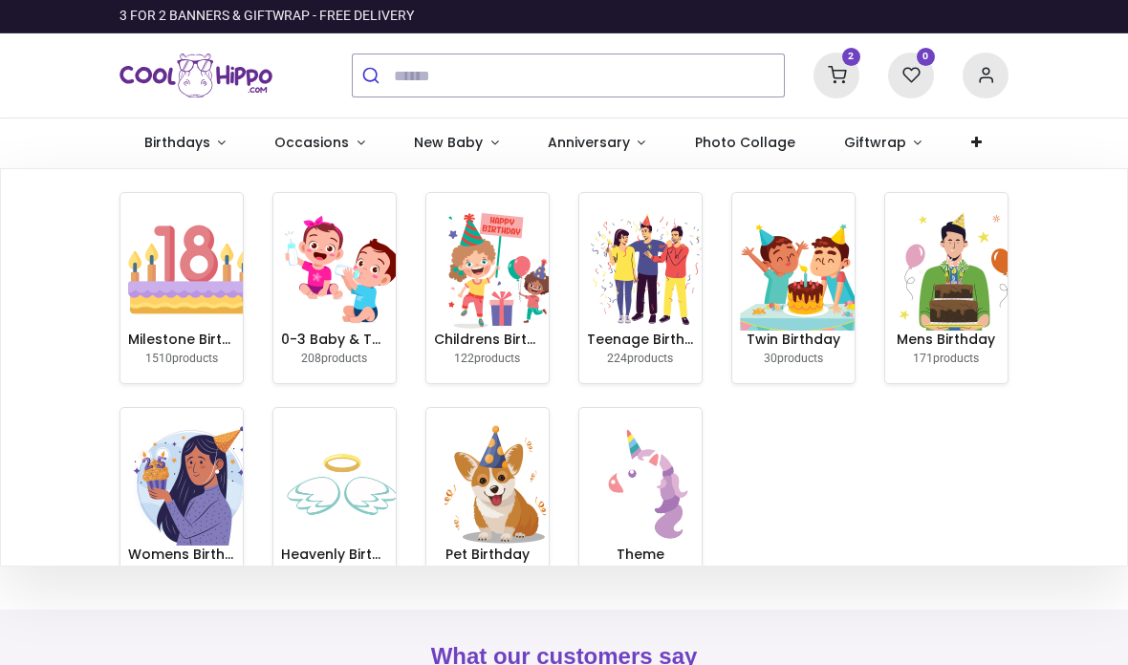
click at [183, 485] on img at bounding box center [189, 484] width 122 height 122
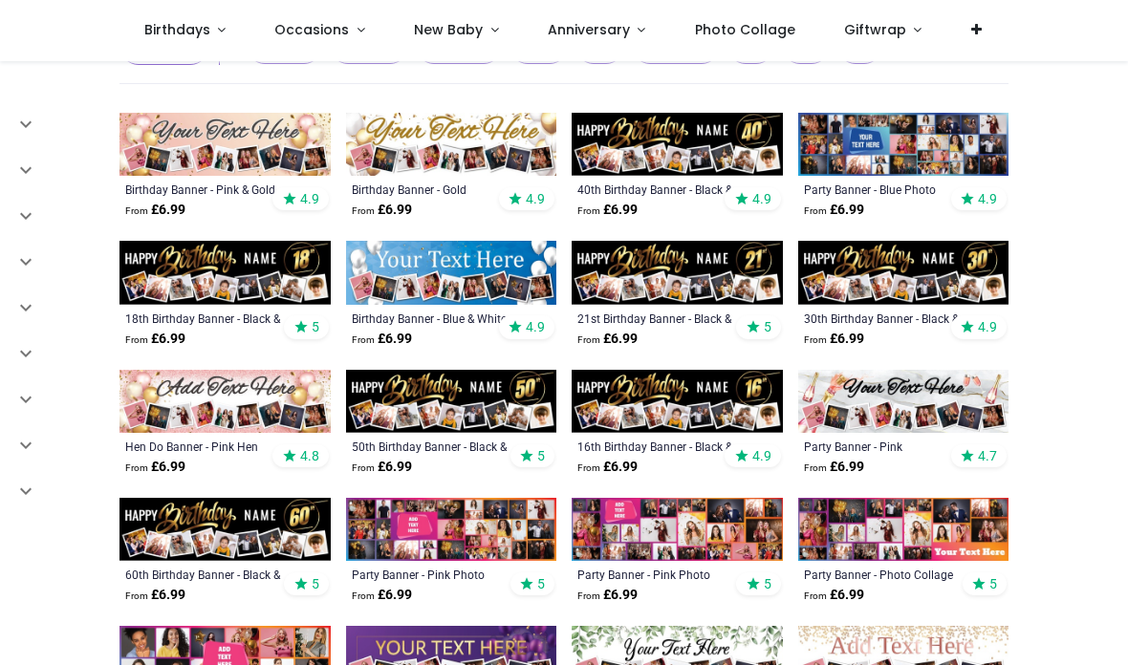
scroll to position [294, 0]
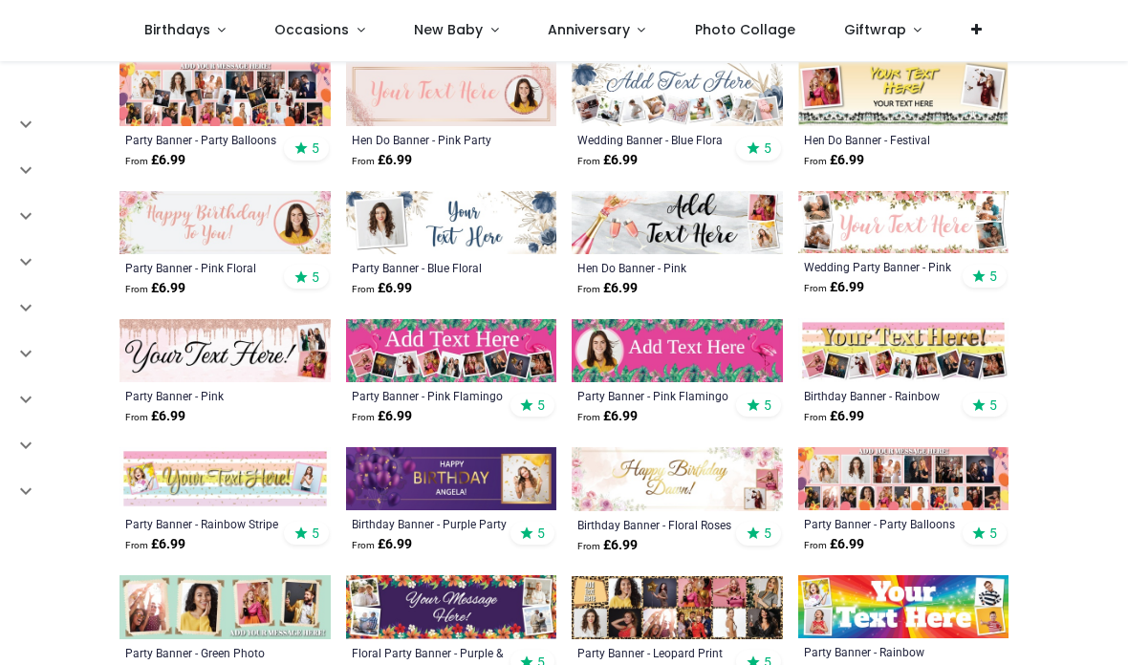
scroll to position [1243, 0]
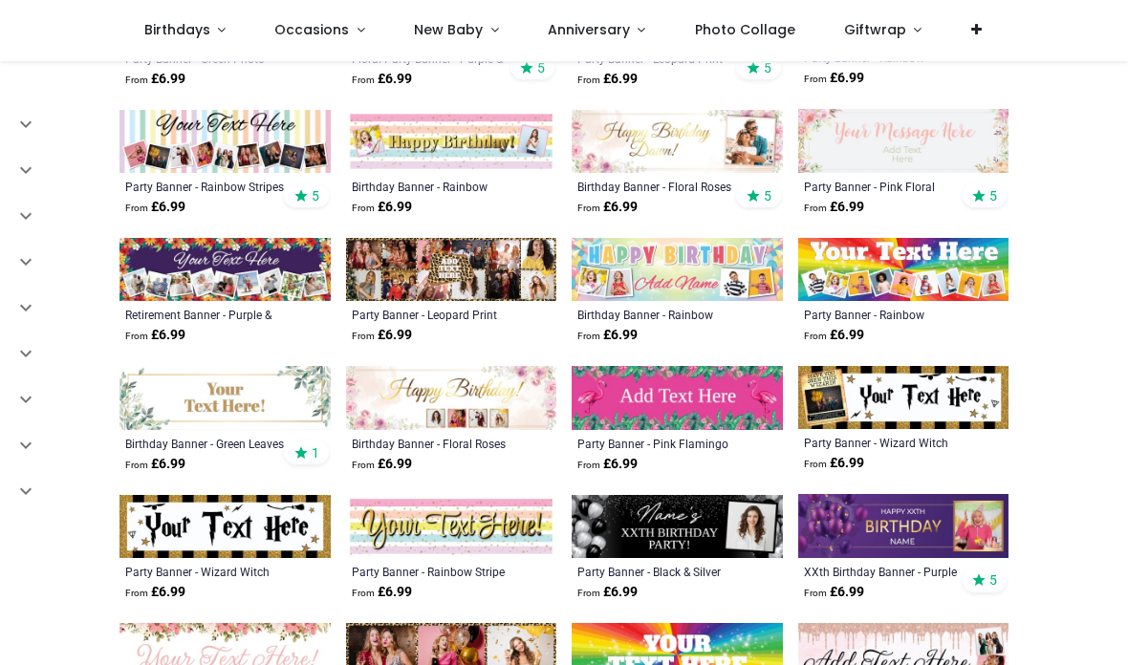
scroll to position [1837, 0]
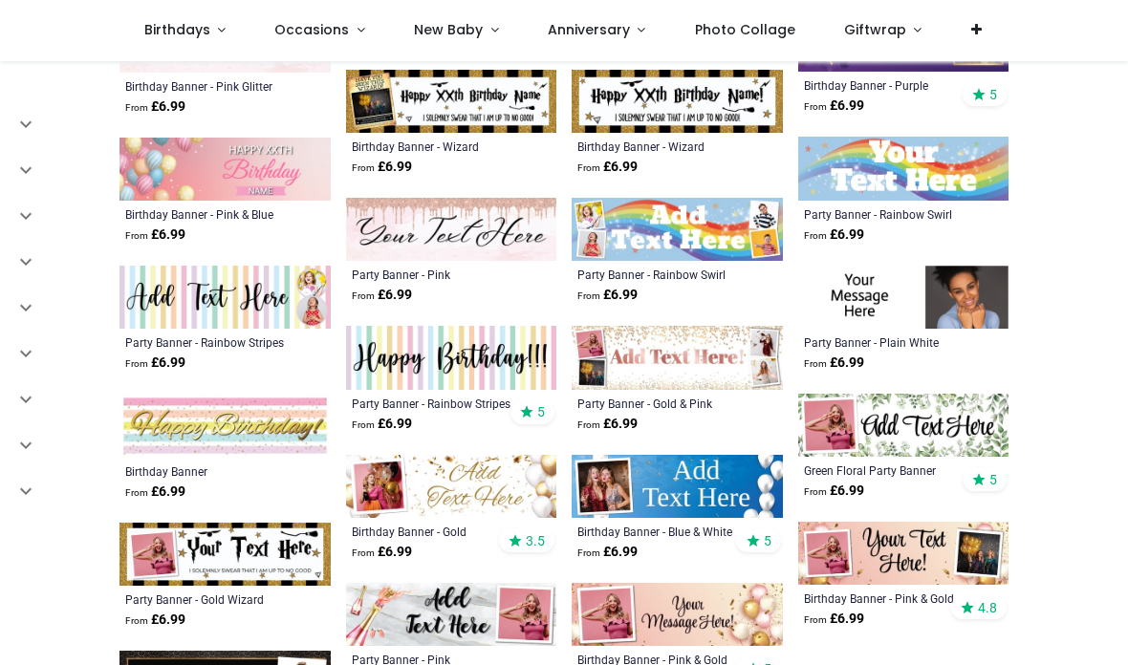
scroll to position [2965, 0]
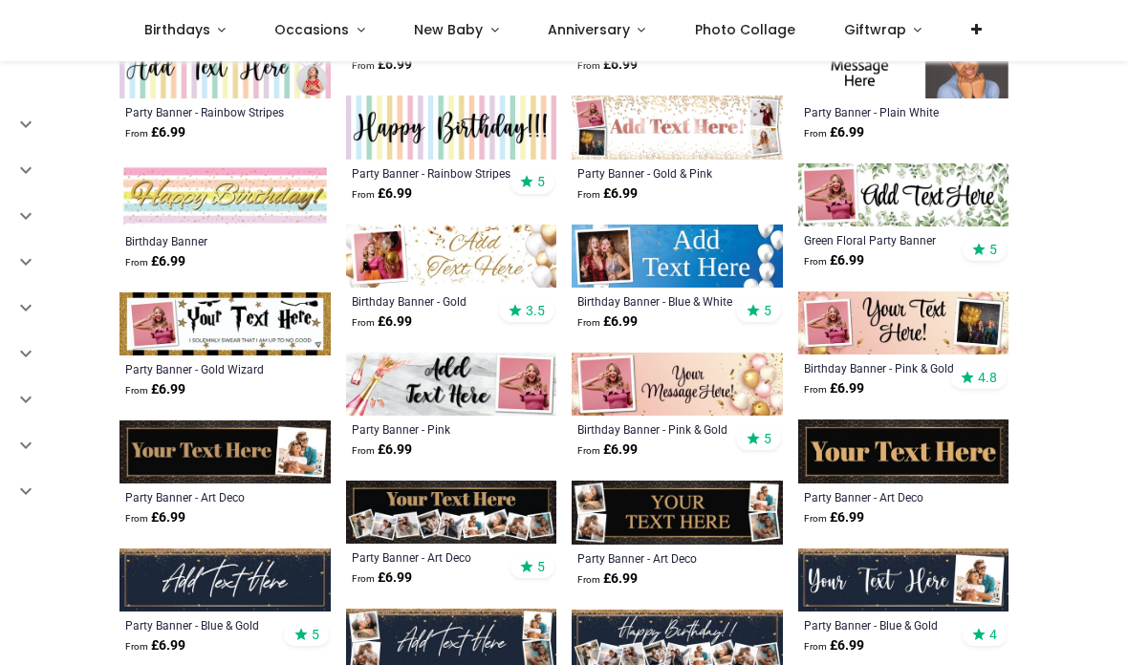
scroll to position [3194, 0]
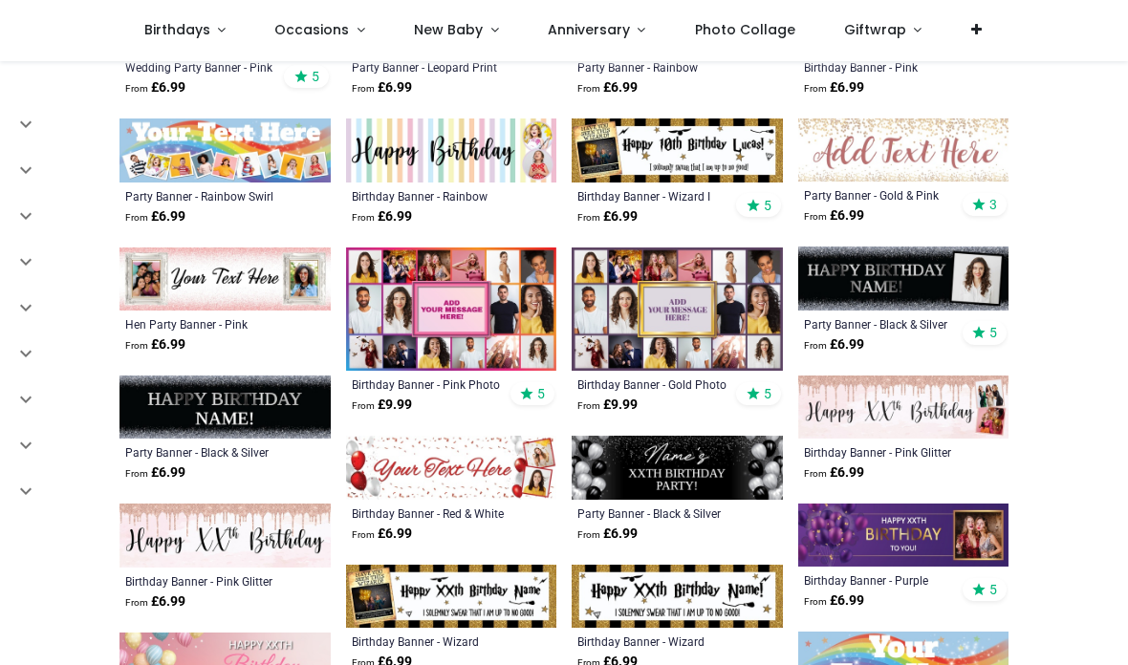
scroll to position [2468, 0]
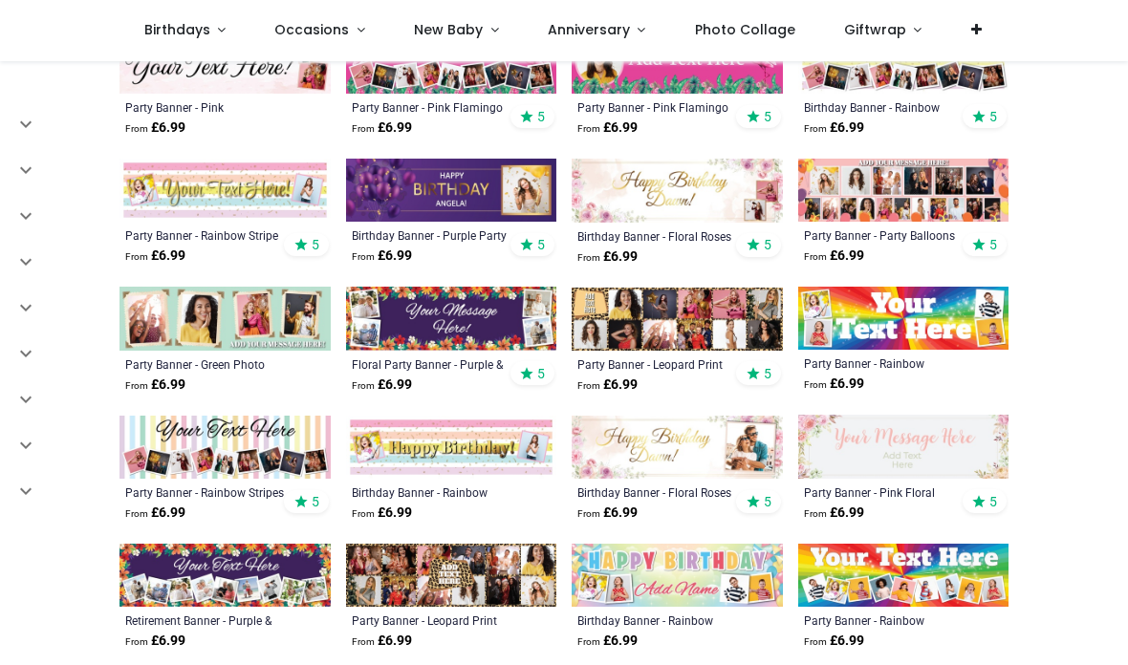
scroll to position [1528, 0]
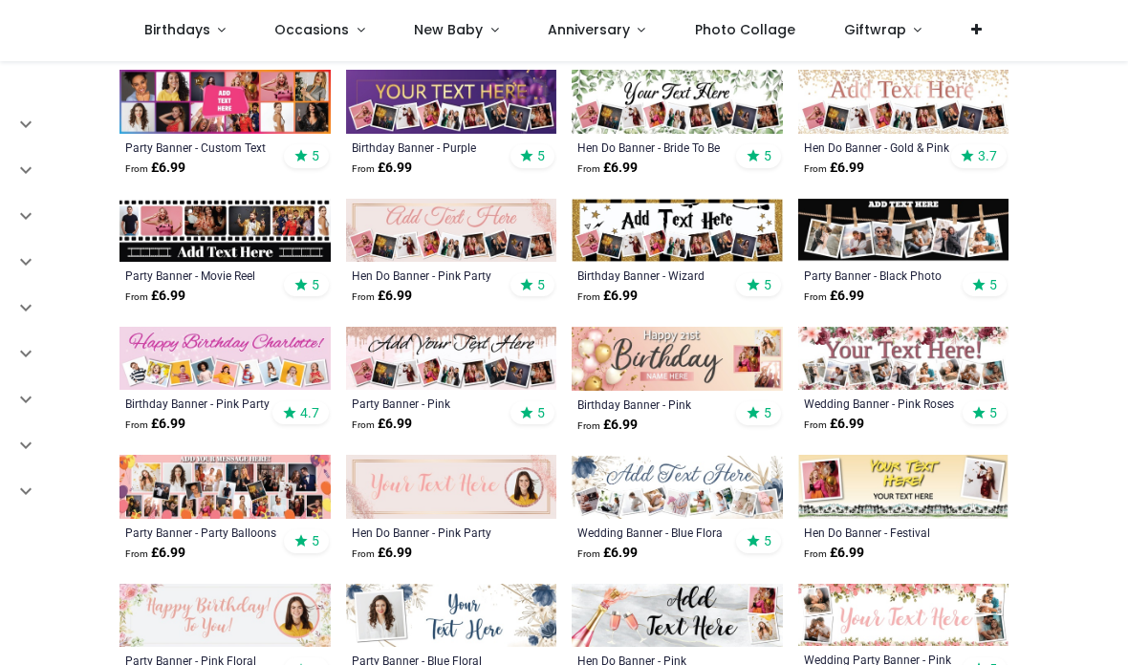
scroll to position [849, 0]
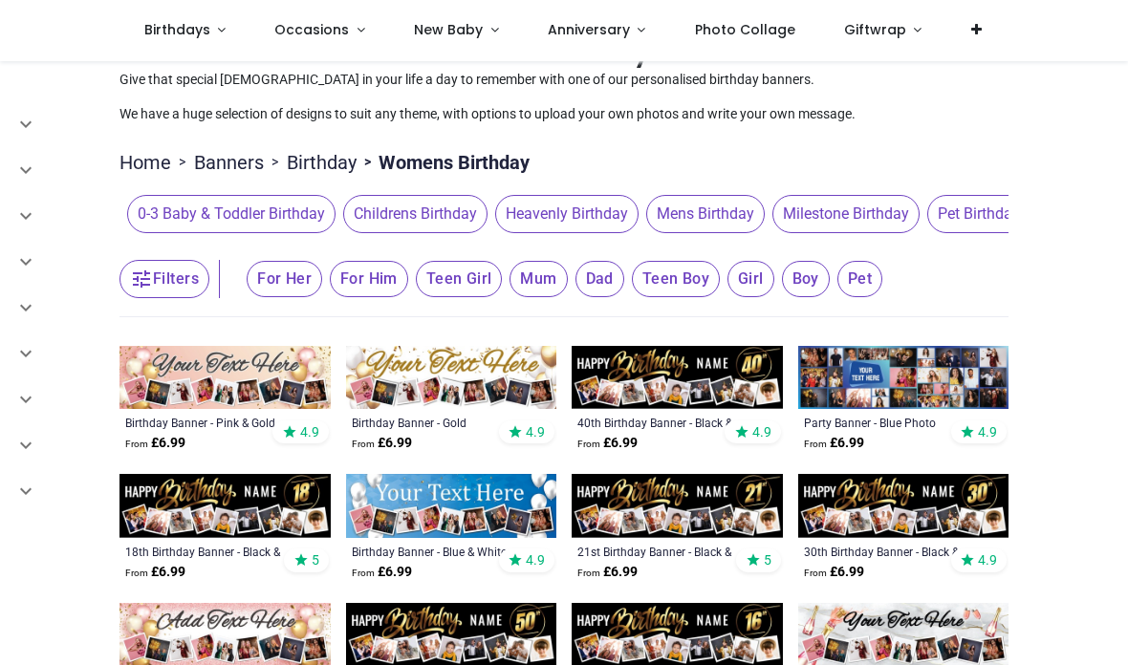
scroll to position [58, 0]
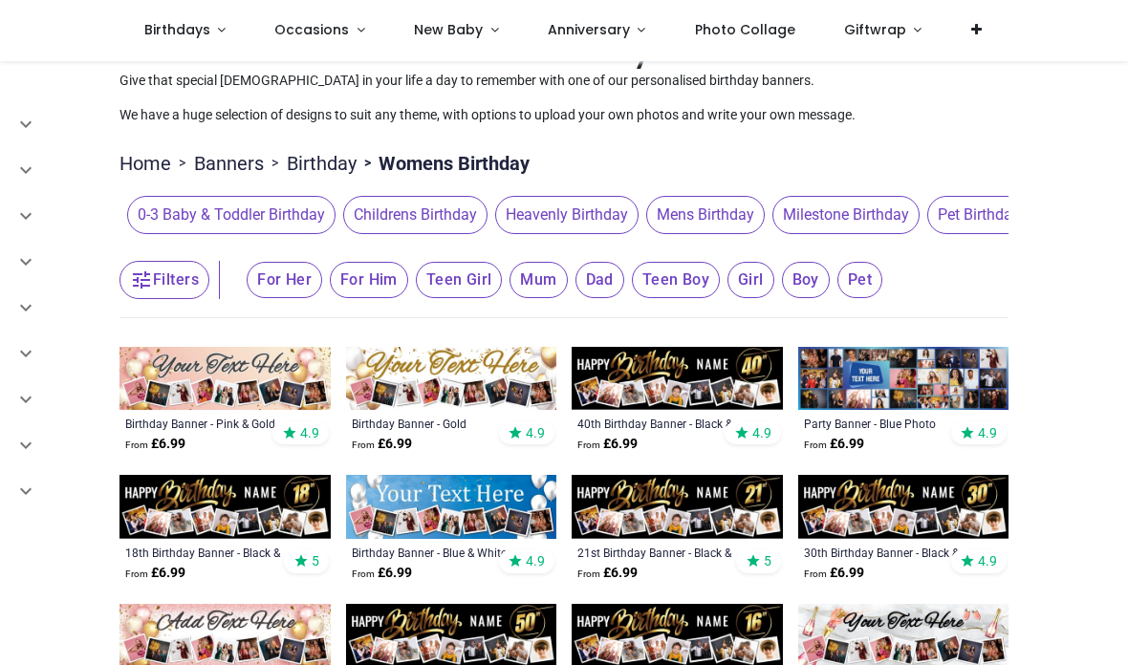
click at [457, 379] on img at bounding box center [451, 378] width 211 height 63
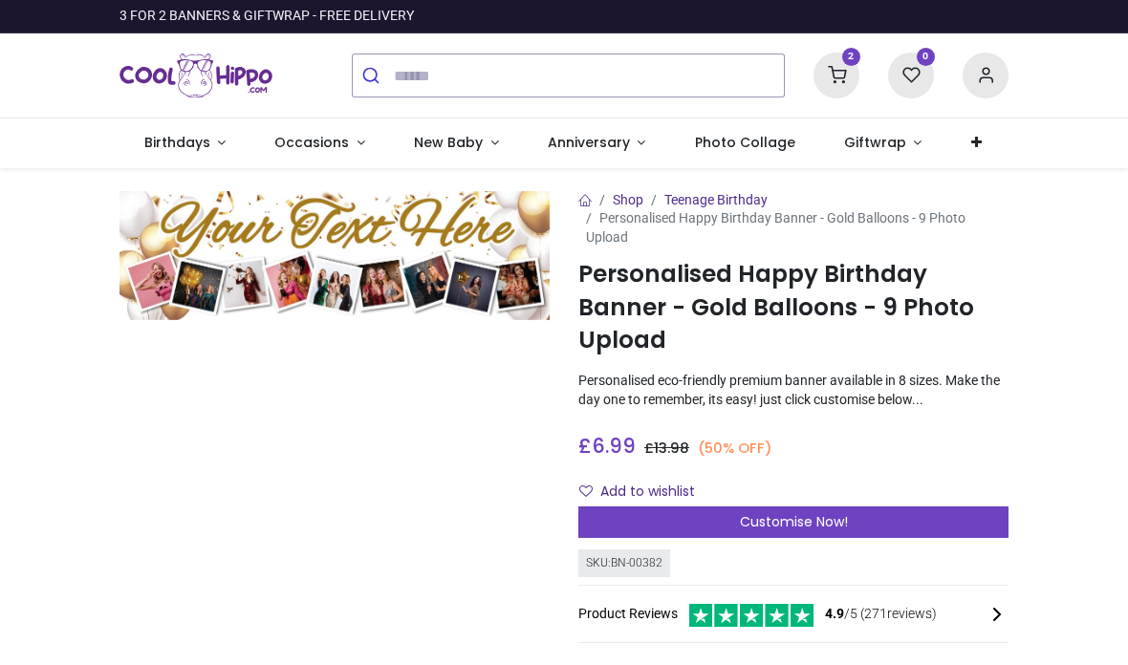
click at [881, 517] on div "Customise Now!" at bounding box center [793, 523] width 430 height 33
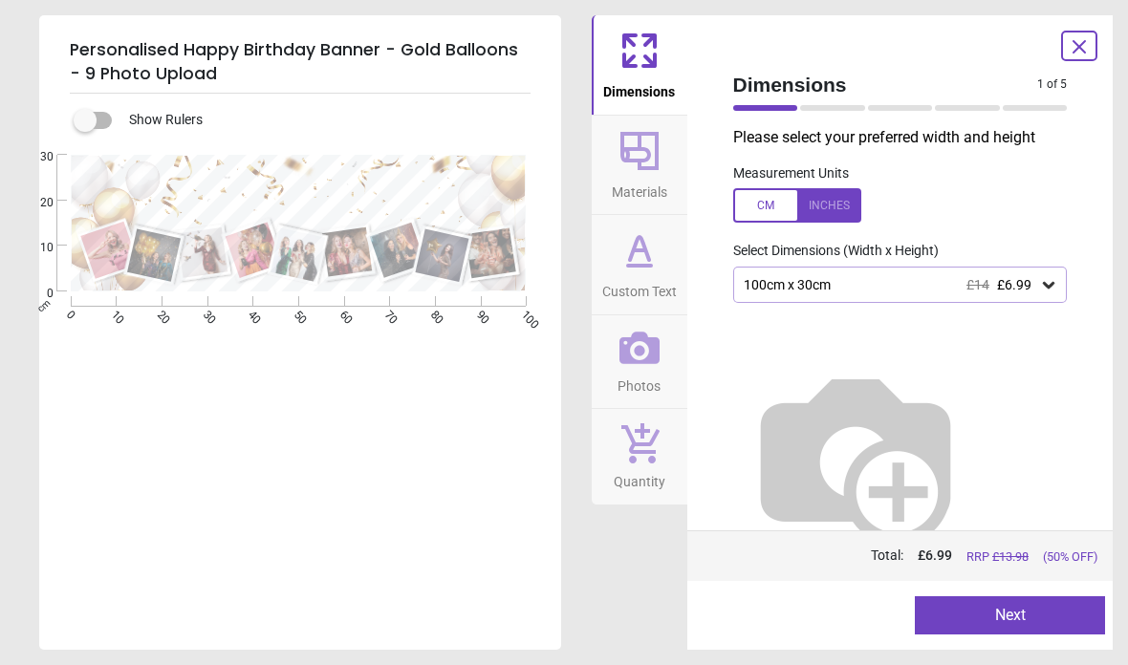
click at [1044, 283] on icon at bounding box center [1048, 285] width 11 height 7
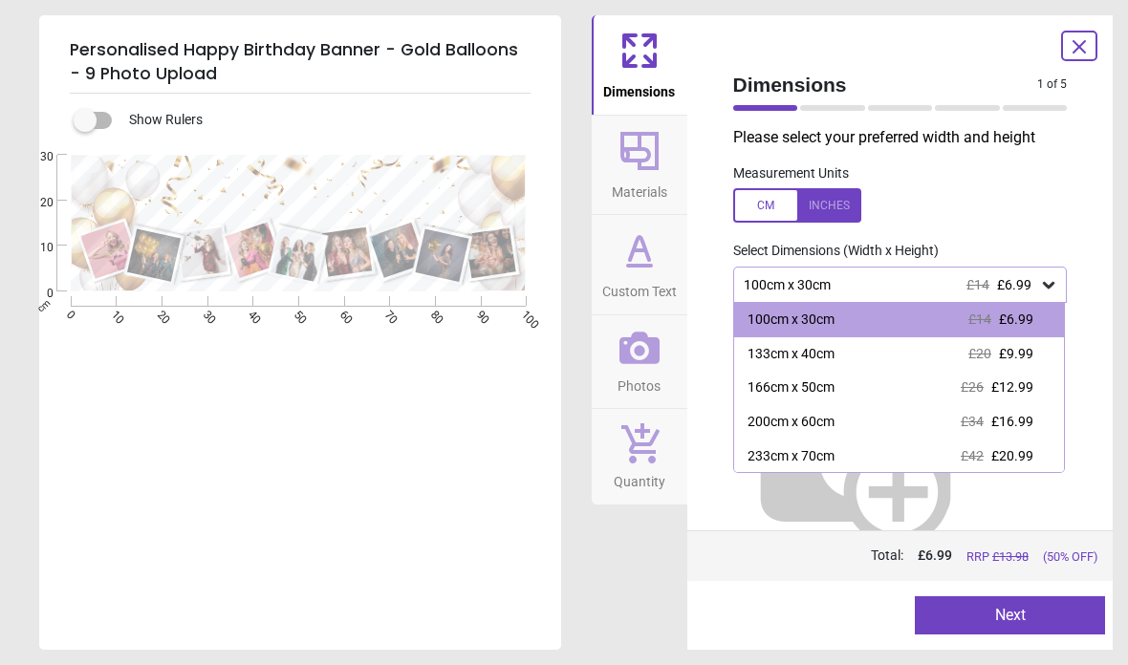
click at [1010, 421] on span "£16.99" at bounding box center [1012, 421] width 42 height 15
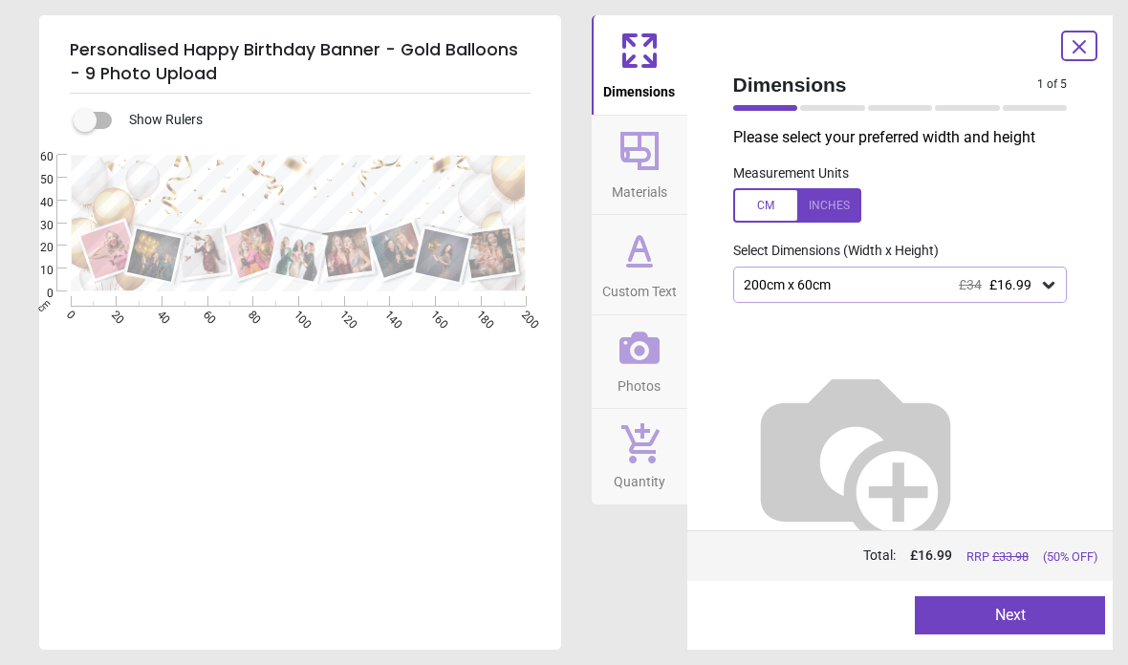
click at [980, 617] on button "Next" at bounding box center [1010, 615] width 190 height 38
